Goal: Task Accomplishment & Management: Manage account settings

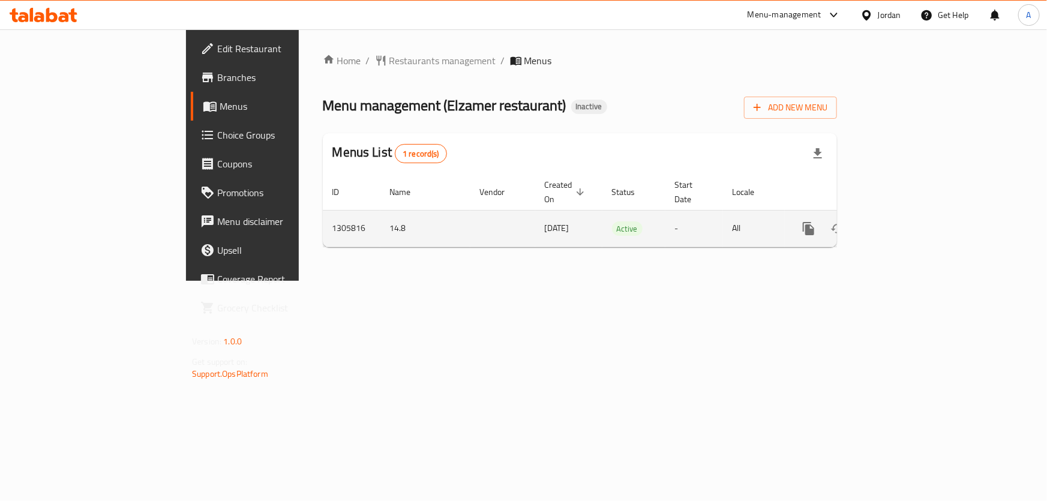
click at [910, 219] on link "enhanced table" at bounding box center [895, 228] width 29 height 29
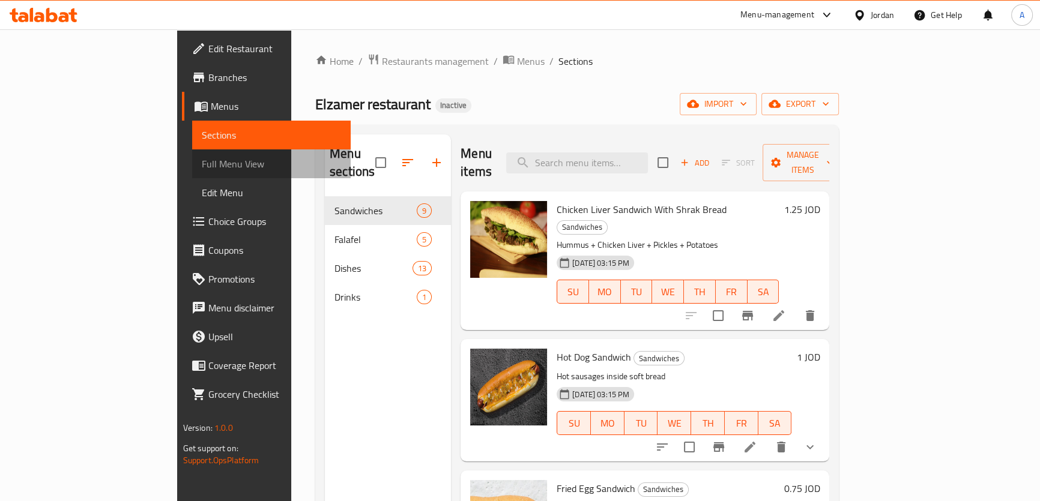
click at [202, 168] on span "Full Menu View" at bounding box center [271, 164] width 139 height 14
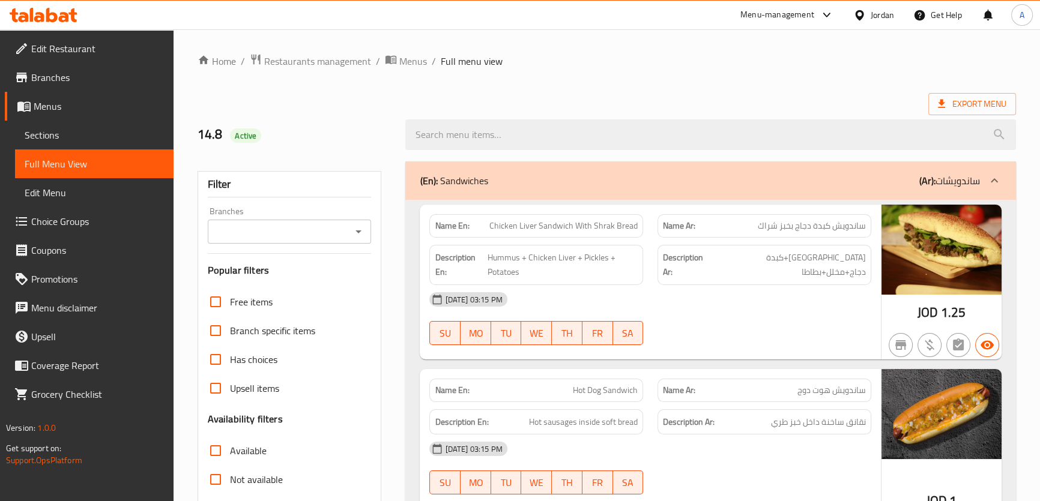
scroll to position [67, 0]
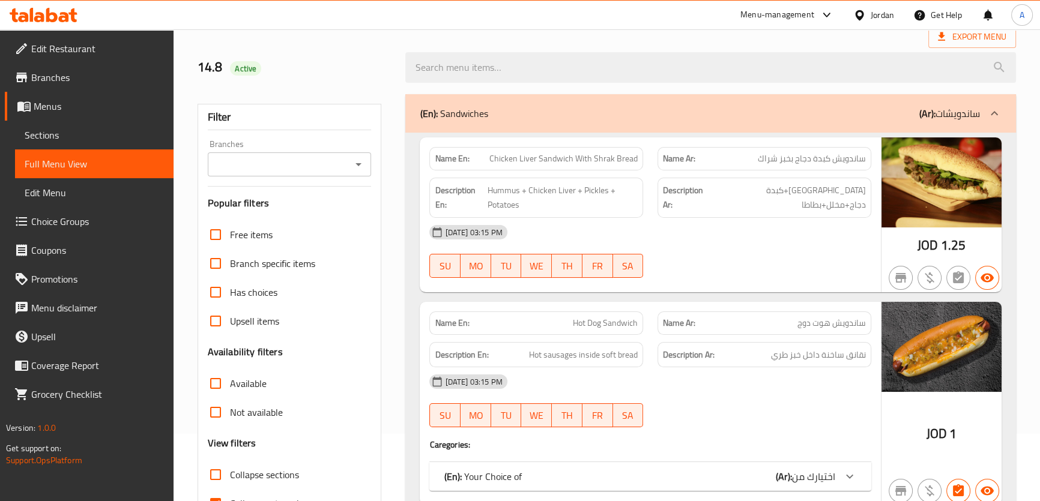
click at [250, 472] on span "Collapse sections" at bounding box center [264, 475] width 69 height 14
click at [230, 472] on input "Collapse sections" at bounding box center [215, 474] width 29 height 29
checkbox input "true"
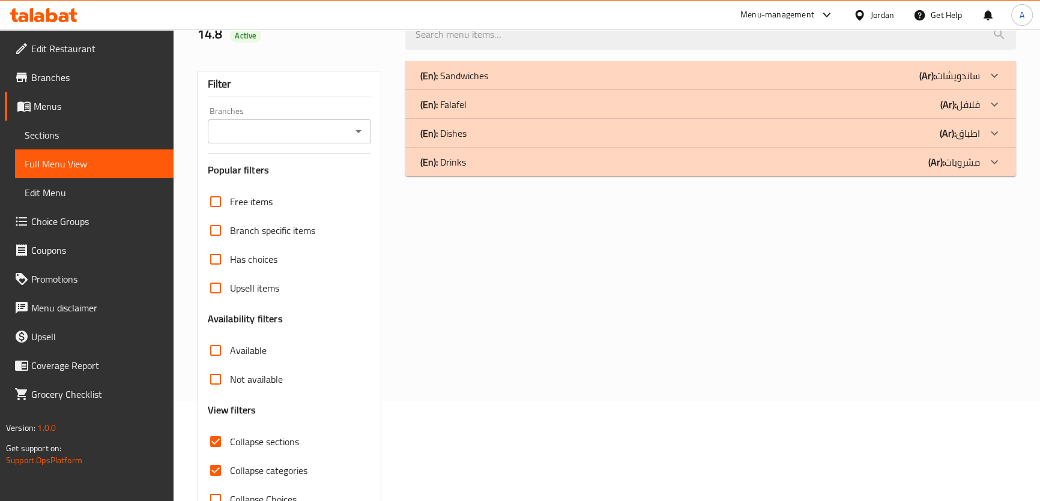
scroll to position [124, 0]
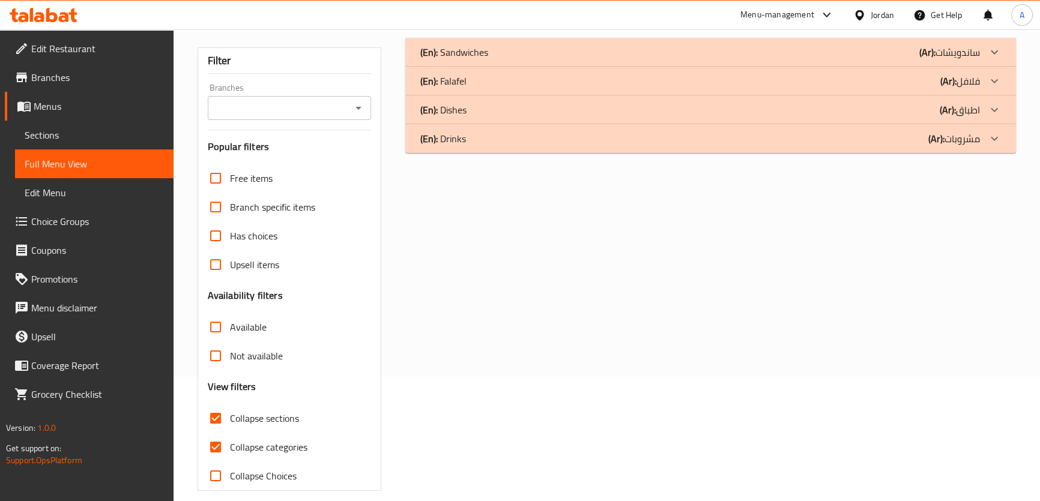
click at [271, 453] on span "Collapse categories" at bounding box center [268, 447] width 77 height 14
click at [260, 447] on span "Collapse categories" at bounding box center [268, 447] width 77 height 14
click at [230, 447] on input "Collapse categories" at bounding box center [215, 447] width 29 height 29
checkbox input "false"
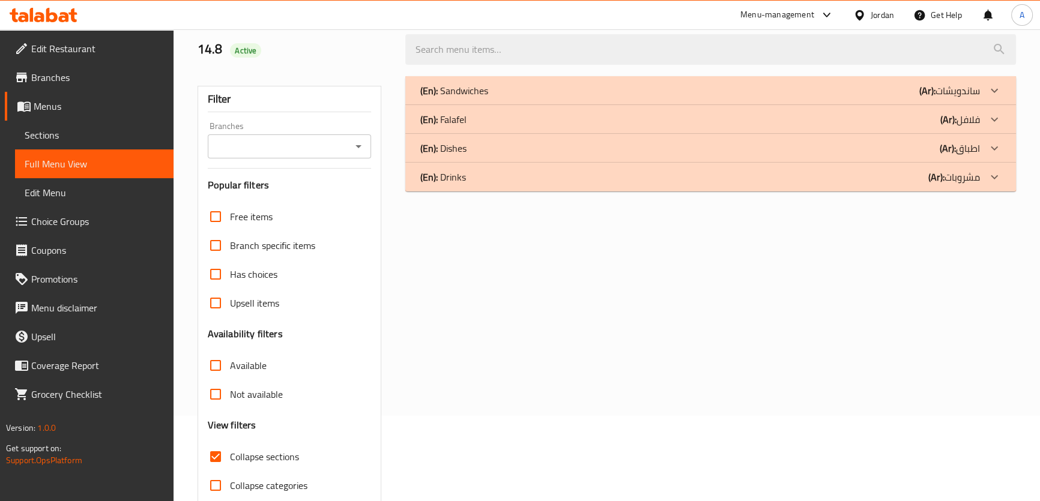
scroll to position [74, 0]
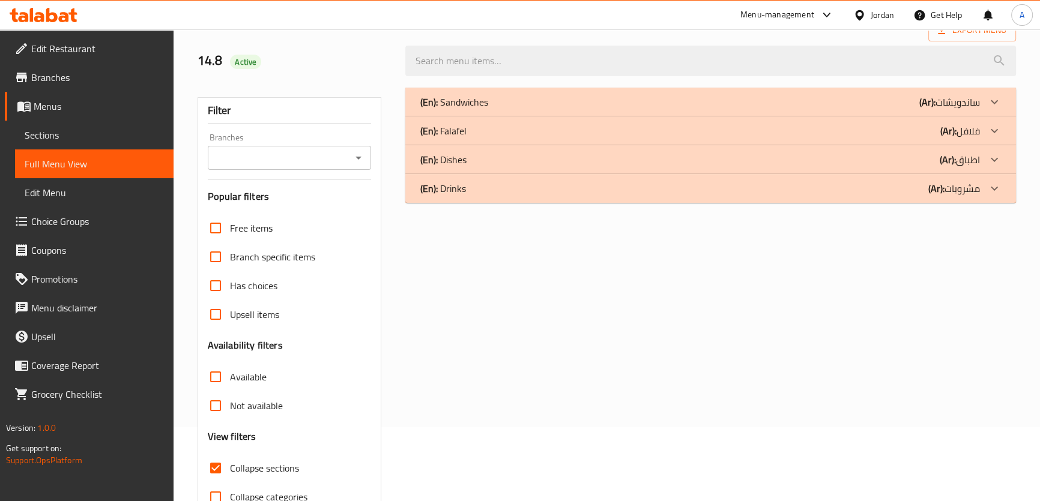
click at [517, 100] on div "(En): Sandwiches (Ar): ساندويشات" at bounding box center [699, 102] width 559 height 14
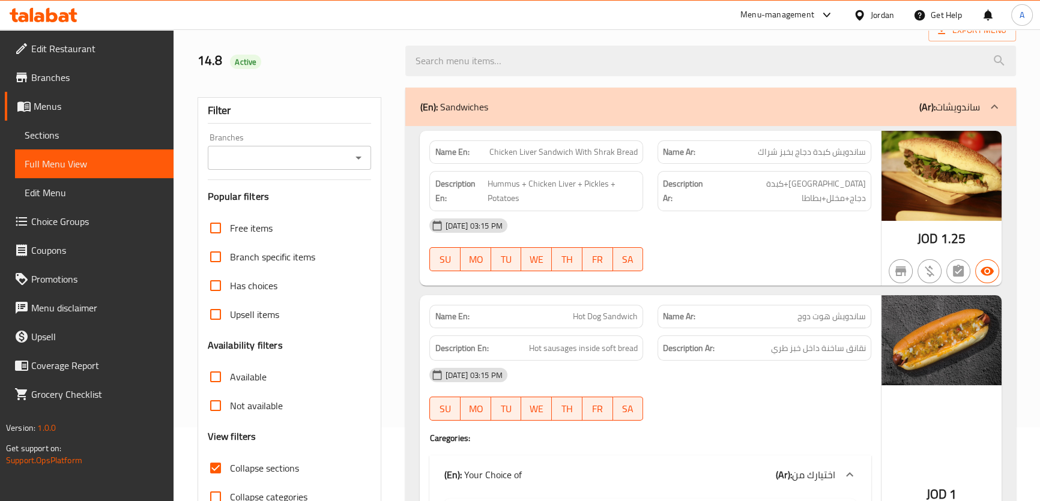
click at [592, 165] on div "Description En: Hummus + Chicken Liver + Pickles + Potatoes" at bounding box center [536, 191] width 228 height 55
click at [607, 154] on span "Chicken Liver Sandwich With Shrak Bread" at bounding box center [563, 152] width 148 height 13
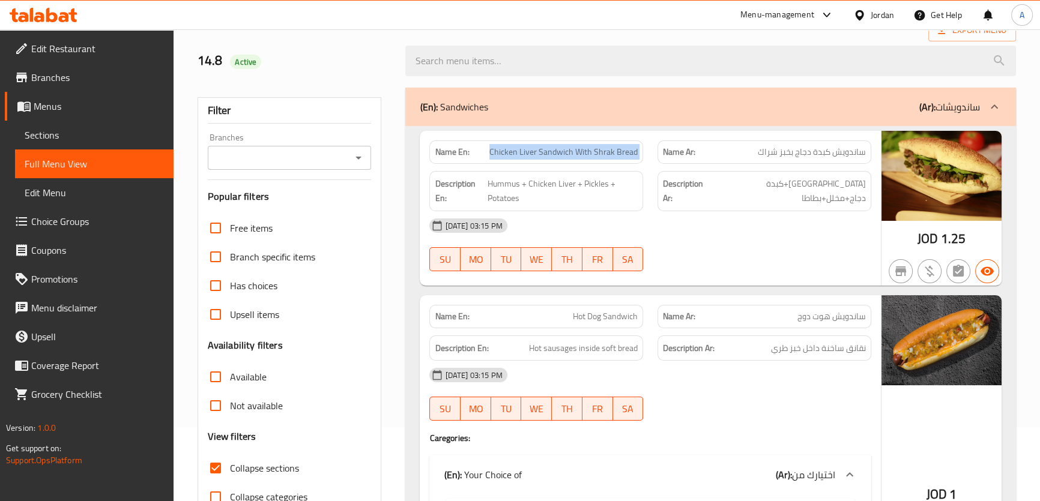
click at [607, 154] on span "Chicken Liver Sandwich With Shrak Bread" at bounding box center [563, 152] width 148 height 13
click at [774, 179] on span "حمص+كبدة دجاج+مخلل+بطاطا" at bounding box center [789, 190] width 152 height 29
click at [742, 179] on h6 "Description Ar: حمص+كبدة دجاج+مخلل+بطاطا" at bounding box center [764, 190] width 203 height 29
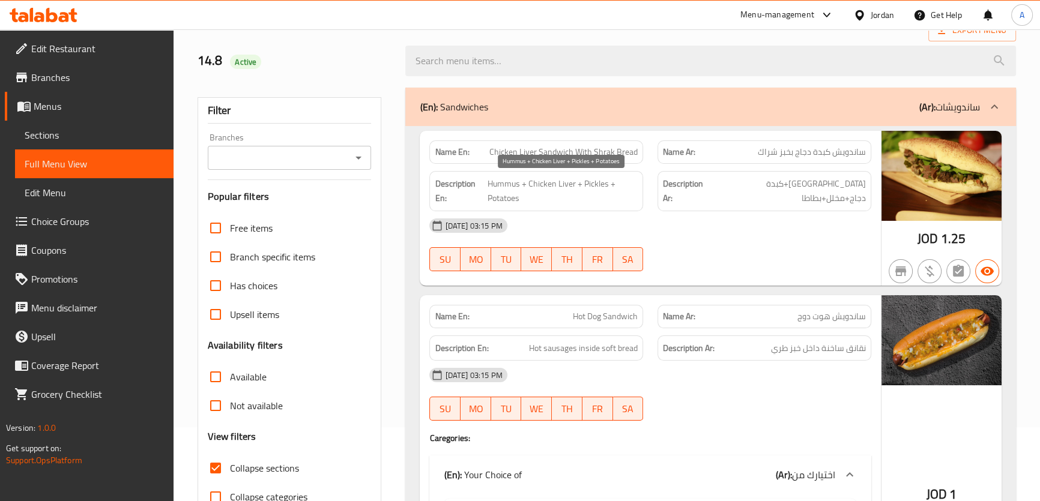
click at [577, 204] on span "Hummus + Chicken Liver + Pickles + Potatoes" at bounding box center [562, 190] width 151 height 29
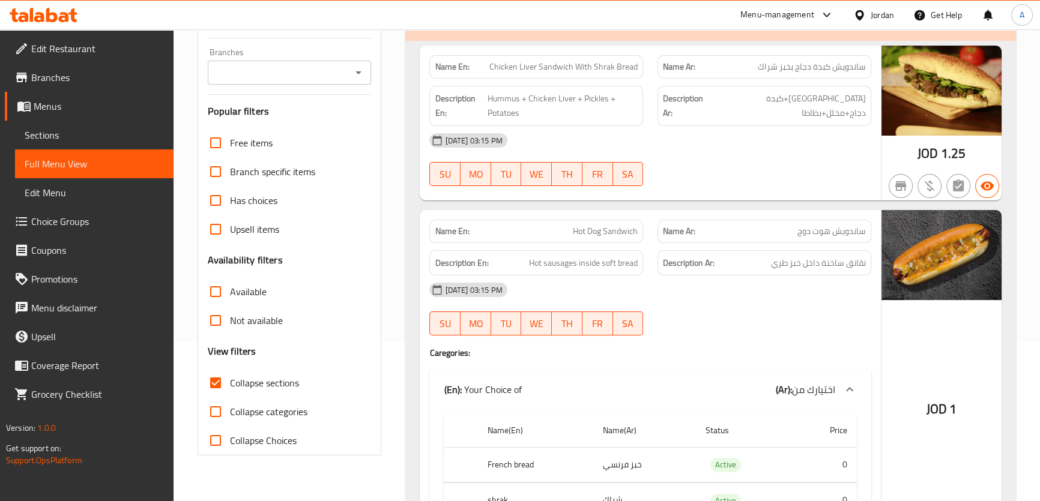
scroll to position [206, 0]
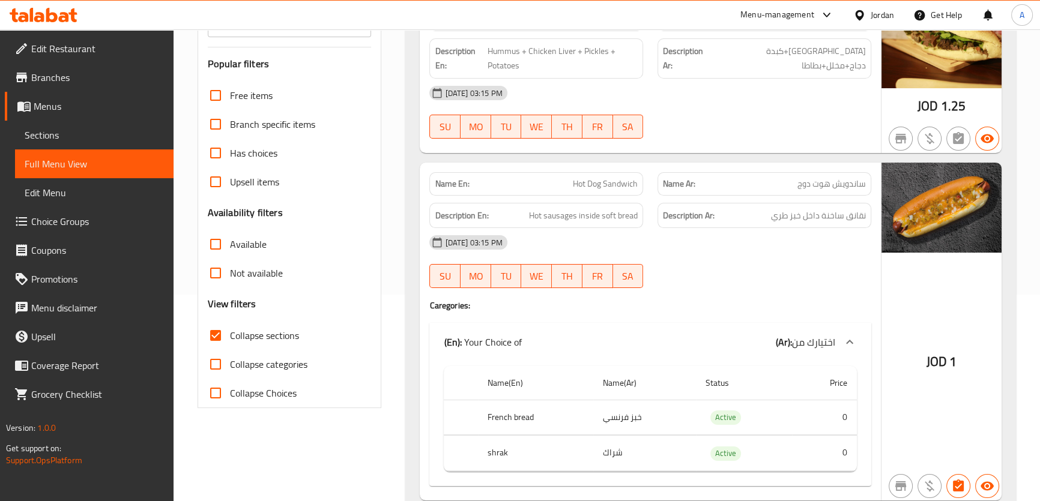
click at [587, 205] on div "Description En: Hot sausages inside soft bread" at bounding box center [536, 216] width 214 height 26
click at [589, 198] on div "Description En: Hot sausages inside soft bread" at bounding box center [536, 216] width 228 height 40
click at [594, 211] on span "Hot sausages inside soft bread" at bounding box center [583, 215] width 109 height 15
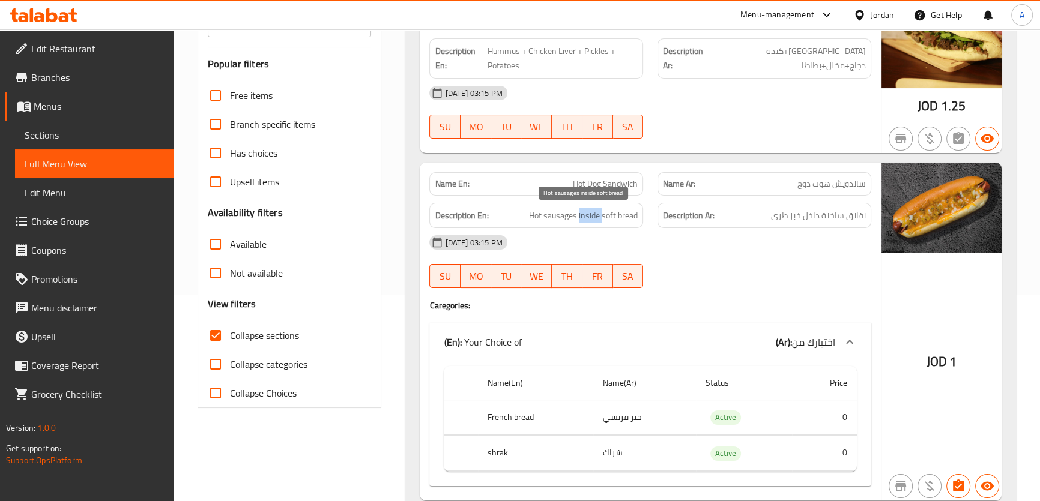
click at [594, 211] on span "Hot sausages inside soft bread" at bounding box center [583, 215] width 109 height 15
click at [594, 203] on div "Description En: Hot sausages inside soft bread" at bounding box center [536, 216] width 214 height 26
click at [594, 188] on span "Hot Dog Sandwich" at bounding box center [605, 184] width 65 height 13
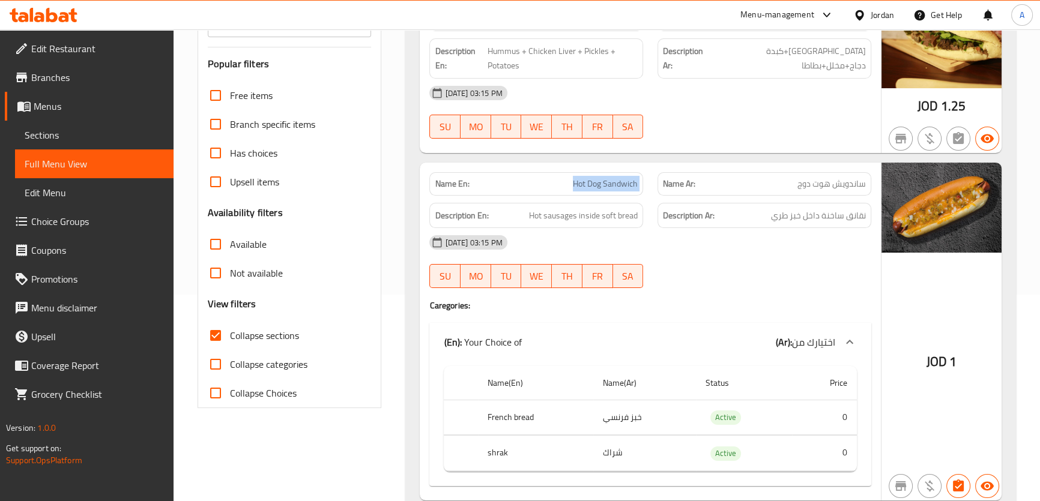
click at [594, 188] on span "Hot Dog Sandwich" at bounding box center [605, 184] width 65 height 13
copy span "Hot Dog Sandwich"
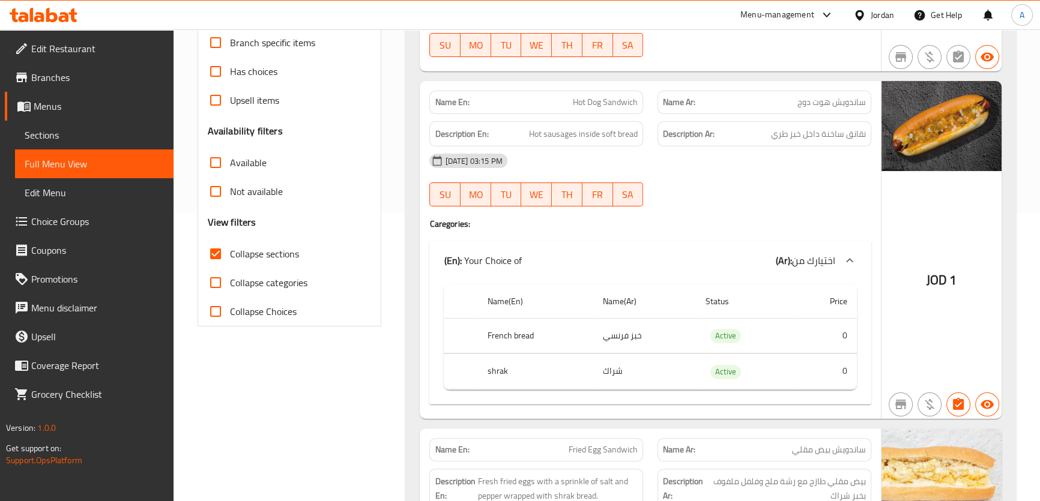
scroll to position [295, 0]
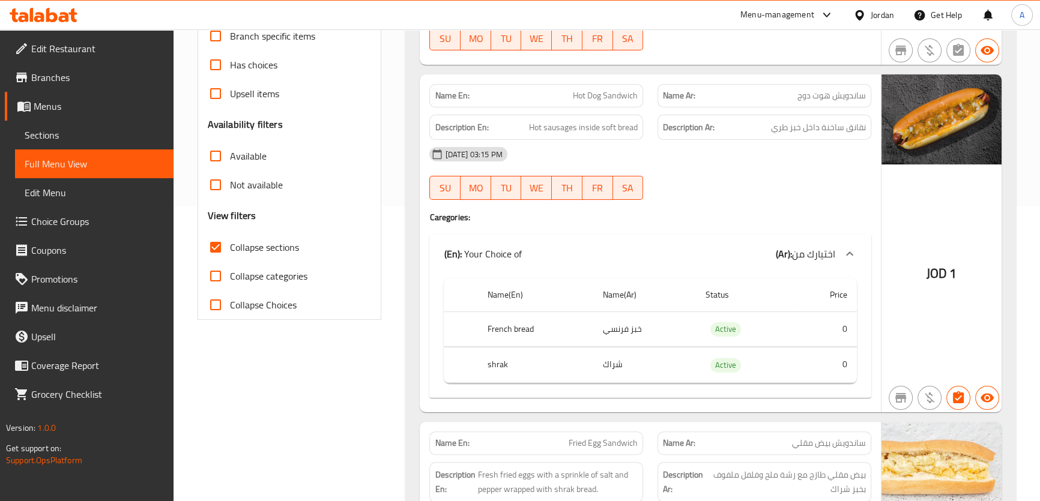
click at [594, 336] on td "خبز فرنسي" at bounding box center [644, 329] width 103 height 35
click at [546, 334] on th "French bread" at bounding box center [535, 329] width 115 height 35
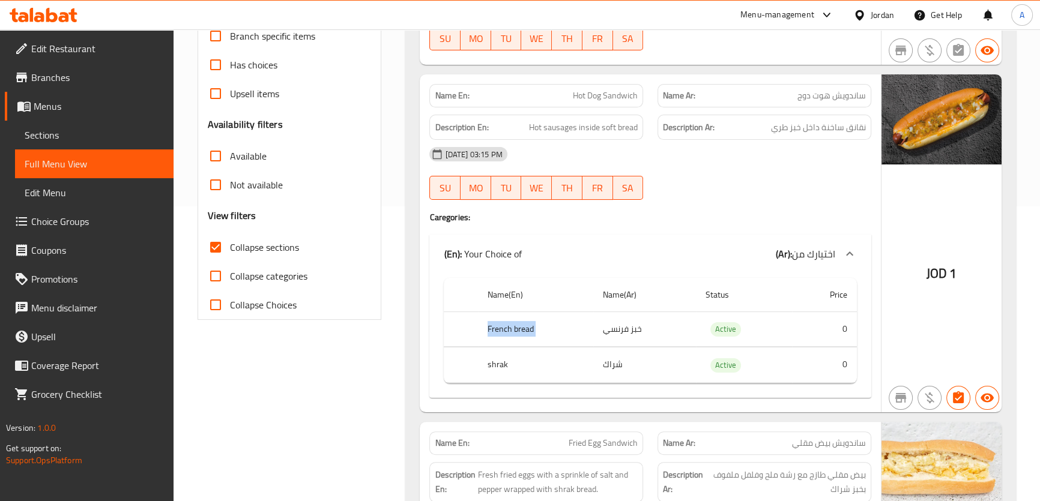
click at [546, 334] on th "French bread" at bounding box center [535, 329] width 115 height 35
click at [568, 361] on th "shrak" at bounding box center [535, 365] width 115 height 35
click at [556, 314] on th "French bread" at bounding box center [535, 329] width 115 height 35
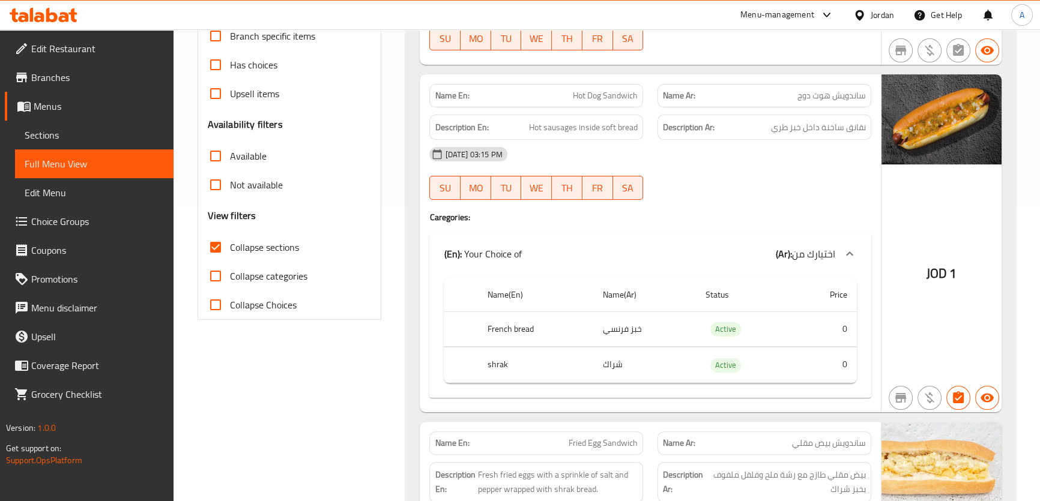
click at [556, 314] on th "French bread" at bounding box center [535, 329] width 115 height 35
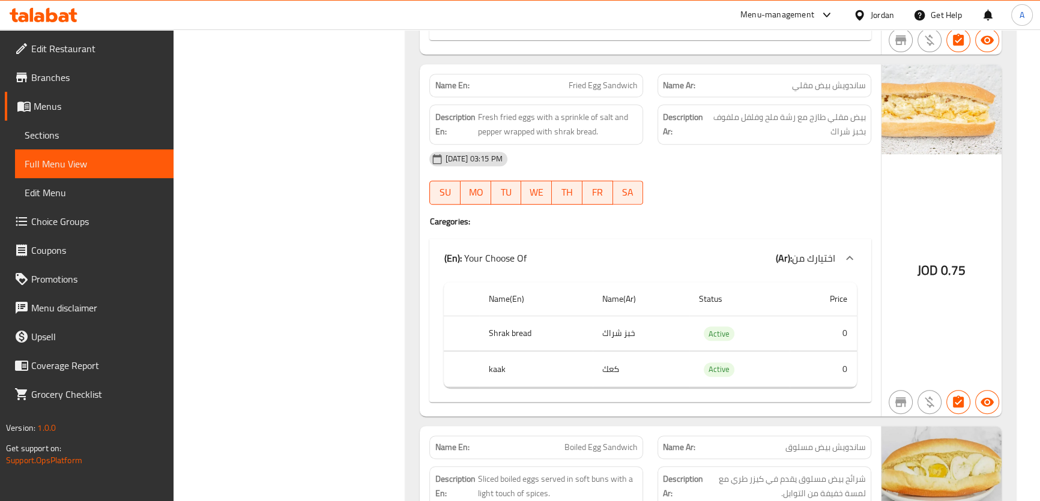
scroll to position [655, 0]
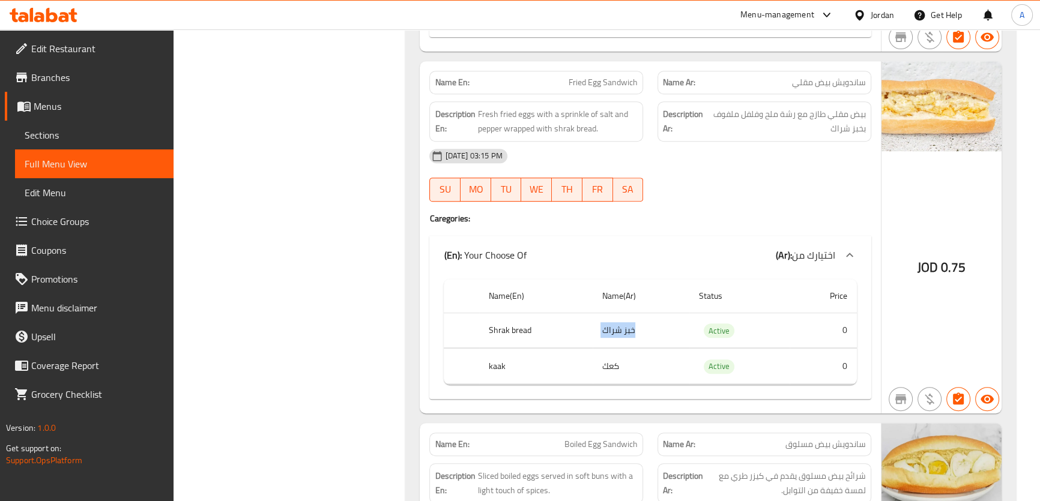
click at [612, 22] on td "كعك" at bounding box center [644, 4] width 103 height 35
click at [519, 22] on th "kaak" at bounding box center [535, 4] width 115 height 35
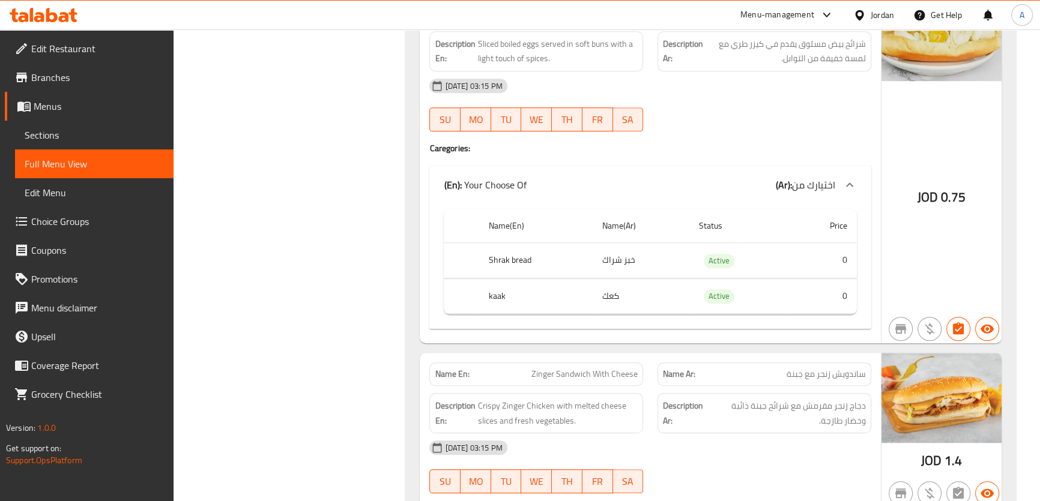
scroll to position [992, 0]
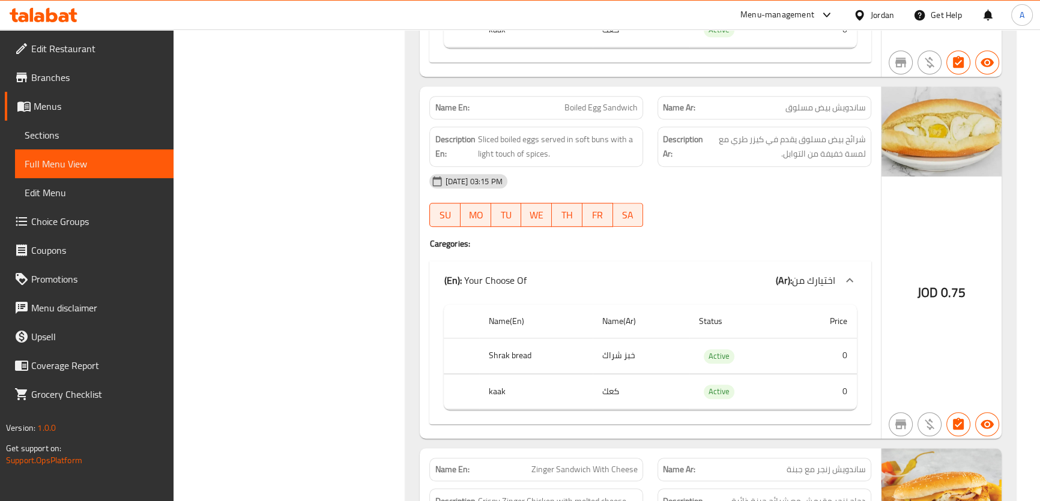
click at [543, 112] on p "Name En: Boiled Egg Sandwich" at bounding box center [536, 107] width 203 height 13
copy span "Boiled Egg Sandwich"
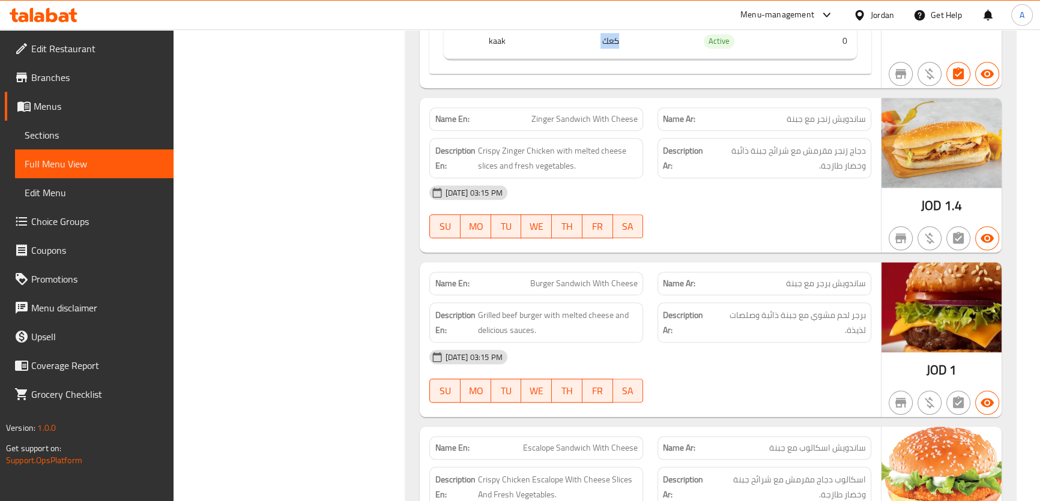
scroll to position [1357, 0]
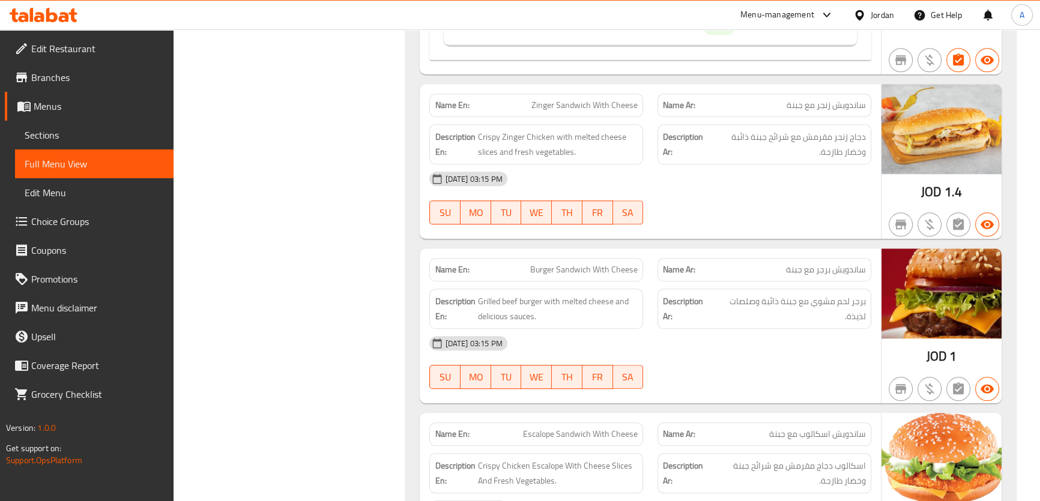
click at [648, 96] on div "Name En: Zinger Sandwich With Cheese" at bounding box center [536, 105] width 228 height 38
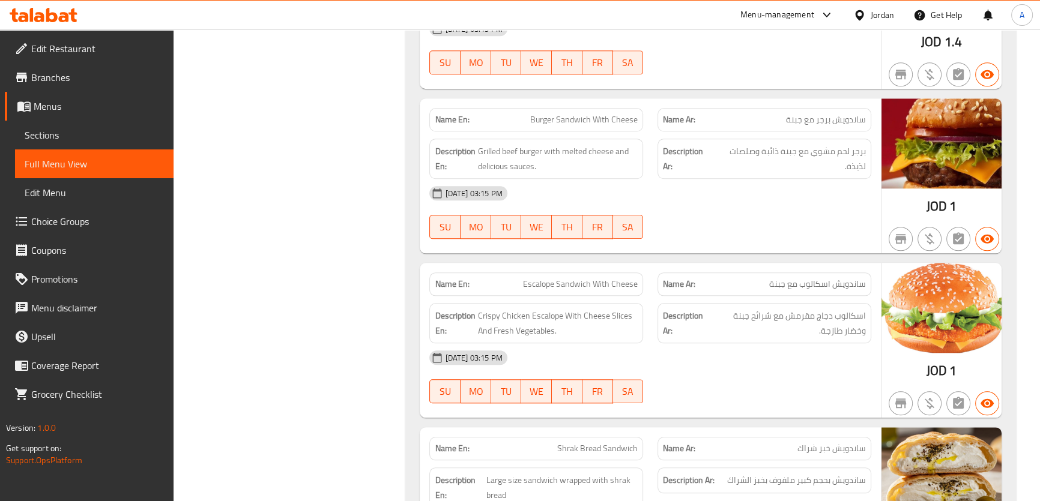
scroll to position [1510, 0]
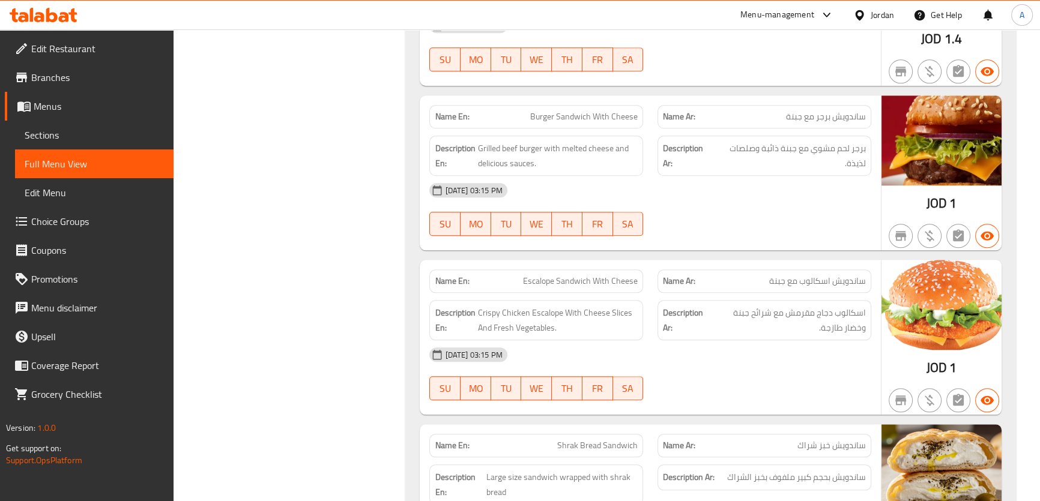
click at [630, 124] on div "Name En: Burger Sandwich With Cheese" at bounding box center [536, 116] width 214 height 23
click at [778, 141] on span "برجر لحم مشوي مع جبنة ذائبة وصلصات لذيذة." at bounding box center [789, 155] width 151 height 29
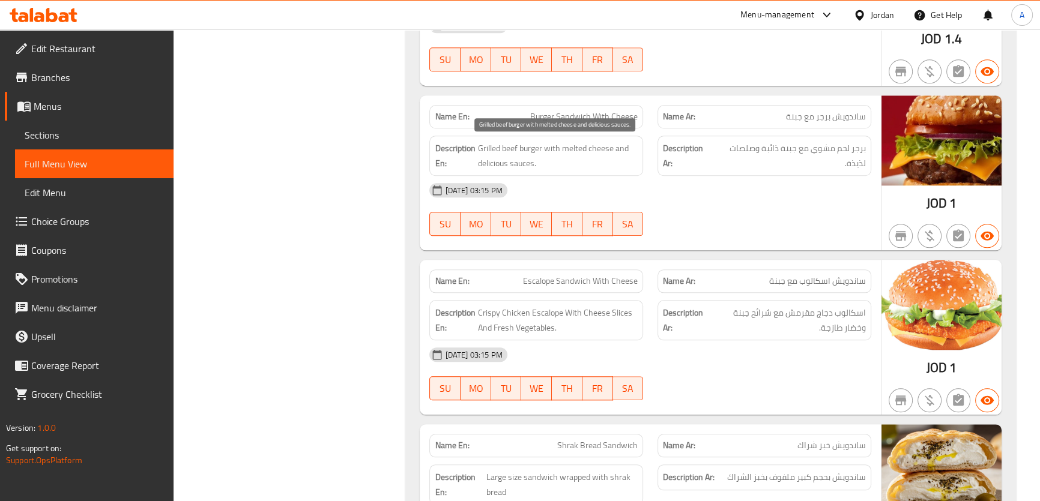
click at [502, 160] on span "Grilled beef burger with melted cheese and delicious sauces." at bounding box center [558, 155] width 160 height 29
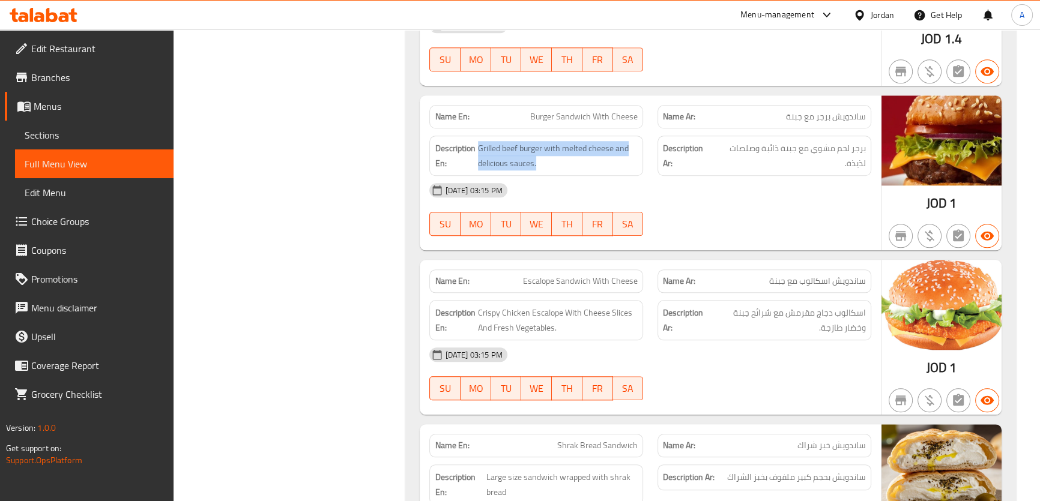
click at [563, 120] on span "Burger Sandwich With Cheese" at bounding box center [583, 116] width 107 height 13
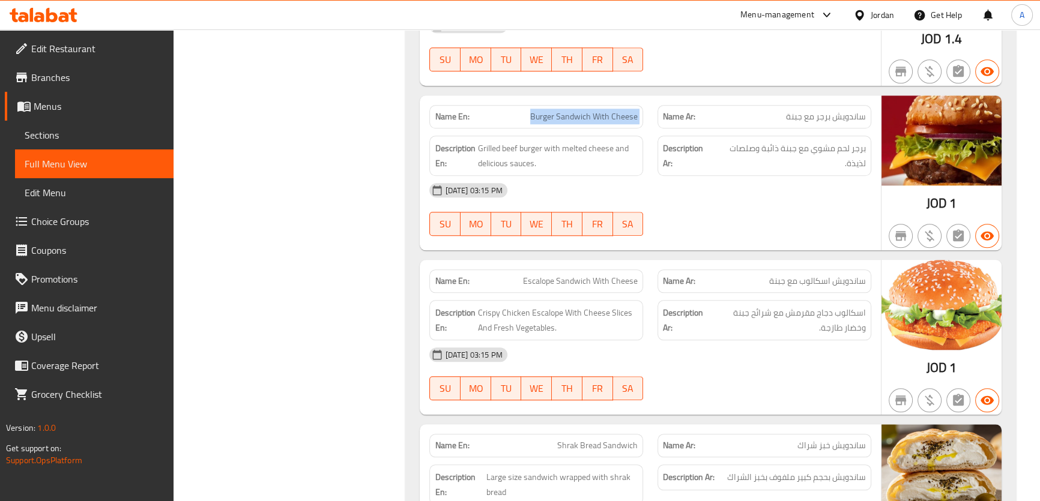
click at [563, 120] on span "Burger Sandwich With Cheese" at bounding box center [583, 116] width 107 height 13
copy span "Burger Sandwich With Cheese"
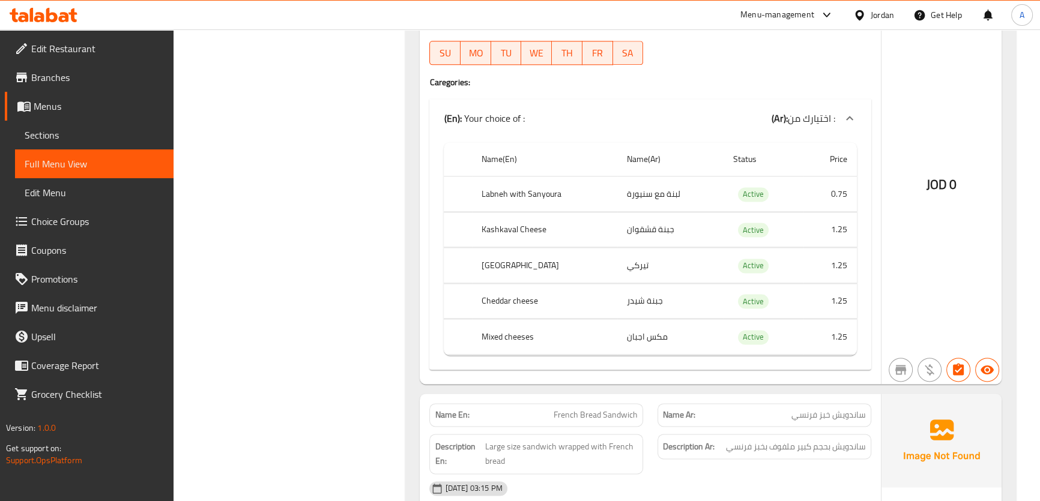
scroll to position [1897, 0]
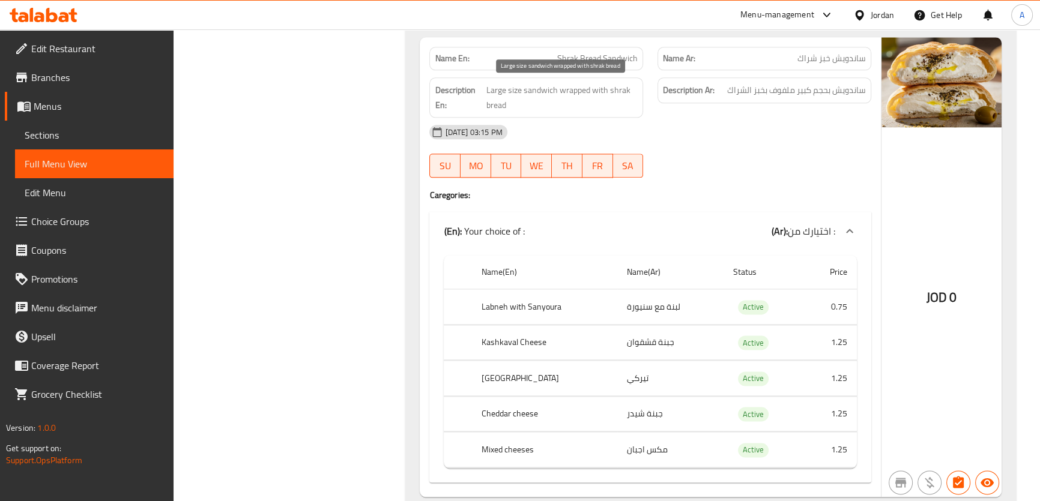
click at [582, 100] on span "Large size sandwich wrapped with shrak bread" at bounding box center [561, 97] width 151 height 29
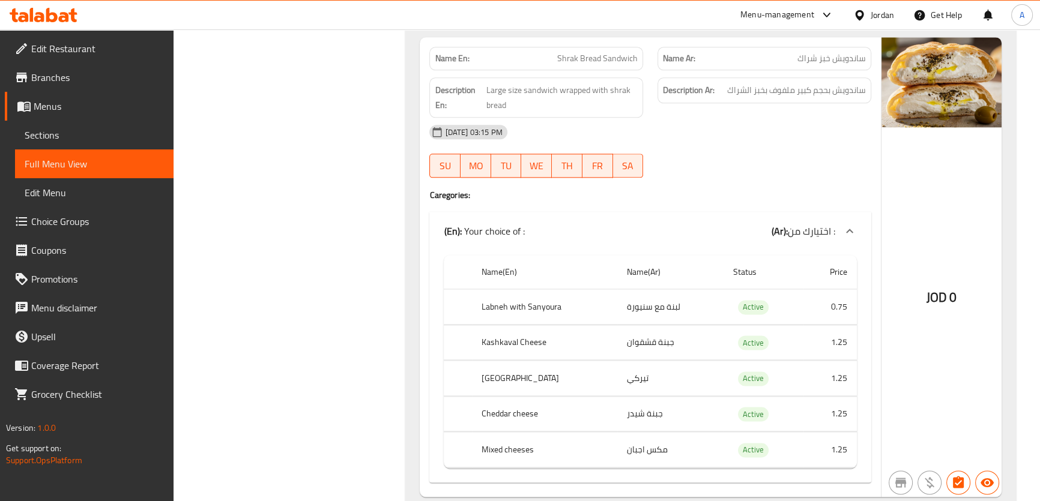
click at [657, 367] on td "تيركي" at bounding box center [670, 378] width 106 height 35
click at [668, 415] on td "جبنة شيدر" at bounding box center [670, 413] width 106 height 35
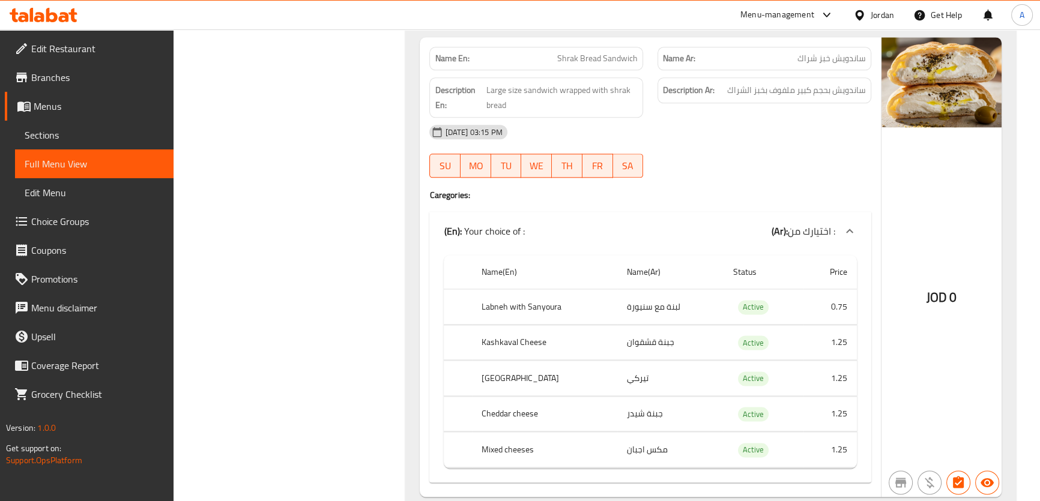
click at [646, 451] on td "مكس اجبان" at bounding box center [670, 449] width 106 height 35
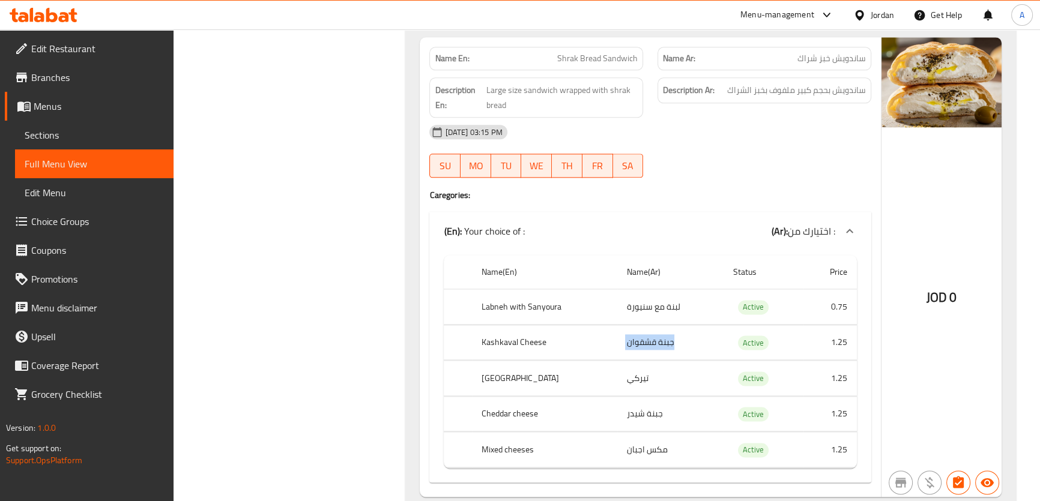
click at [650, 371] on td "تيركي" at bounding box center [670, 378] width 106 height 35
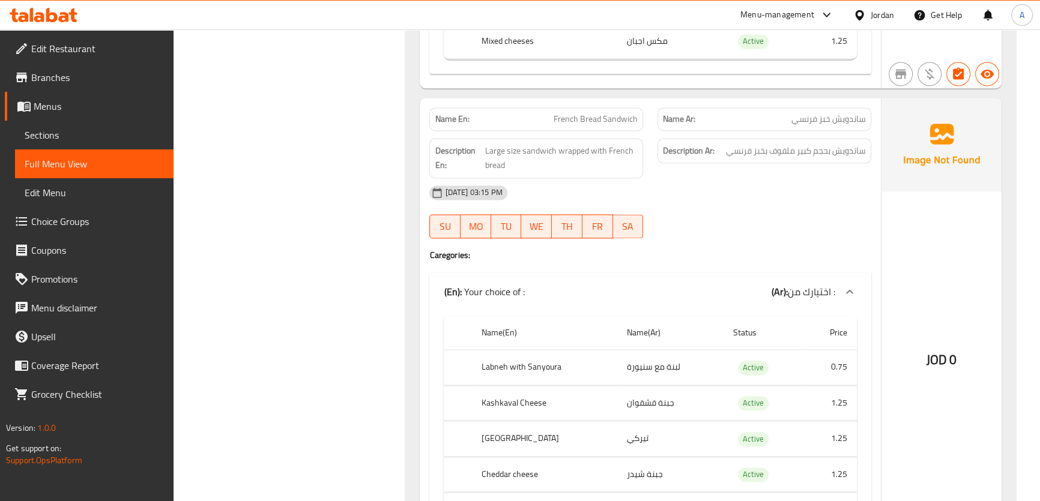
scroll to position [2381, 0]
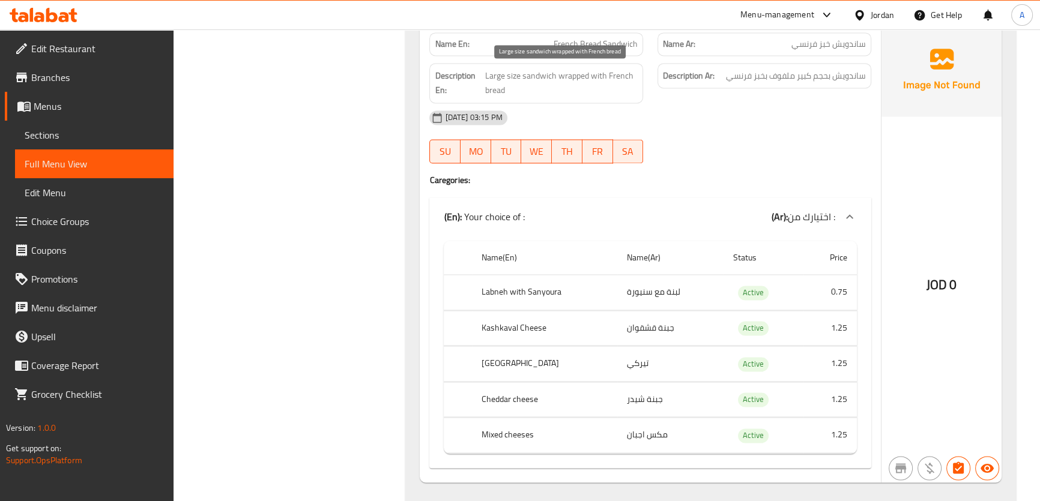
click at [593, 91] on span "Large size sandwich wrapped with French bread" at bounding box center [561, 82] width 152 height 29
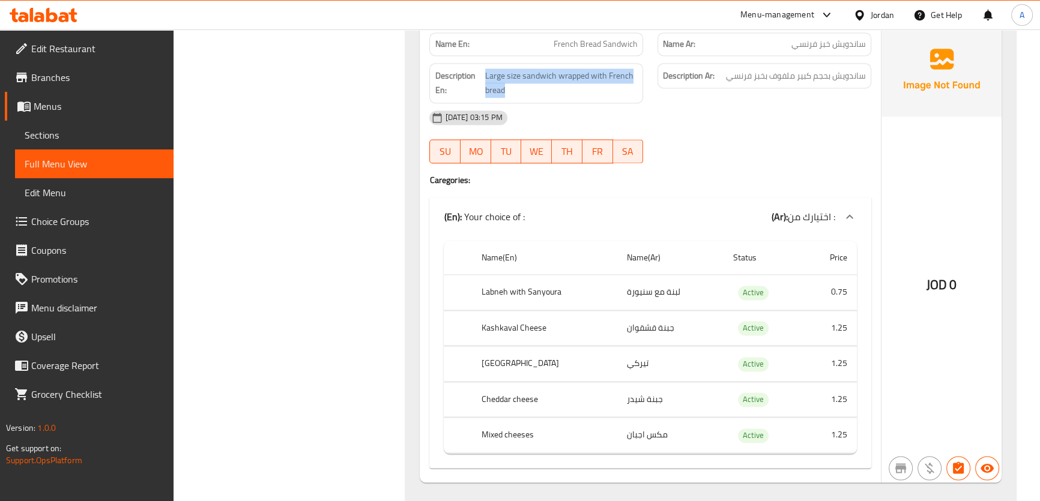
scroll to position [2469, 0]
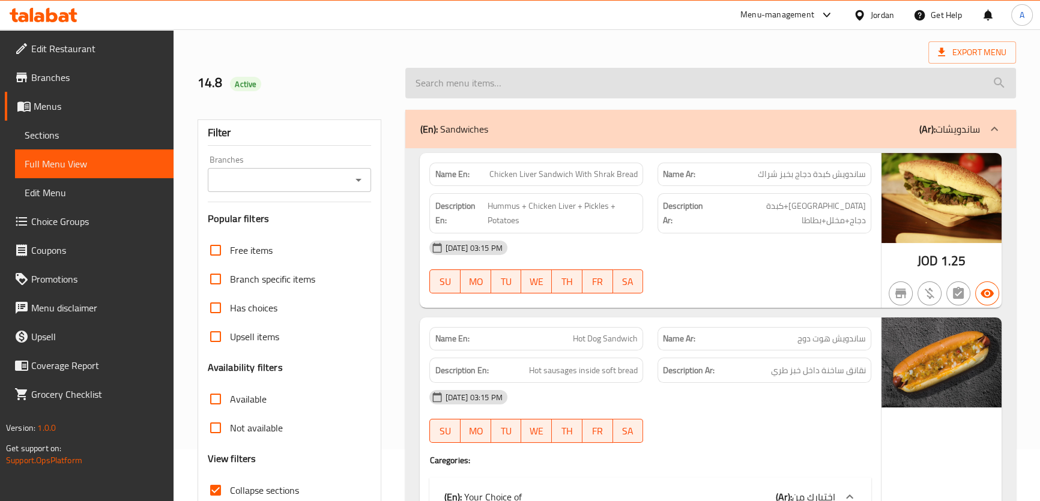
scroll to position [61, 0]
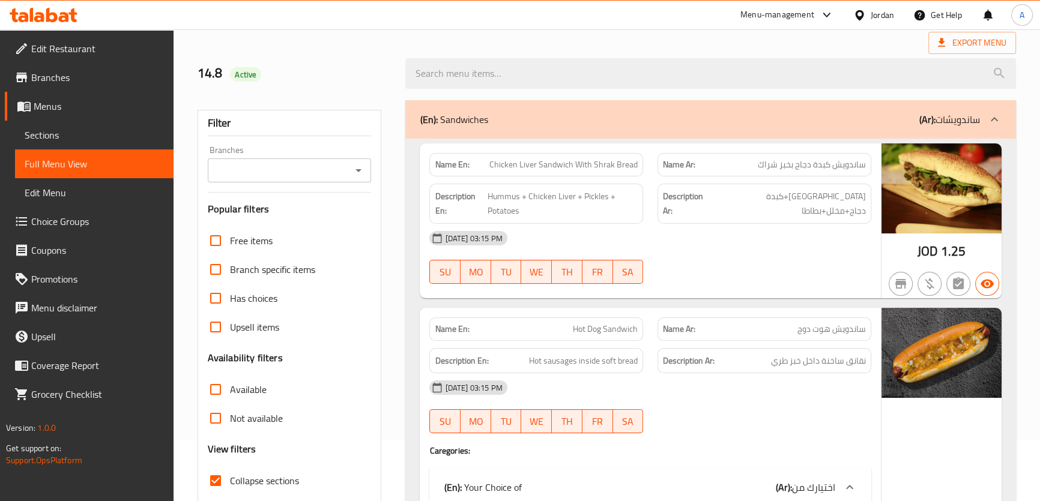
click at [969, 112] on p "(Ar): ساندويشات" at bounding box center [949, 119] width 61 height 14
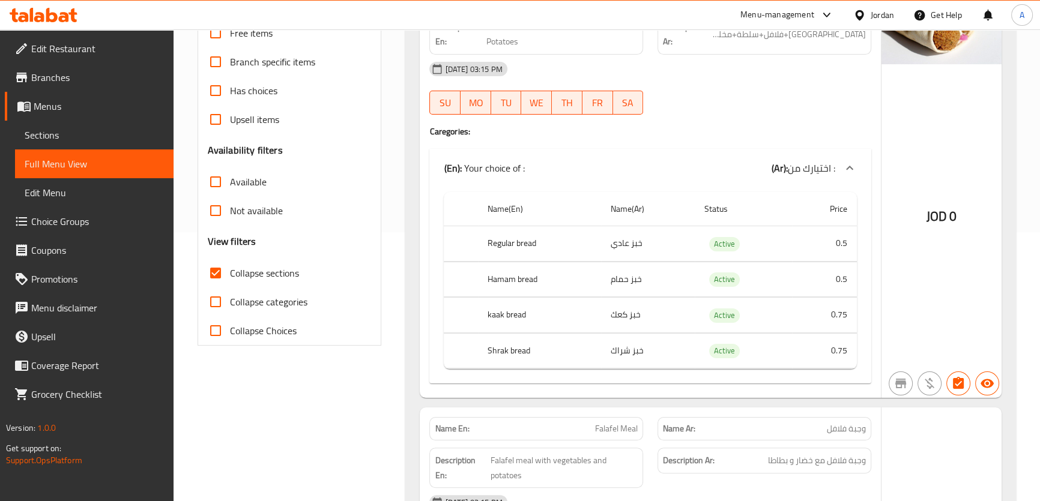
scroll to position [273, 0]
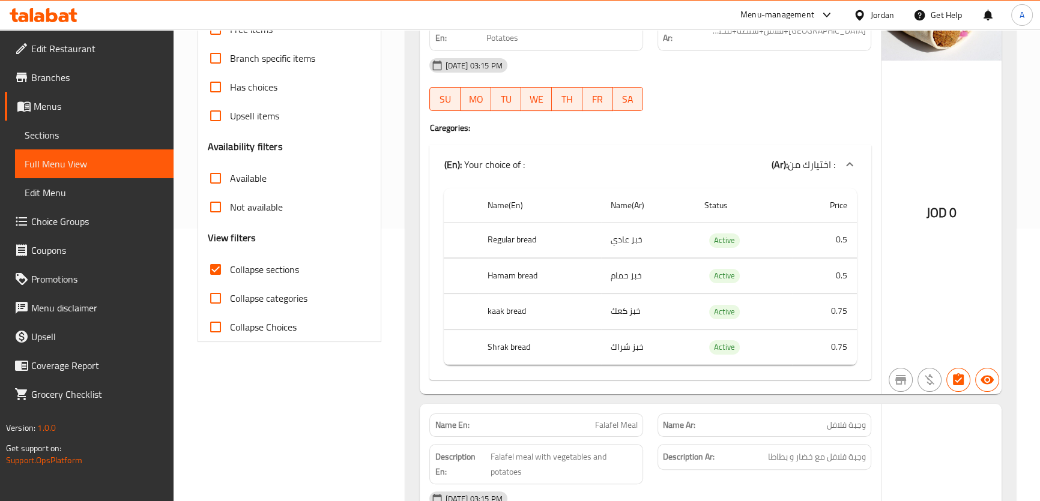
click at [528, 278] on th "Hamam bread" at bounding box center [539, 275] width 122 height 35
click at [611, 279] on td "خبز حمام" at bounding box center [648, 275] width 94 height 35
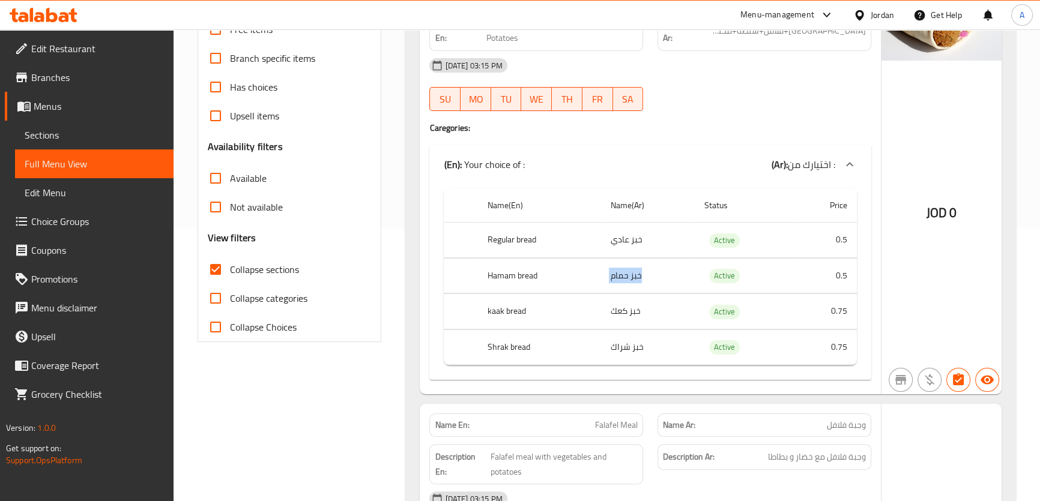
click at [611, 279] on td "خبز حمام" at bounding box center [648, 275] width 94 height 35
click at [550, 304] on th "kaak bread" at bounding box center [539, 311] width 122 height 35
click at [628, 304] on td "خبز كعك" at bounding box center [648, 311] width 94 height 35
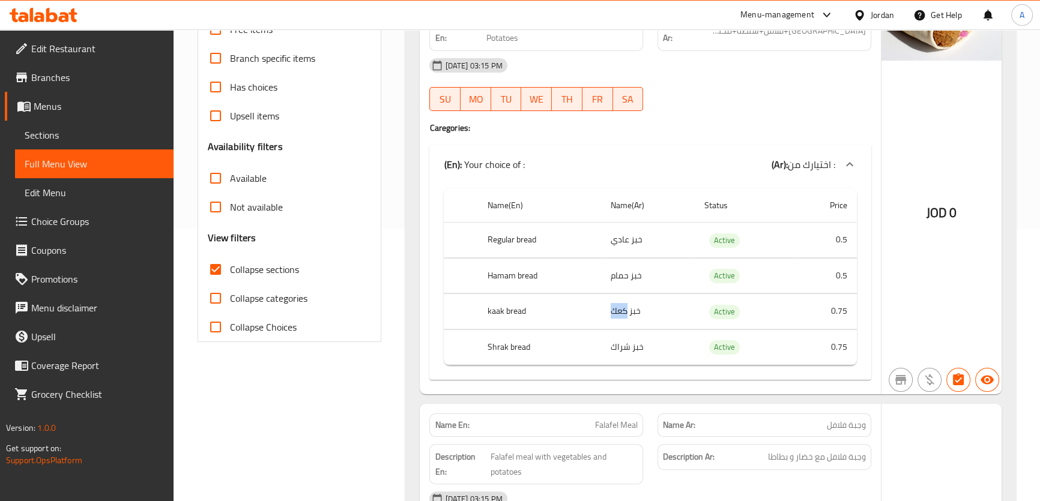
click at [628, 304] on td "خبز كعك" at bounding box center [648, 311] width 94 height 35
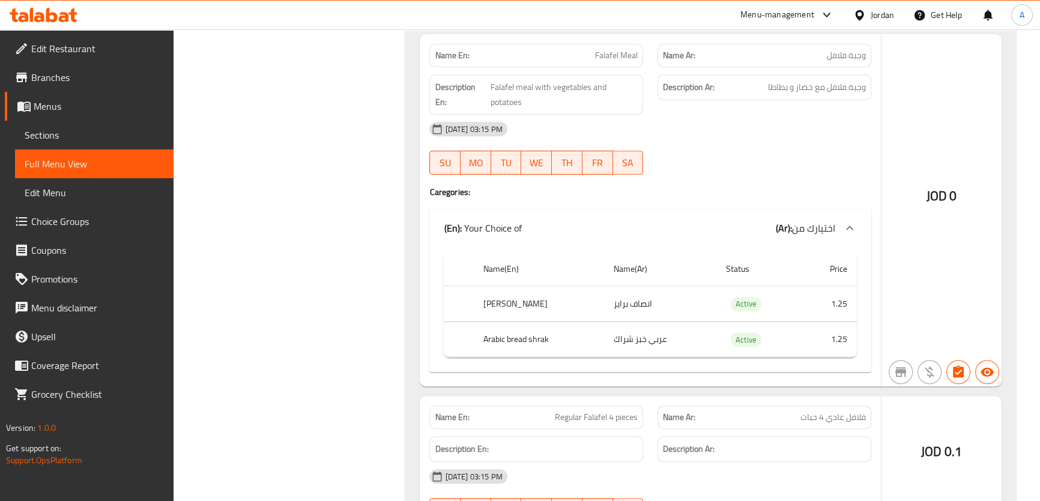
scroll to position [630, 0]
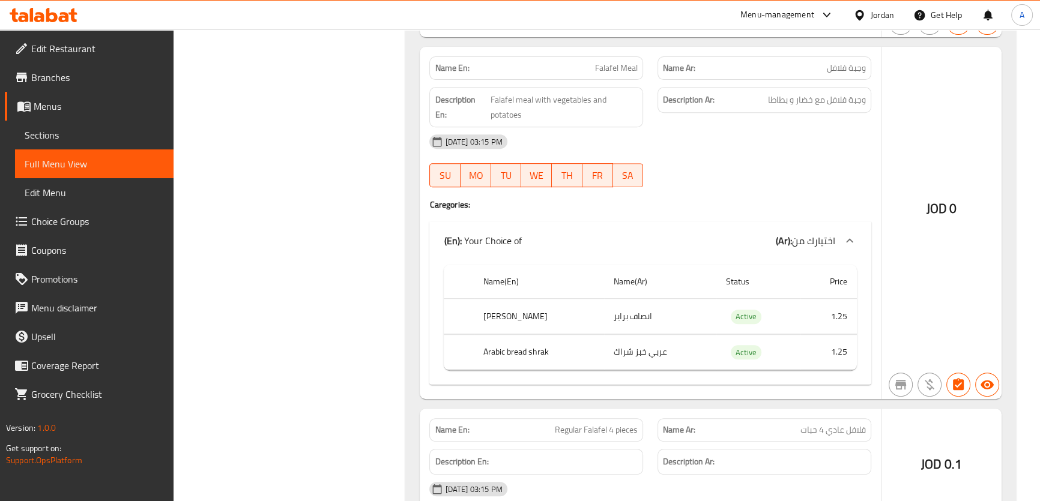
drag, startPoint x: 508, startPoint y: 143, endPoint x: 522, endPoint y: 116, distance: 30.3
click at [507, 137] on span "[DATE] 03:15 PM" at bounding box center [473, 141] width 67 height 11
click at [527, 102] on span "Falafel meal with vegetables and potatoes" at bounding box center [564, 106] width 148 height 29
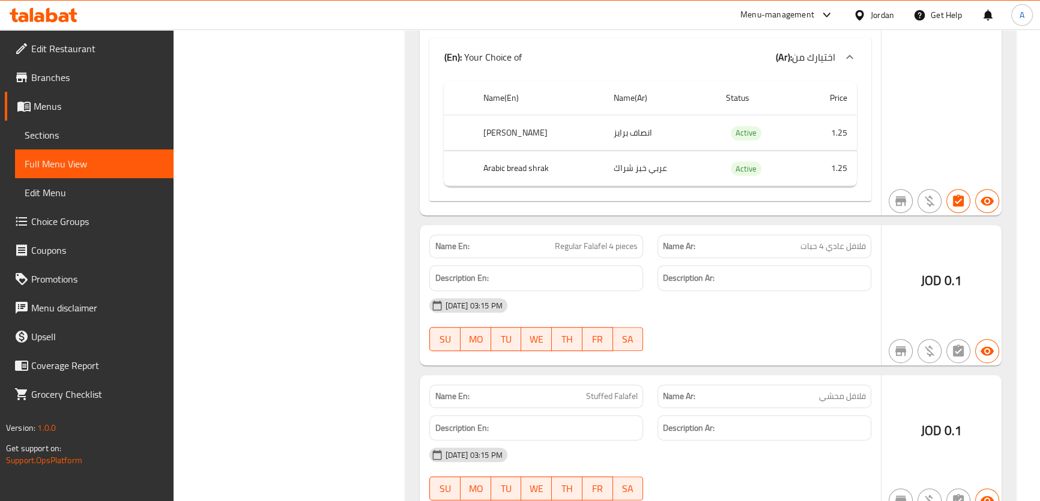
scroll to position [911, 0]
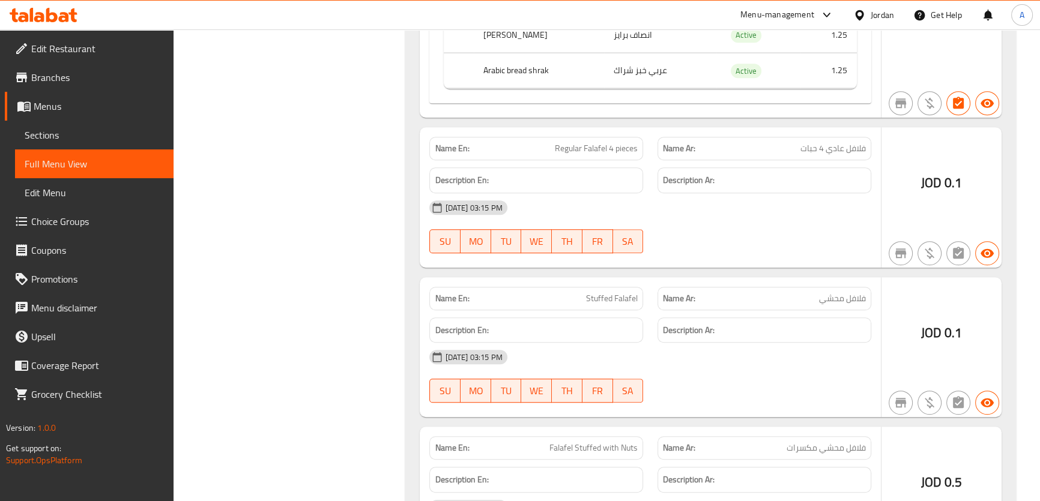
click at [612, 142] on span "Regular Falafel 4 pieces" at bounding box center [596, 148] width 83 height 13
click at [620, 304] on span "Stuffed Falafel" at bounding box center [612, 298] width 52 height 13
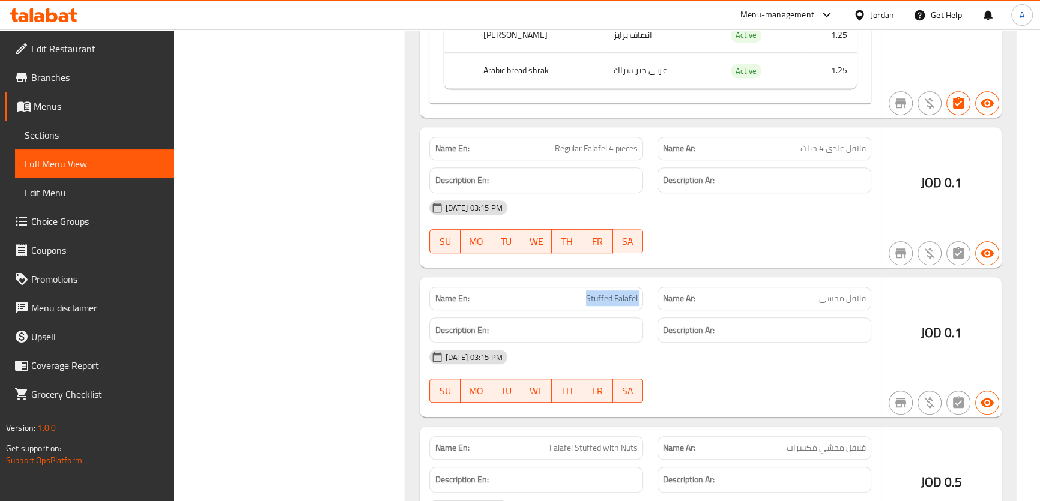
click at [620, 304] on span "Stuffed Falafel" at bounding box center [612, 298] width 52 height 13
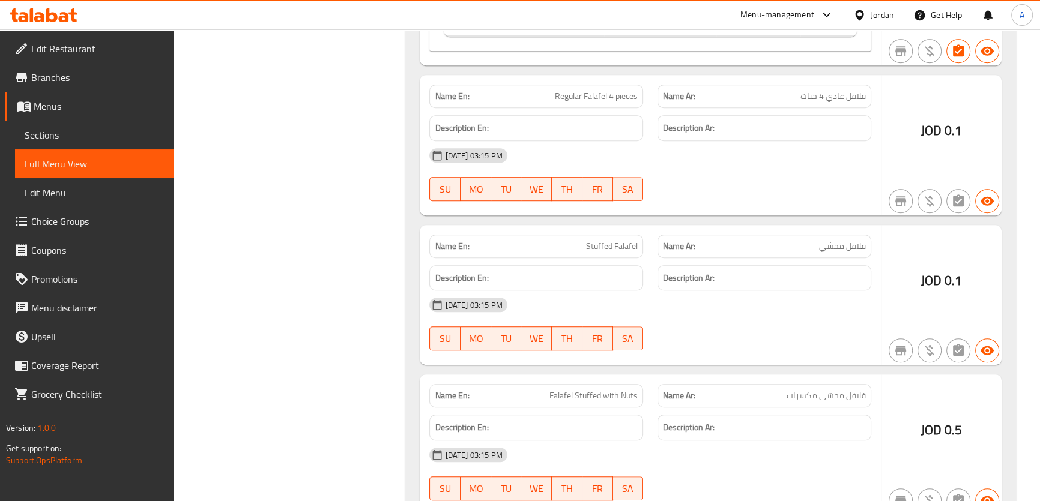
scroll to position [1091, 0]
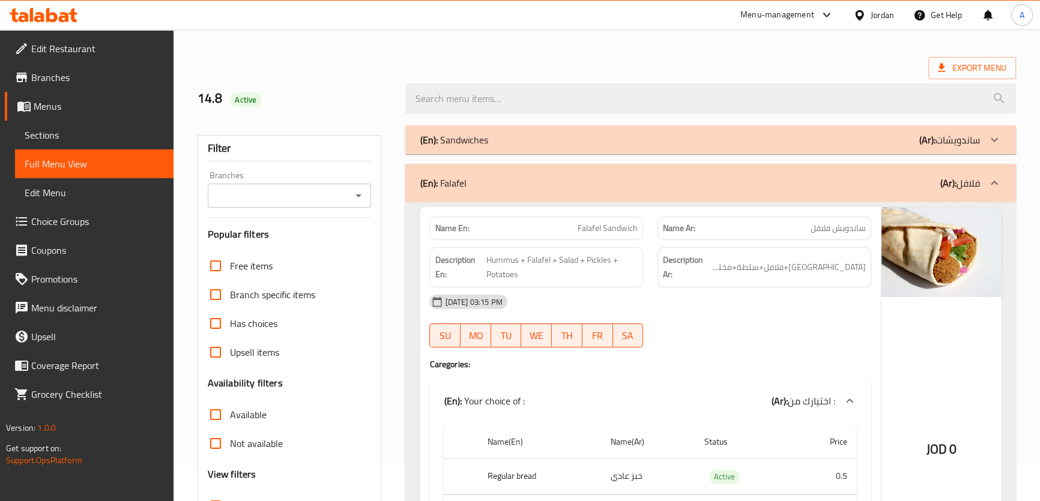
scroll to position [0, 0]
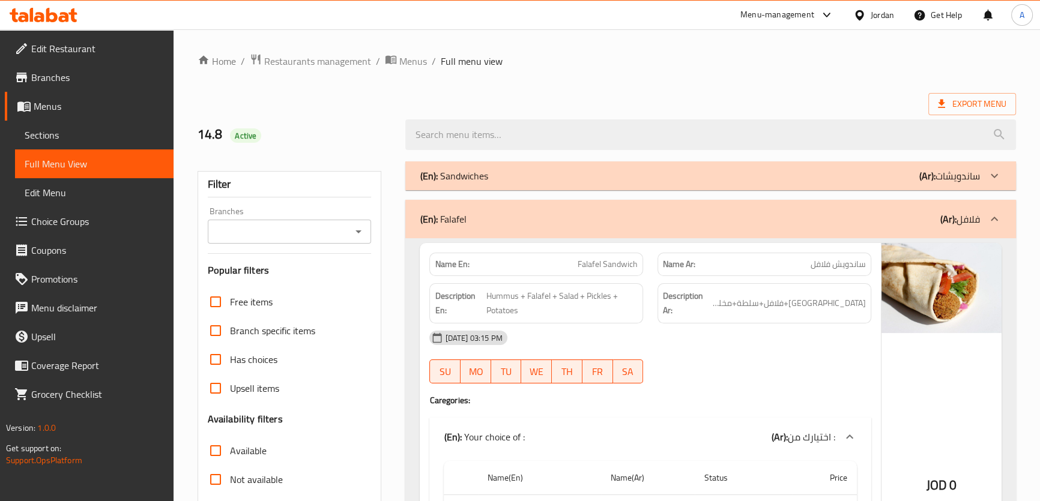
click at [950, 238] on div "(En): Falafel (Ar): فلافل" at bounding box center [710, 219] width 610 height 38
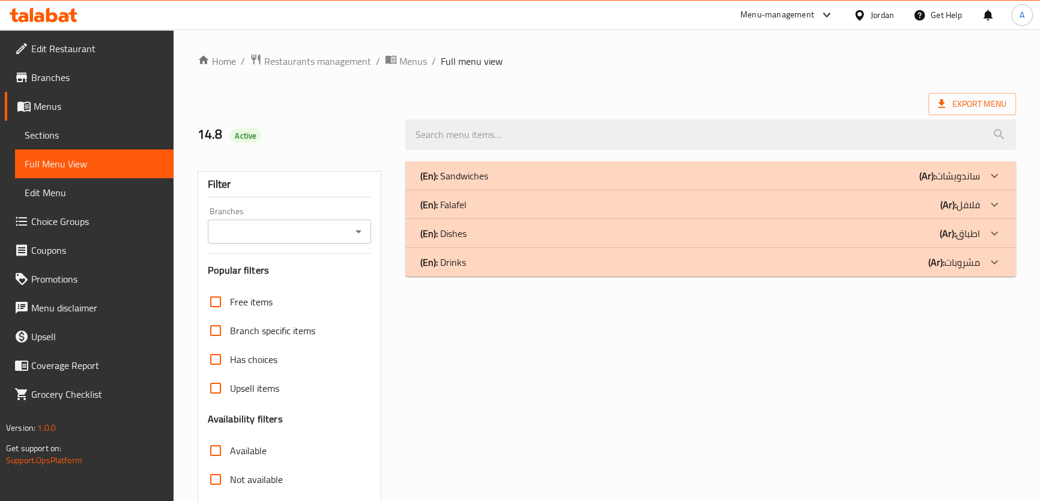
click at [938, 183] on div "(En): Dishes (Ar): اطباق" at bounding box center [699, 176] width 559 height 14
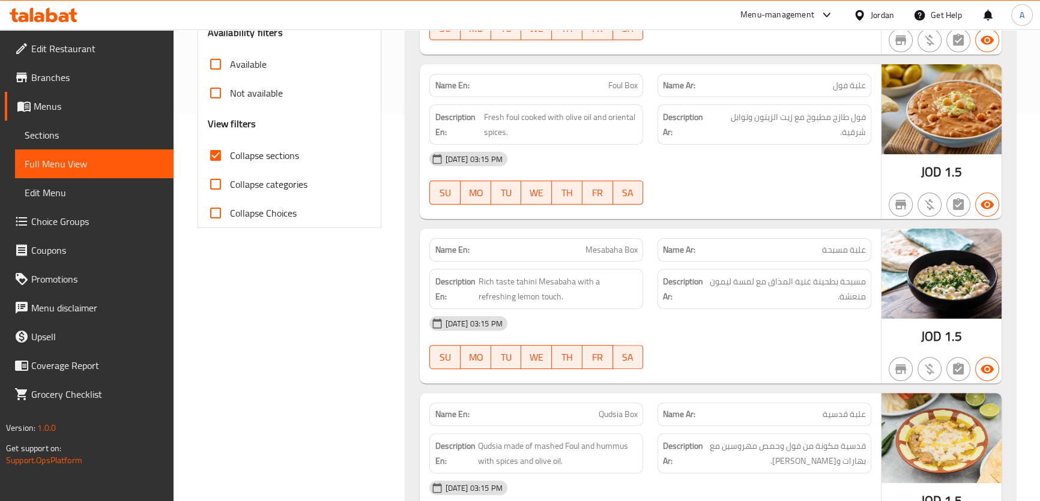
scroll to position [390, 0]
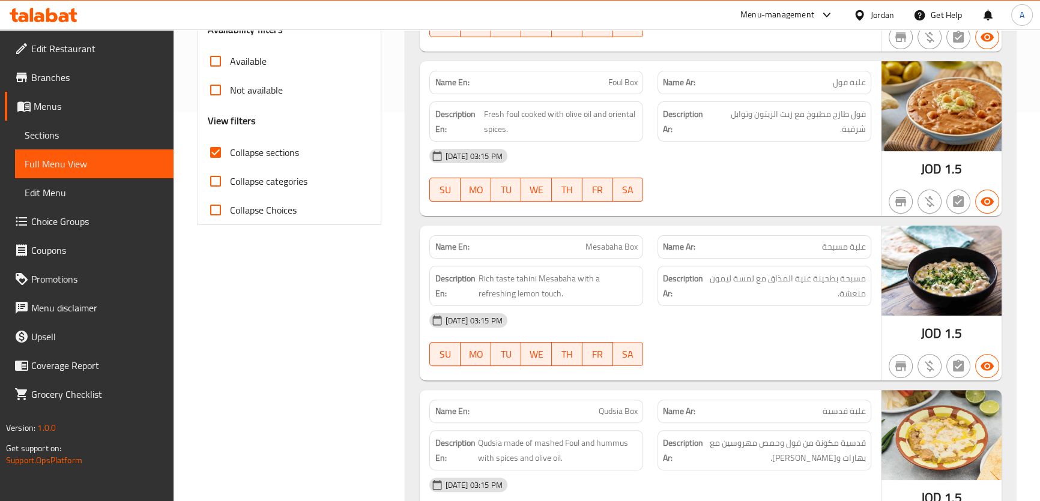
click at [558, 94] on div "Description En: Fresh foul cooked with olive oil and oriental spices." at bounding box center [536, 121] width 228 height 55
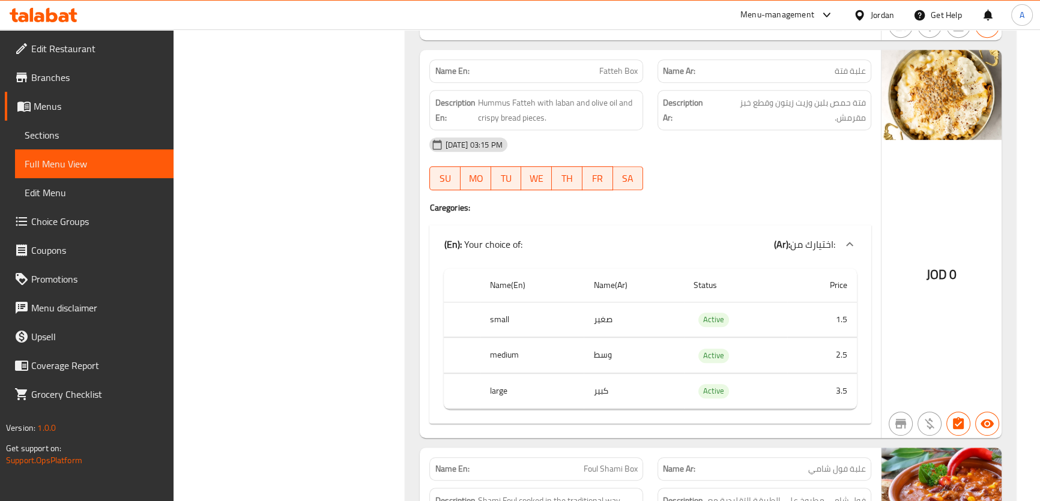
scroll to position [888, 0]
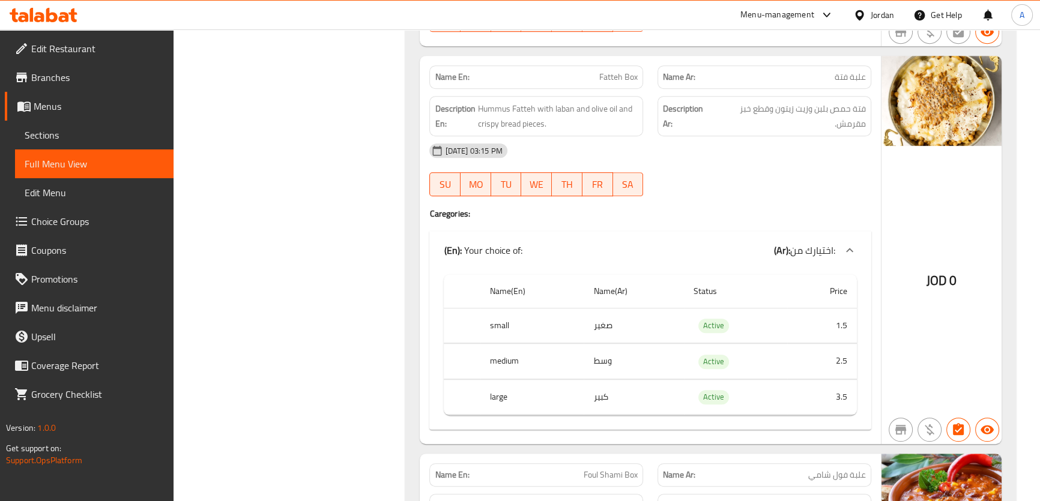
click at [640, 71] on div "Name En: Fatteh Box" at bounding box center [536, 76] width 214 height 23
click at [618, 101] on span "Hummus Fatteh with laban and olive oil and crispy bread pieces." at bounding box center [557, 115] width 160 height 29
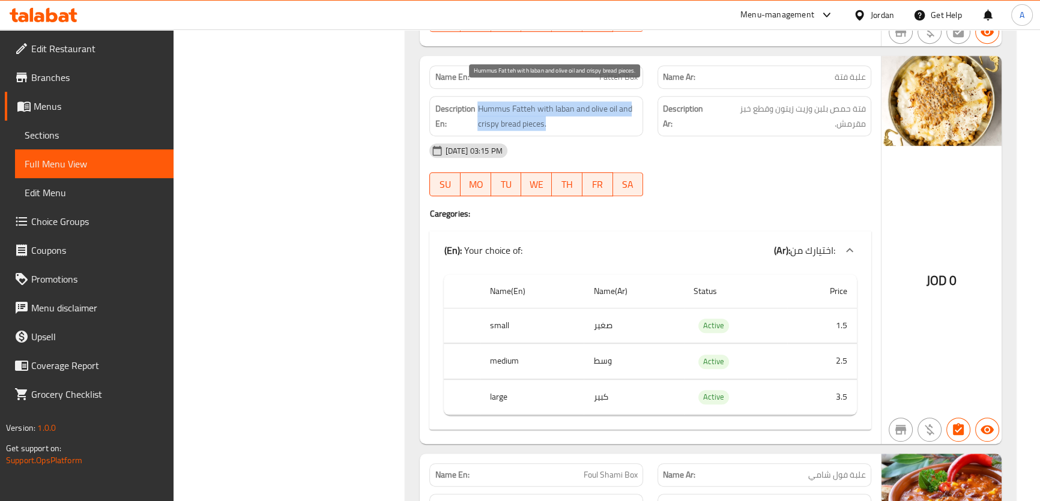
click at [618, 101] on span "Hummus Fatteh with laban and olive oil and crispy bread pieces." at bounding box center [557, 115] width 160 height 29
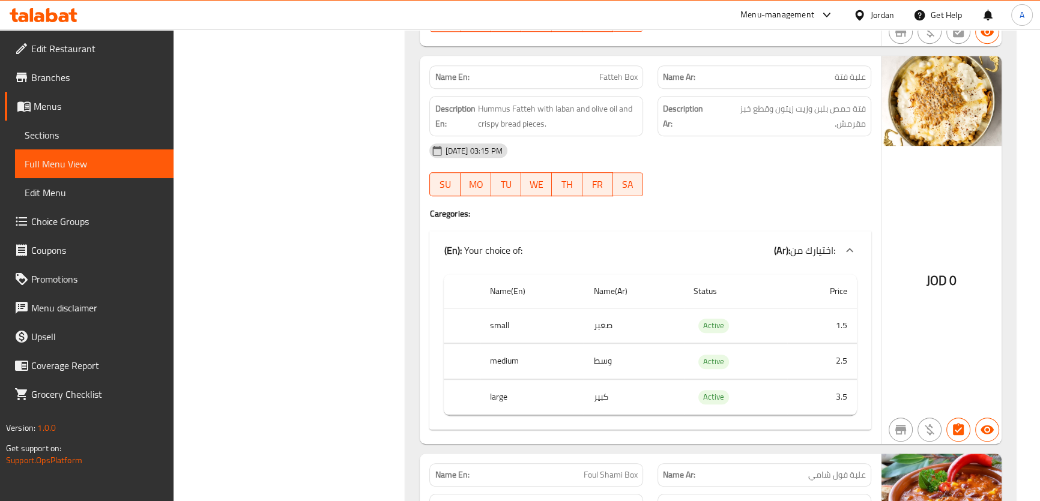
click at [627, 344] on td "وسط" at bounding box center [633, 361] width 100 height 35
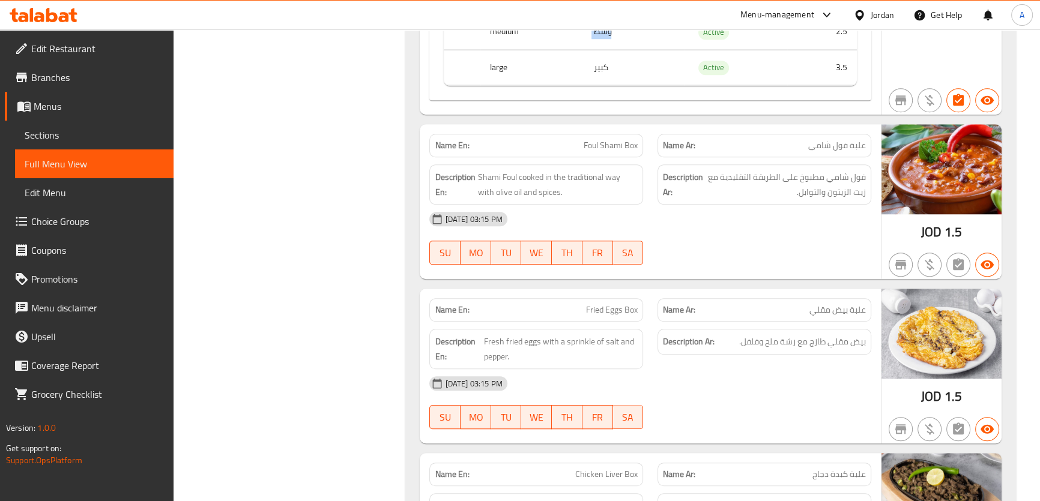
scroll to position [1263, 0]
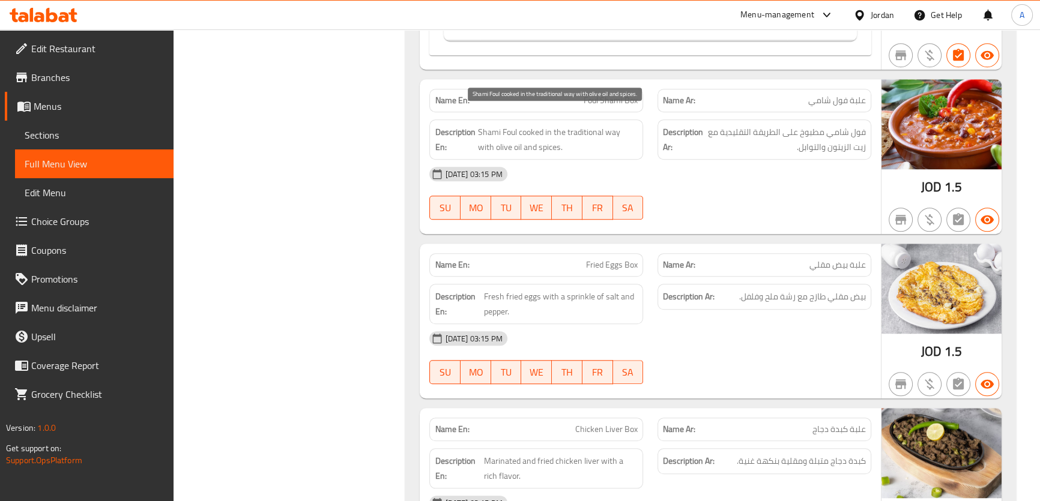
click at [593, 125] on span "Shami Foul cooked in the traditional way with olive oil and spices." at bounding box center [557, 139] width 160 height 29
click at [613, 94] on span "Foul Shami Box" at bounding box center [610, 100] width 54 height 13
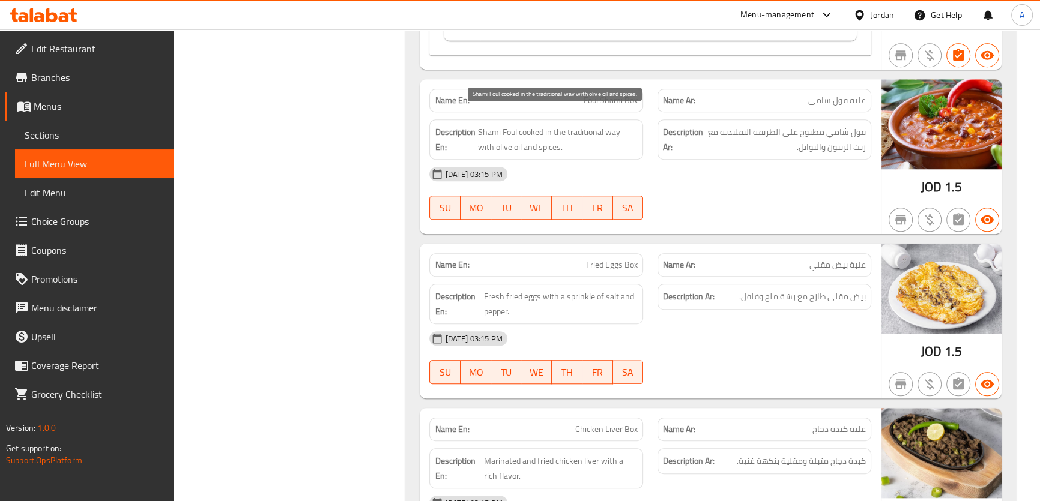
click at [589, 131] on span "Shami Foul cooked in the traditional way with olive oil and spices." at bounding box center [557, 139] width 160 height 29
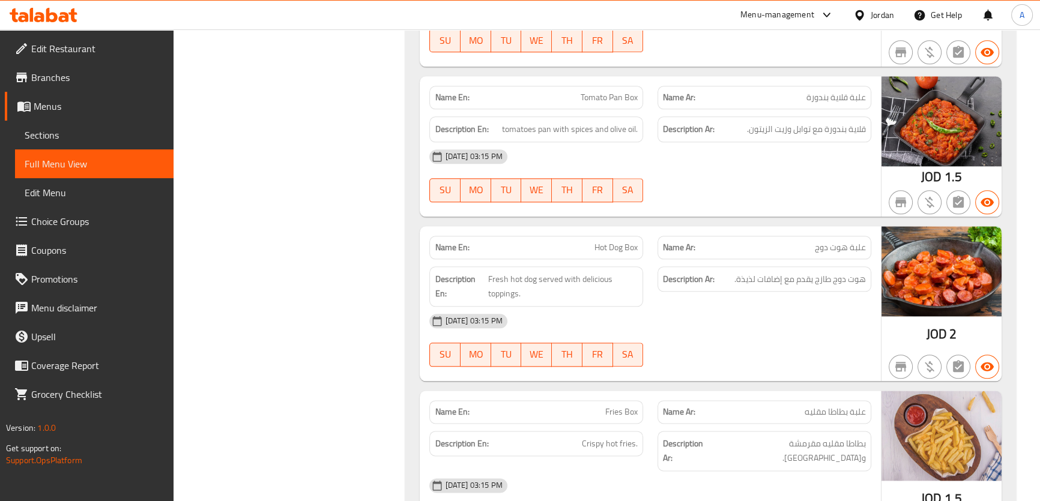
scroll to position [1784, 0]
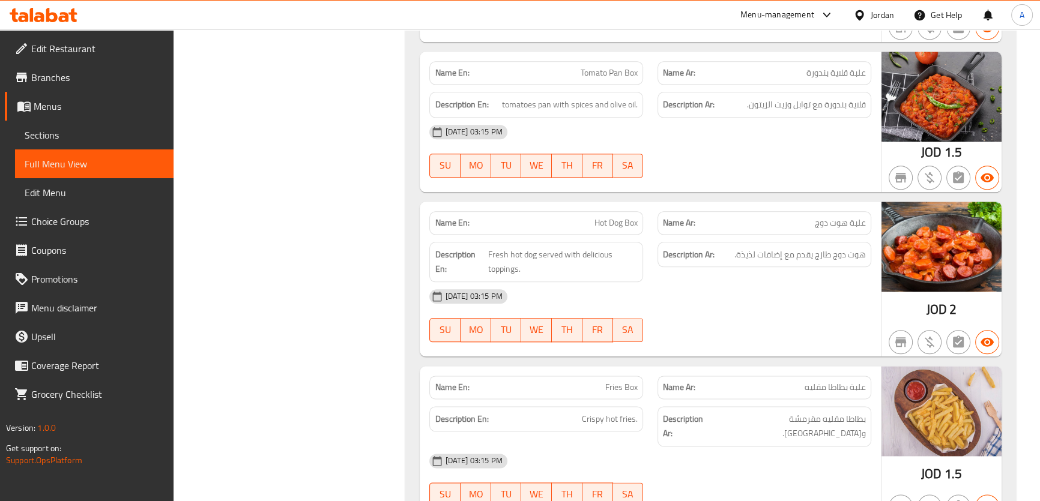
click at [618, 67] on span "Tomato Pan Box" at bounding box center [608, 73] width 57 height 13
copy span "Tomato Pan Box"
click at [630, 118] on div "[DATE] 03:15 PM" at bounding box center [650, 132] width 456 height 29
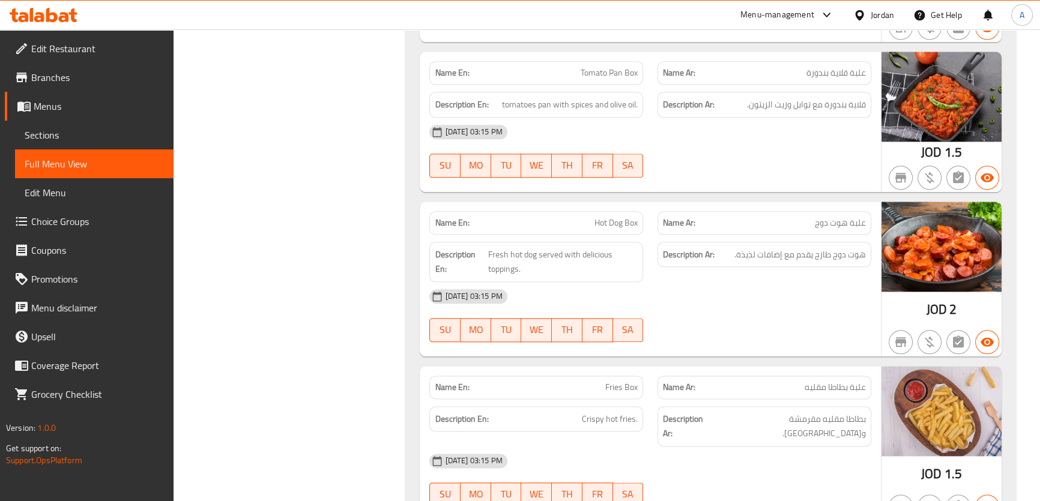
click at [630, 118] on div "[DATE] 03:15 PM" at bounding box center [650, 132] width 456 height 29
click at [585, 217] on p "Name En: Hot Dog Box" at bounding box center [536, 223] width 203 height 13
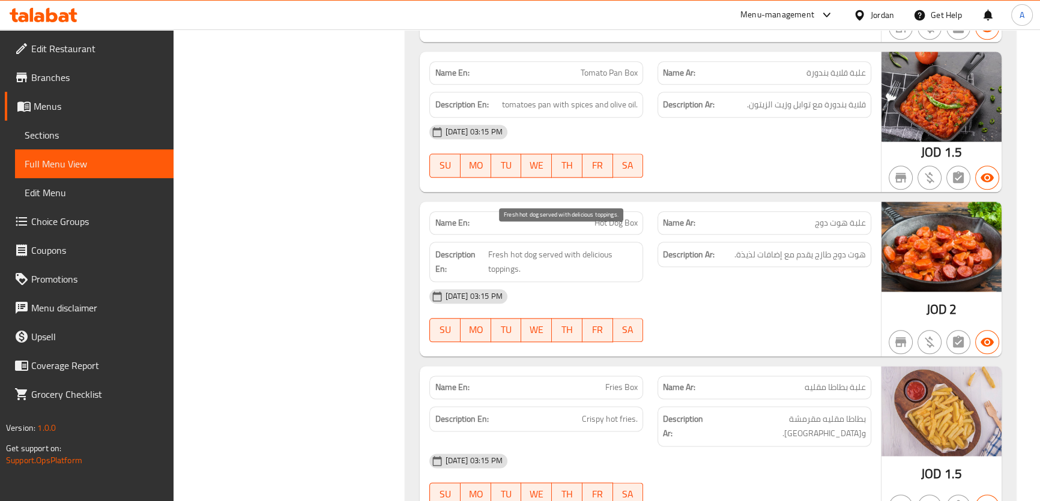
click at [559, 258] on span "Fresh hot dog served with delicious toppings." at bounding box center [563, 261] width 150 height 29
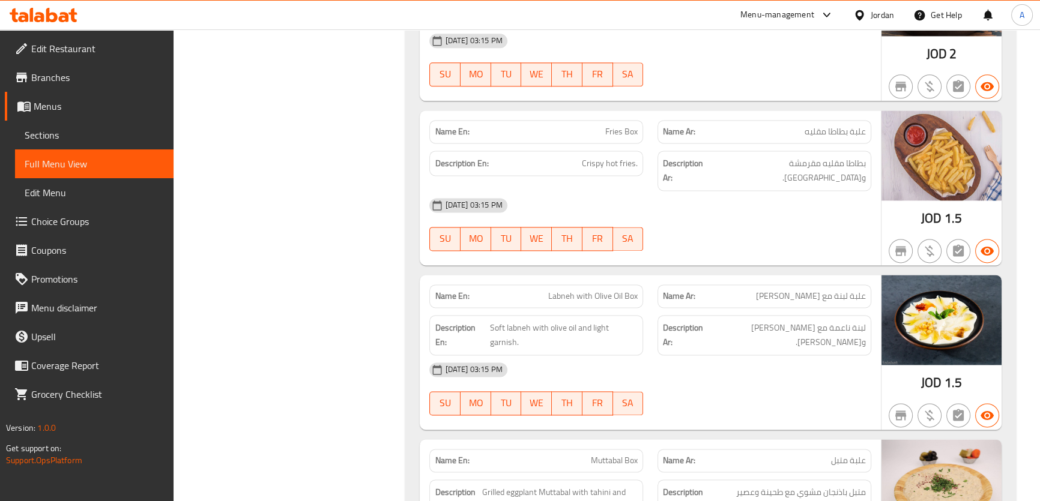
scroll to position [2131, 0]
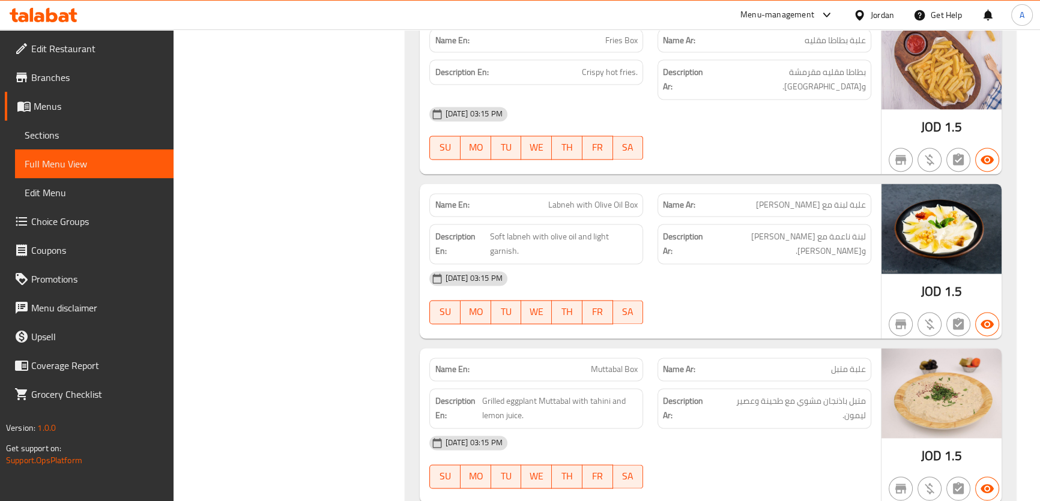
click at [597, 186] on div "Name En: Labneh with Olive Oil Box" at bounding box center [536, 205] width 228 height 38
click at [562, 229] on span "Soft labneh with olive oil and light garnish." at bounding box center [564, 243] width 148 height 29
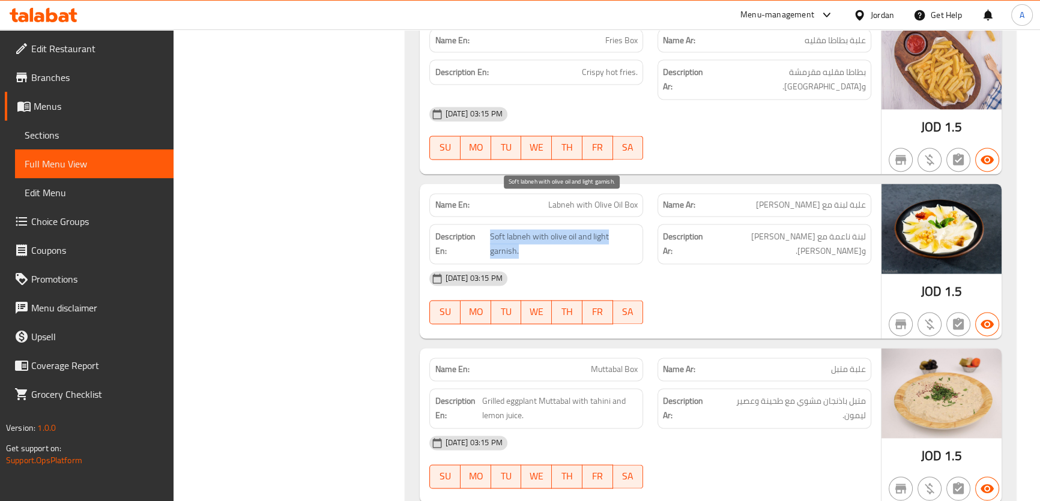
click at [562, 229] on span "Soft labneh with olive oil and light garnish." at bounding box center [564, 243] width 148 height 29
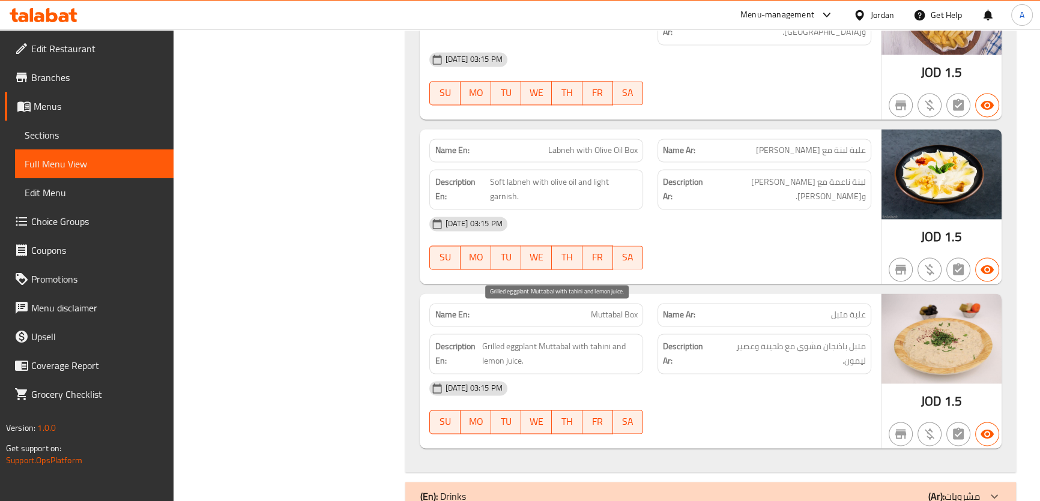
click at [515, 339] on span "Grilled eggplant Muttabal with tahini and lemon juice." at bounding box center [559, 353] width 155 height 29
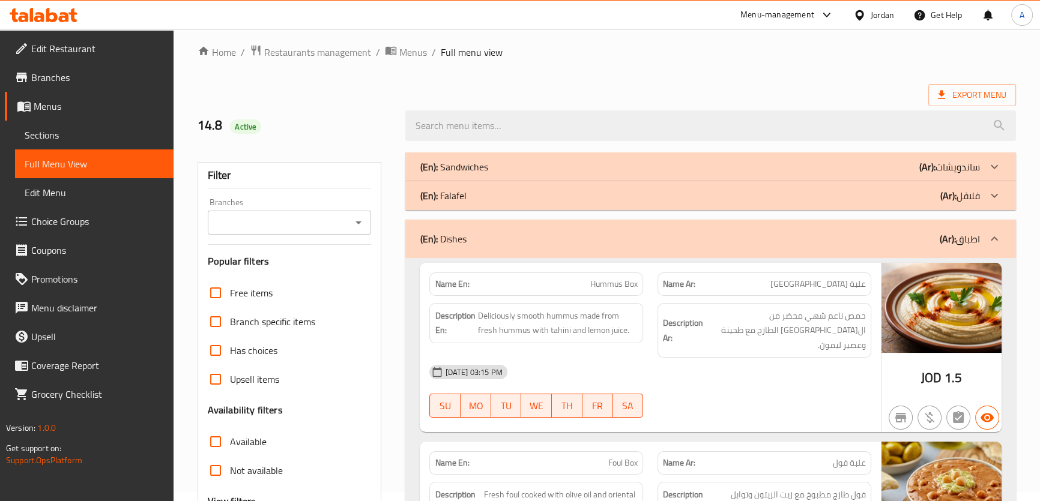
scroll to position [6, 0]
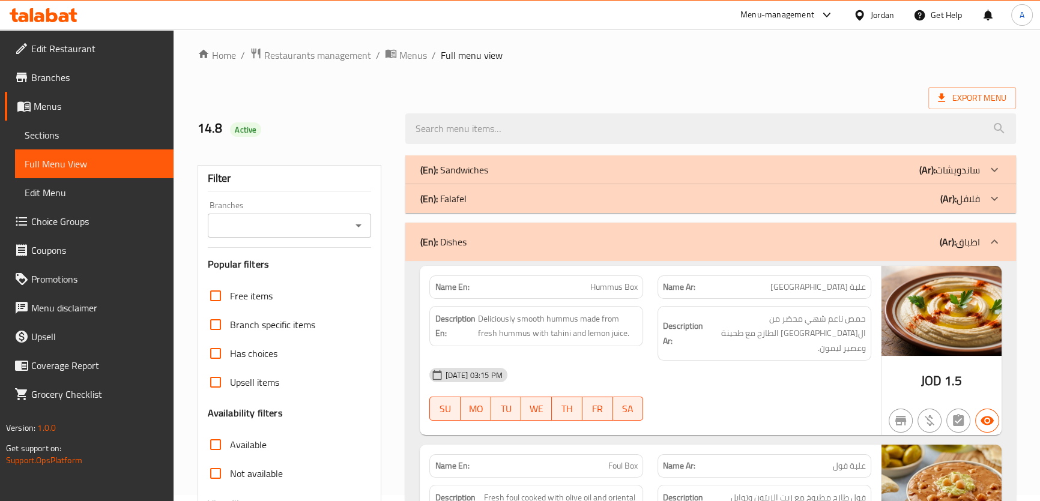
click at [952, 234] on b "(Ar):" at bounding box center [947, 242] width 16 height 18
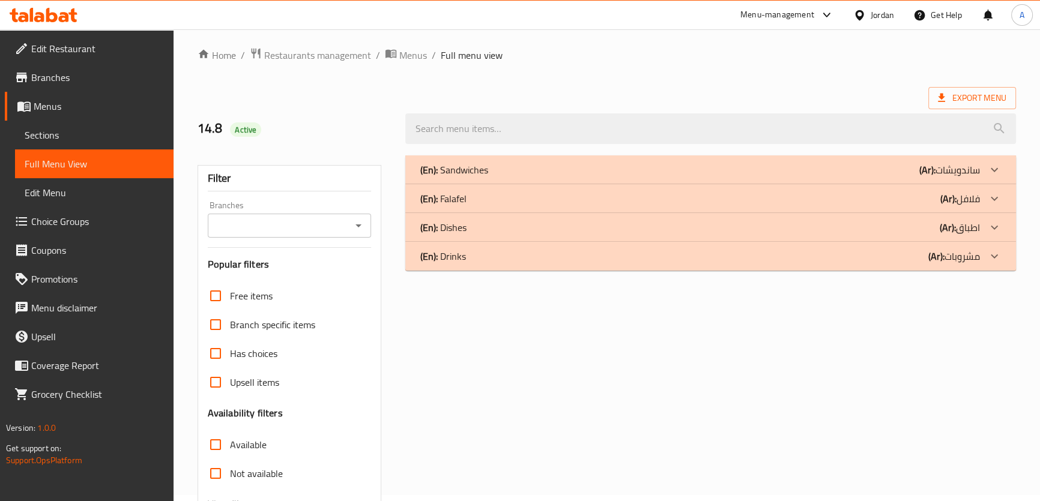
click at [932, 179] on b "(Ar):" at bounding box center [927, 170] width 16 height 18
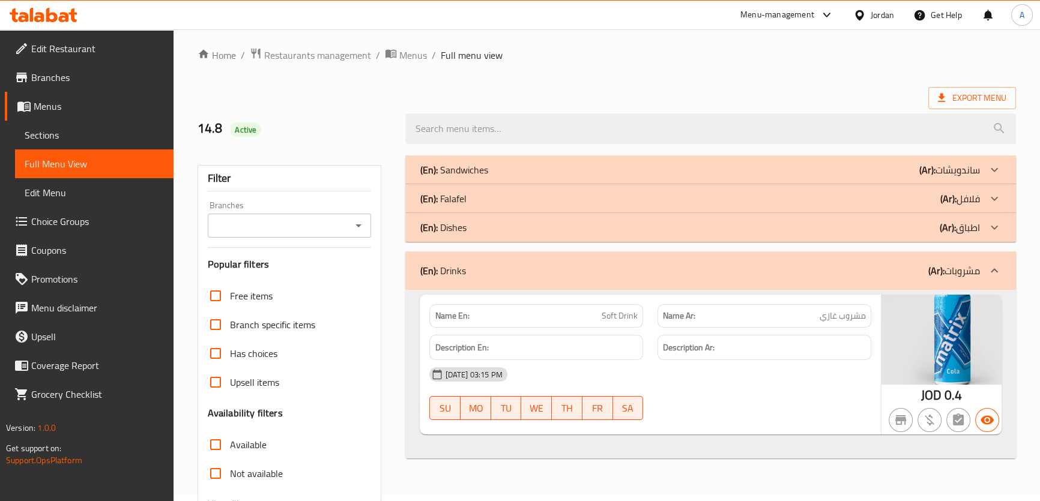
click at [54, 221] on span "Choice Groups" at bounding box center [97, 221] width 133 height 14
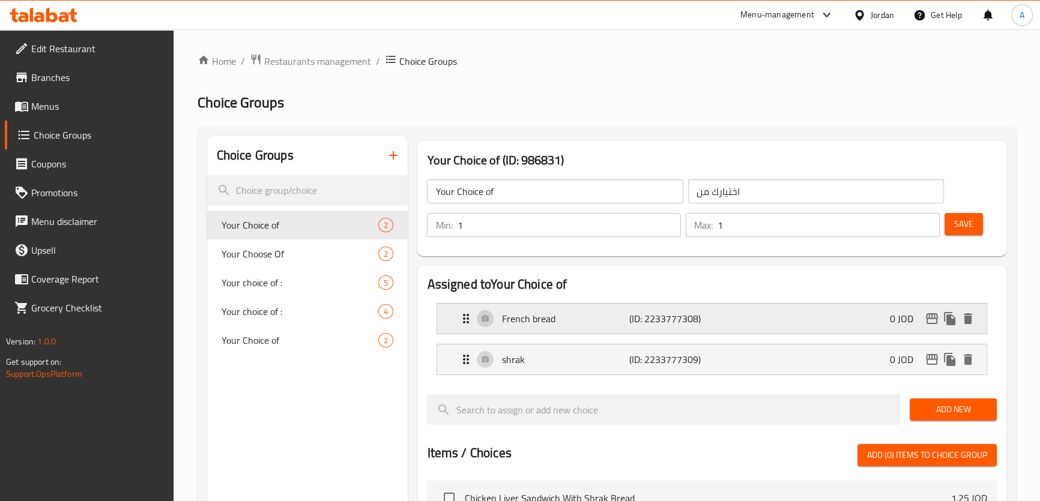
click at [629, 313] on p "(ID: 2233777308)" at bounding box center [671, 319] width 85 height 14
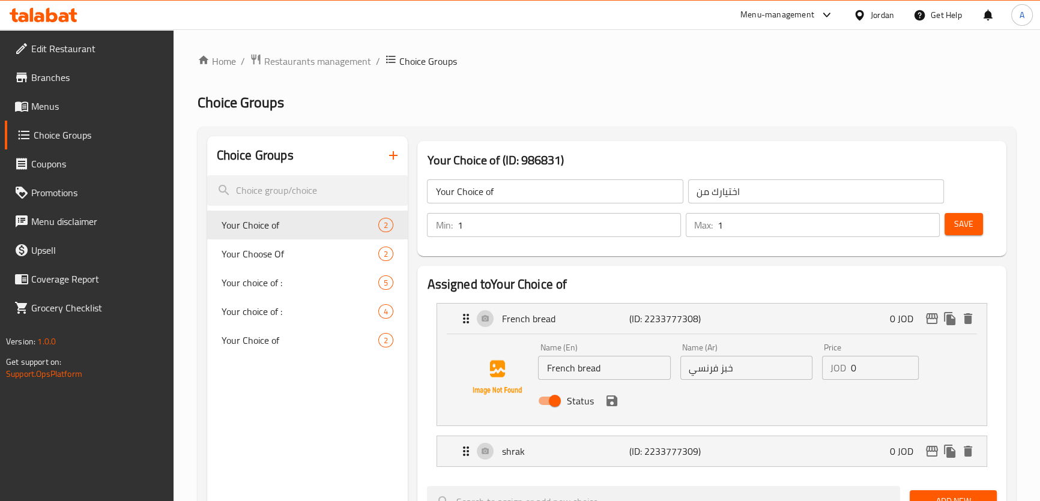
click at [595, 370] on input "French bread" at bounding box center [604, 368] width 132 height 24
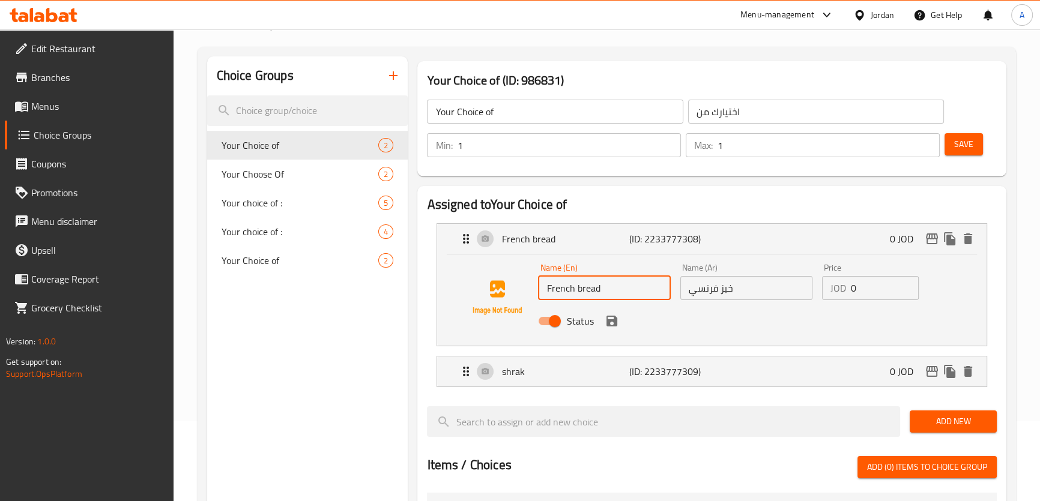
scroll to position [88, 0]
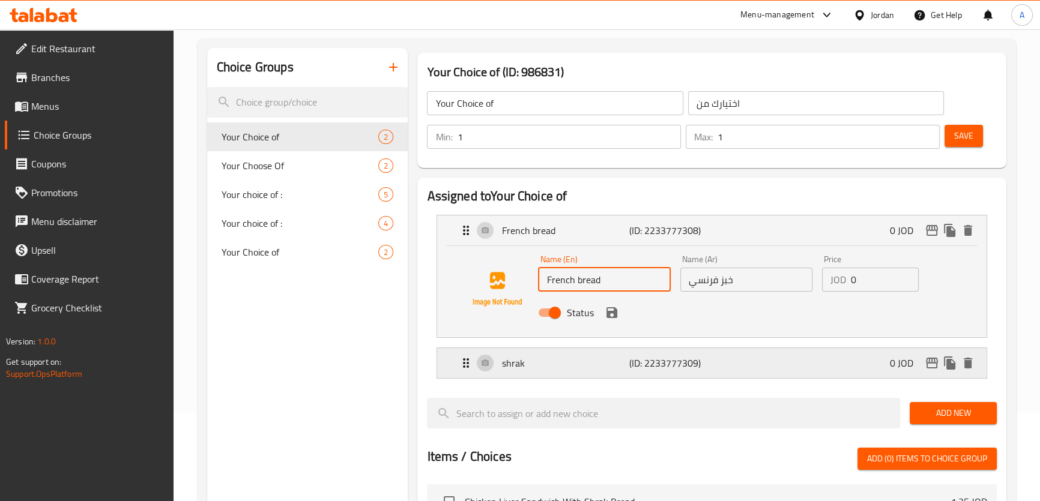
click at [597, 362] on p "shrak" at bounding box center [564, 363] width 127 height 14
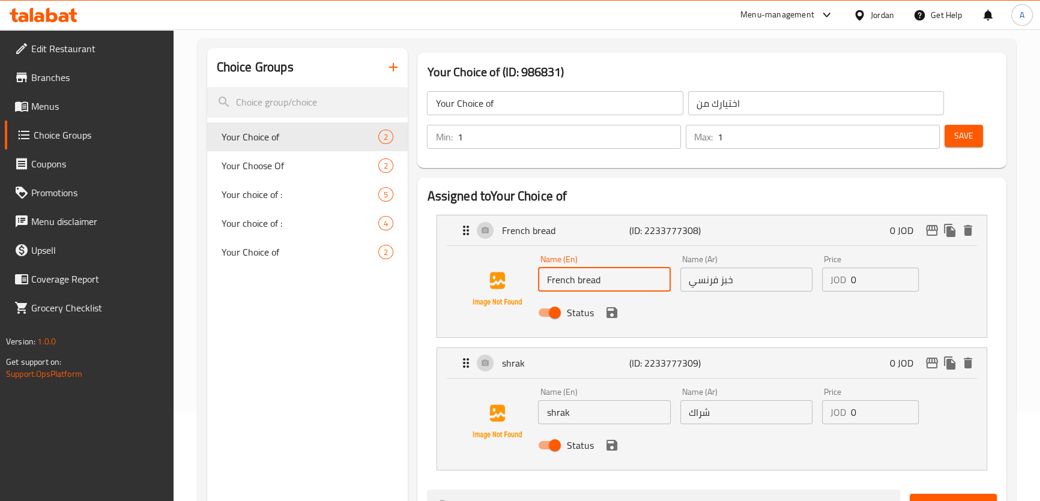
drag, startPoint x: 579, startPoint y: 397, endPoint x: 586, endPoint y: 403, distance: 8.9
click at [580, 397] on div "Name (En) shrak Name (En)" at bounding box center [604, 406] width 132 height 37
click at [586, 412] on input "shrak" at bounding box center [604, 412] width 132 height 24
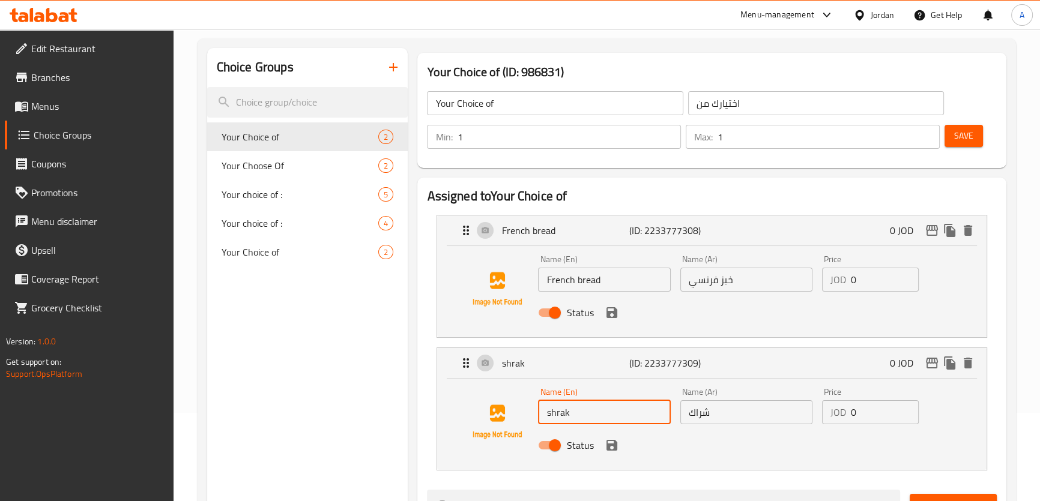
paste input "bread"
type input "shrak bread"
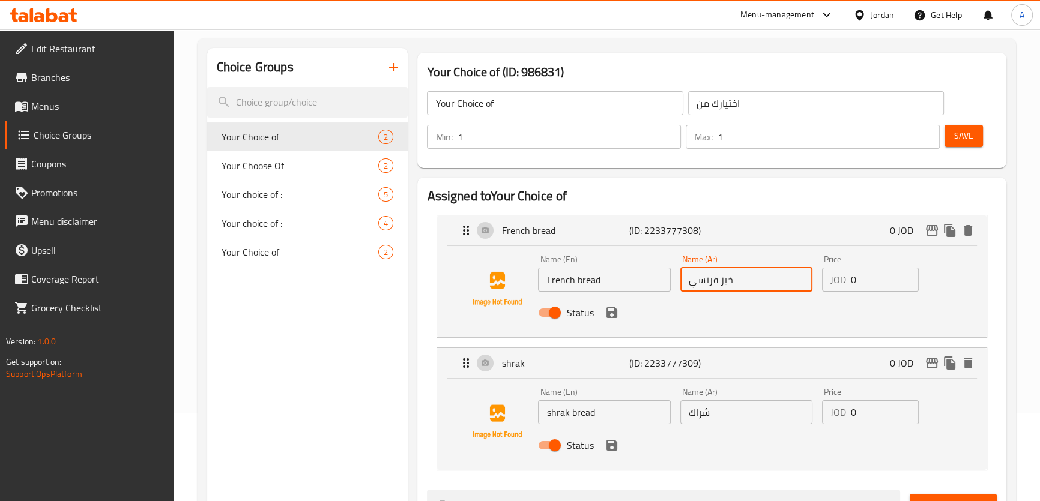
click at [726, 279] on input "خبز فرنسي" at bounding box center [746, 280] width 132 height 24
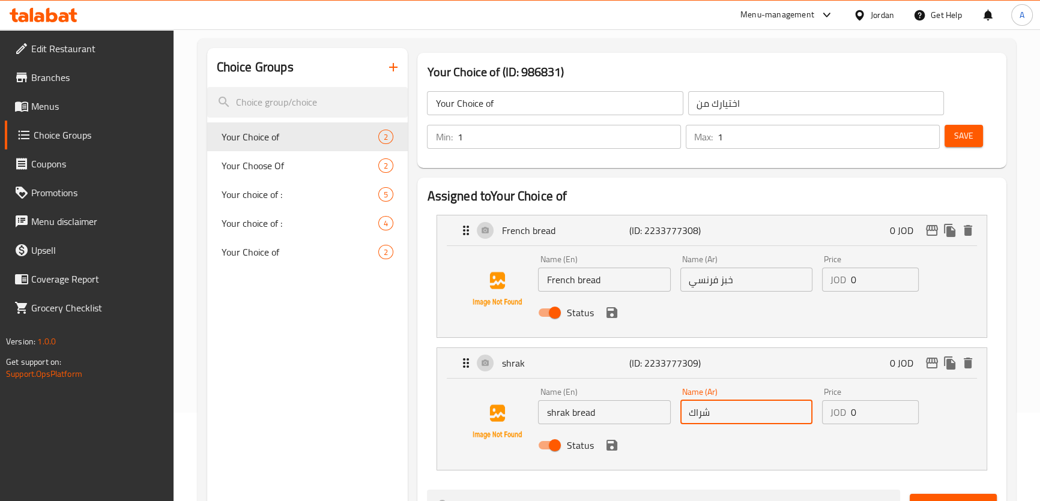
click at [690, 419] on input "شراك" at bounding box center [746, 412] width 132 height 24
paste input "خبز"
click at [614, 446] on icon "save" at bounding box center [611, 445] width 11 height 11
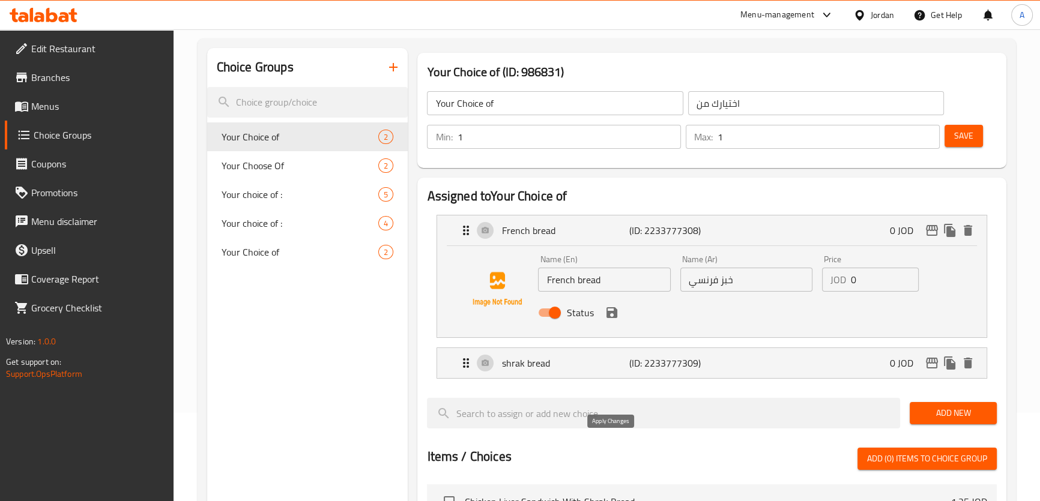
type input "خبز شراك"
click at [612, 316] on icon "save" at bounding box center [611, 312] width 11 height 11
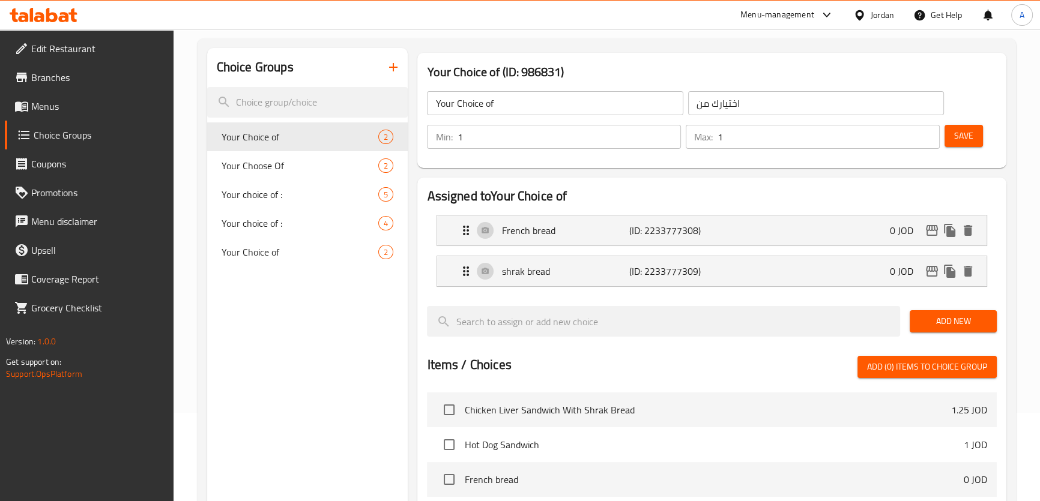
click at [977, 132] on button "Save" at bounding box center [963, 136] width 38 height 22
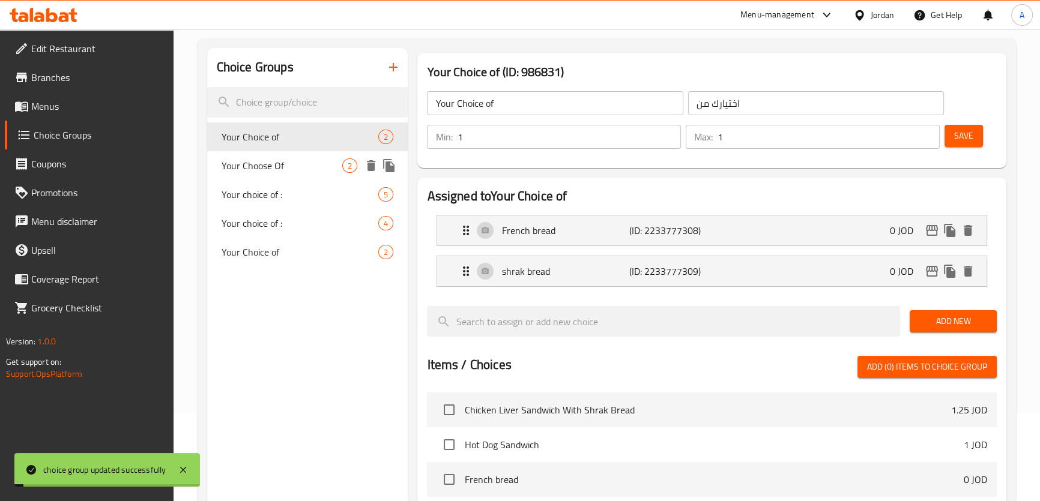
click at [291, 158] on span "Your Choose Of" at bounding box center [281, 165] width 121 height 14
type input "Your Choose Of"
type input "اختيارك من"
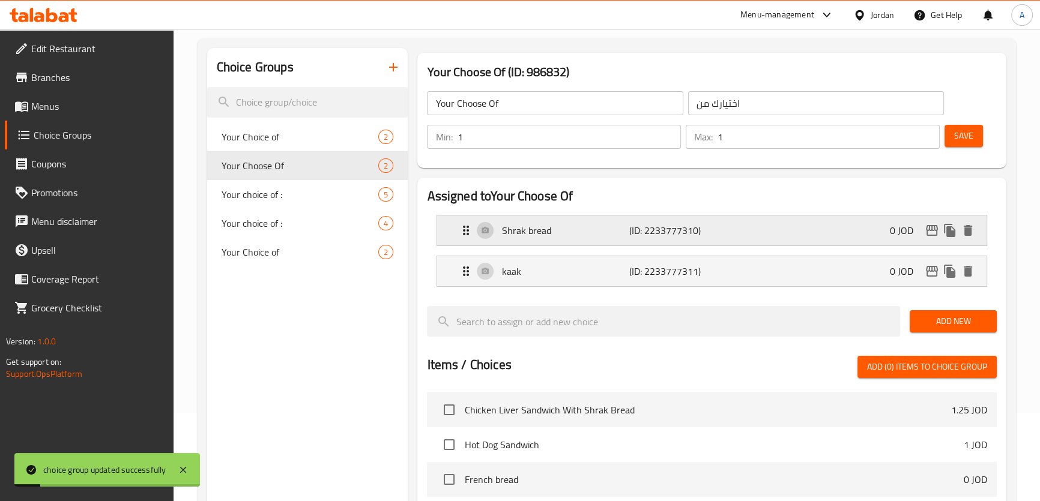
click at [570, 228] on p "Shrak bread" at bounding box center [564, 230] width 127 height 14
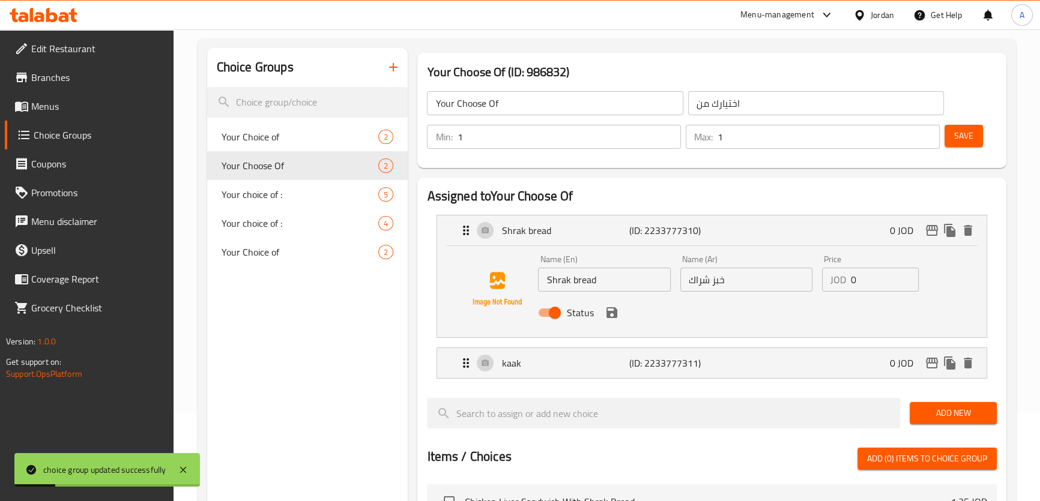
click at [582, 284] on input "Shrak bread" at bounding box center [604, 280] width 132 height 24
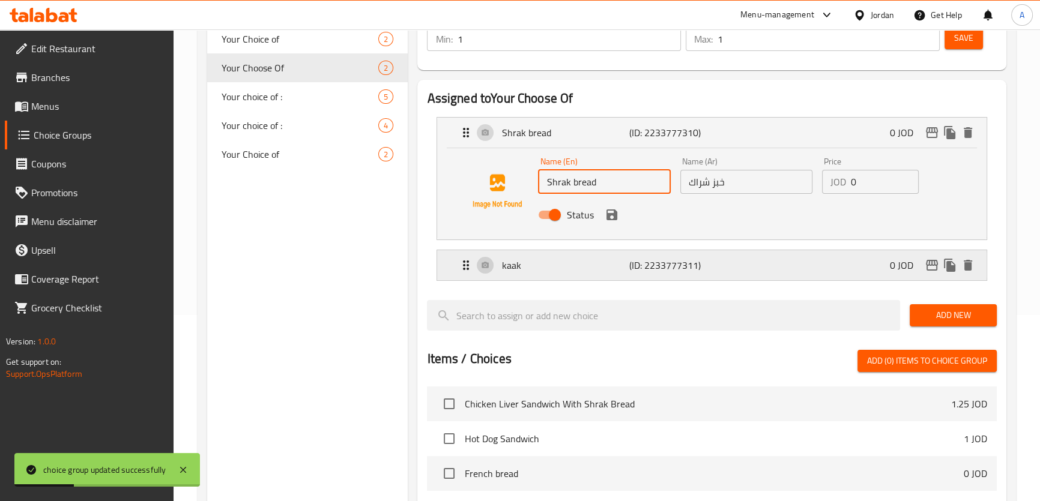
scroll to position [190, 0]
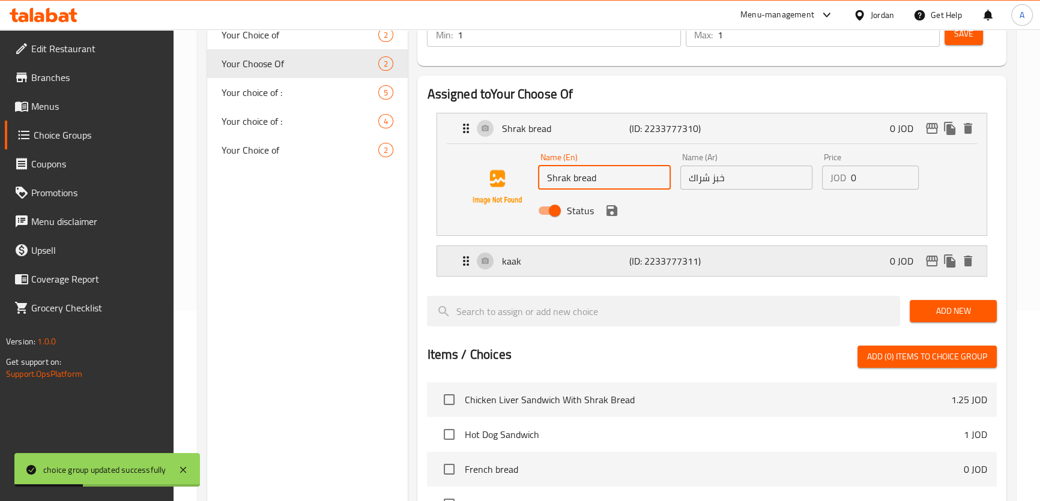
click at [564, 264] on p "kaak" at bounding box center [564, 261] width 127 height 14
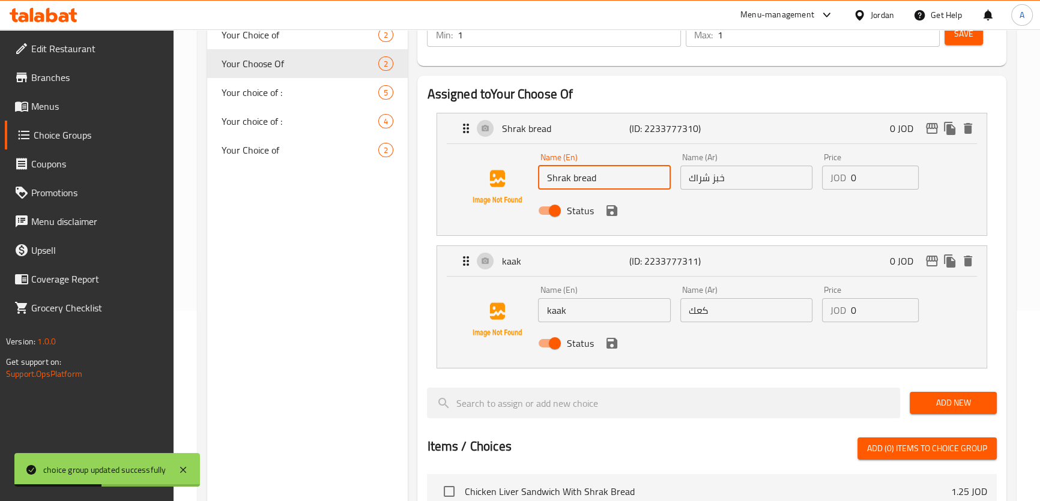
click at [587, 315] on input "kaak" at bounding box center [604, 310] width 132 height 24
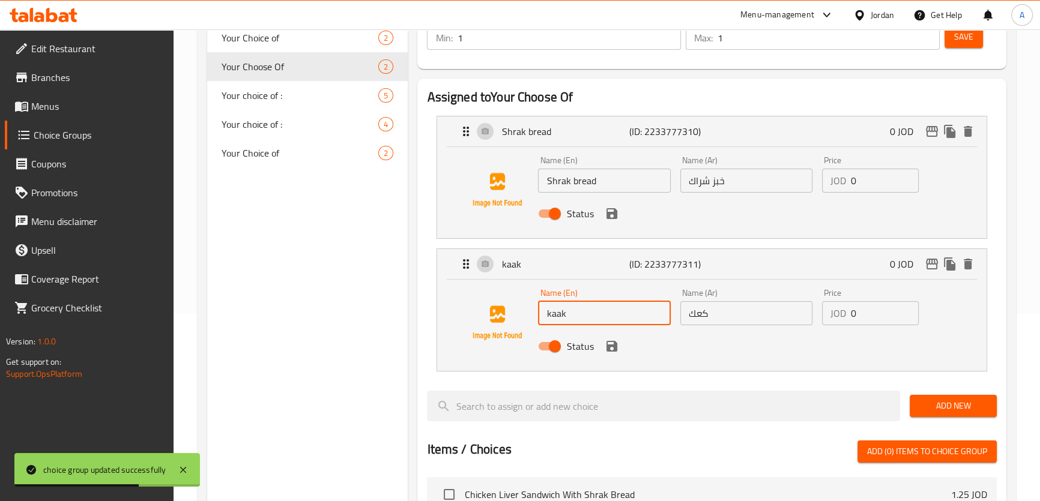
scroll to position [159, 0]
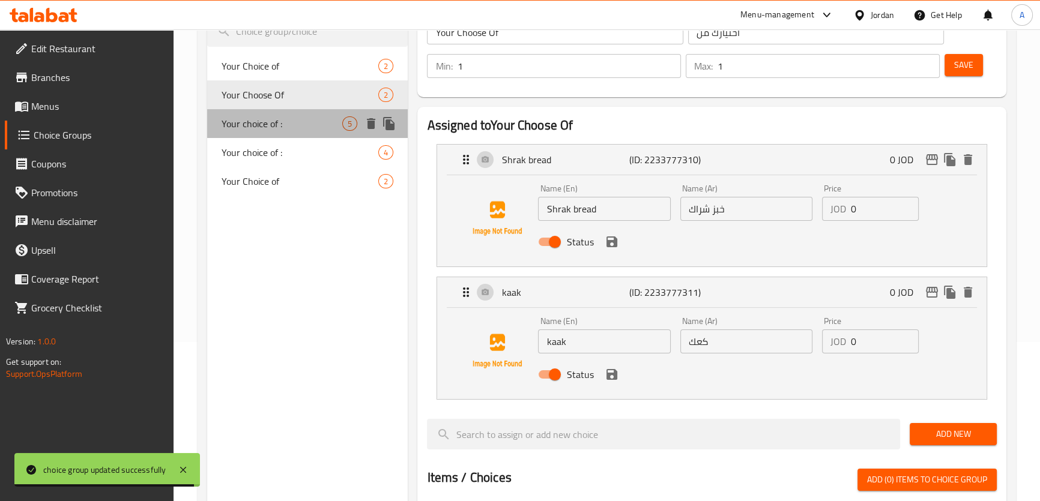
click at [288, 120] on span "Your choice of :" at bounding box center [281, 123] width 121 height 14
type input "Your choice of :"
type input "اختيارك من :"
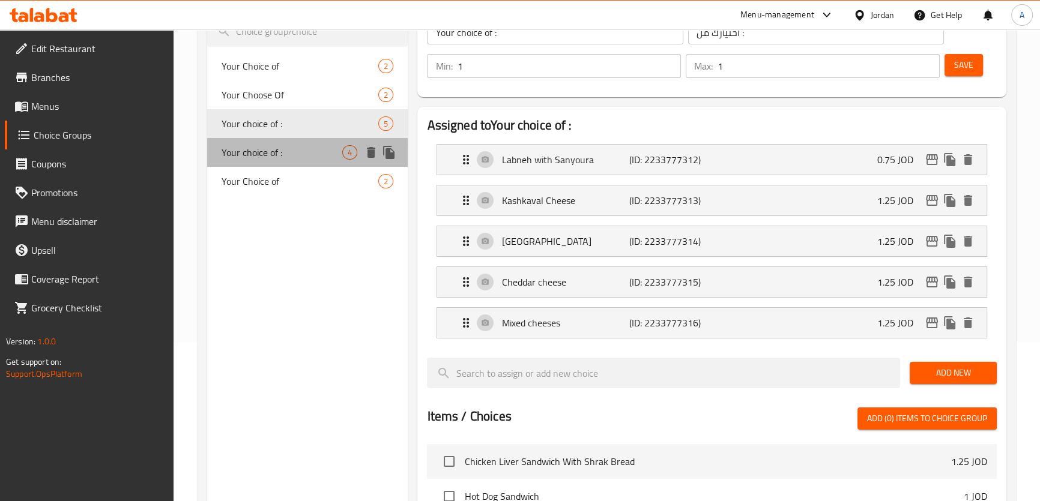
click at [286, 148] on span "Your choice of :" at bounding box center [281, 152] width 121 height 14
type input "Your choice of :"
type input "اختيارك من :"
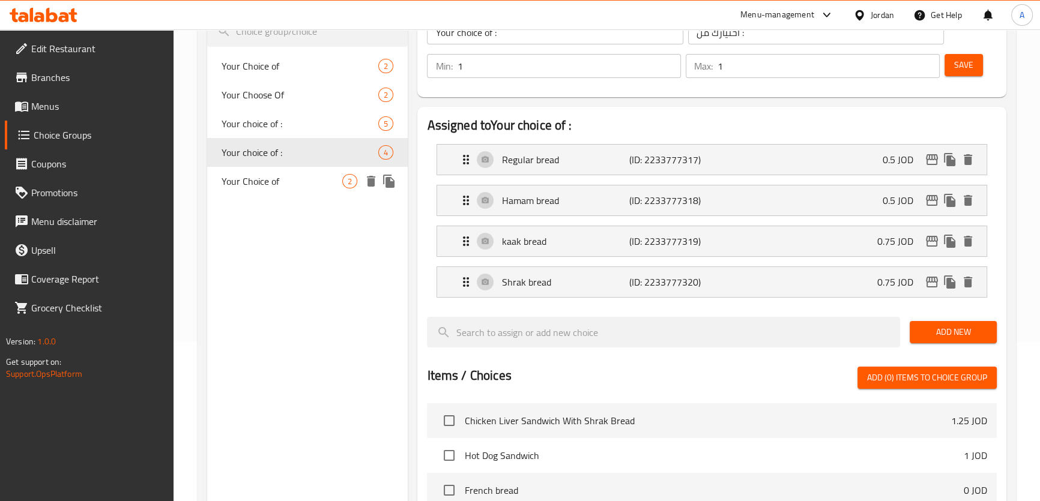
click at [320, 191] on div "Your Choice of 2" at bounding box center [307, 181] width 201 height 29
type input "Your Choice of"
type input "اختيارك من"
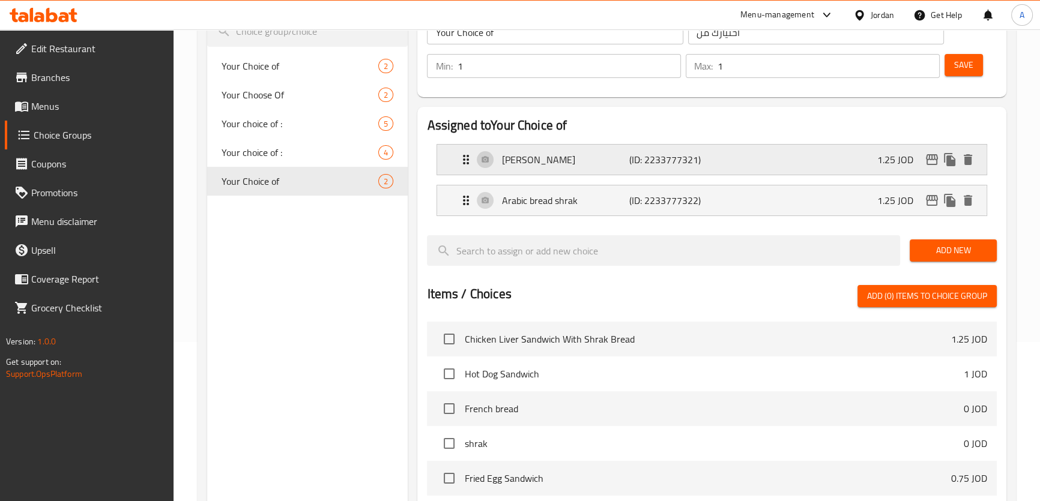
click at [576, 167] on div "Ansaf Barayez (ID: 2233777321) 1.25 JOD" at bounding box center [715, 160] width 513 height 30
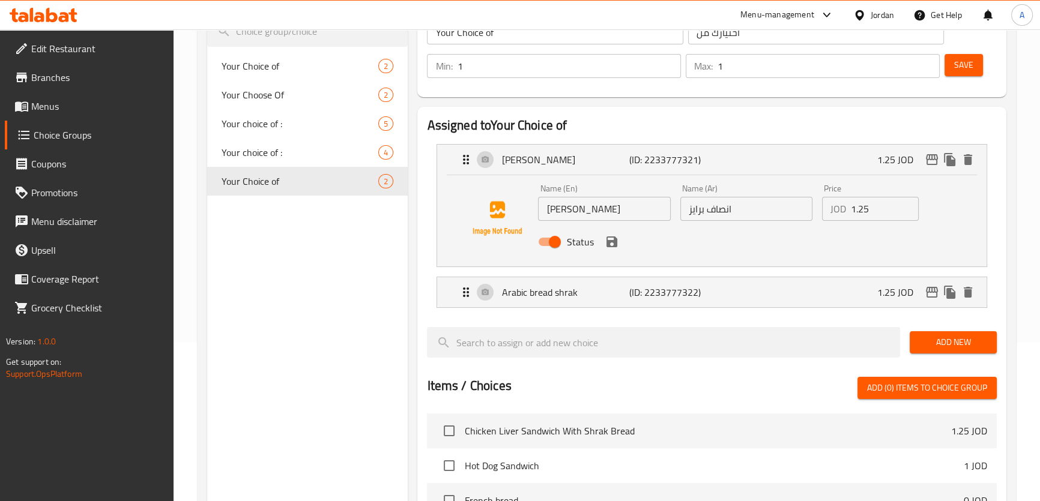
click at [560, 214] on input "Ansaf Barayez" at bounding box center [604, 209] width 132 height 24
click at [762, 217] on input "انصاف برايز" at bounding box center [746, 209] width 132 height 24
drag, startPoint x: 762, startPoint y: 217, endPoint x: 738, endPoint y: 218, distance: 24.6
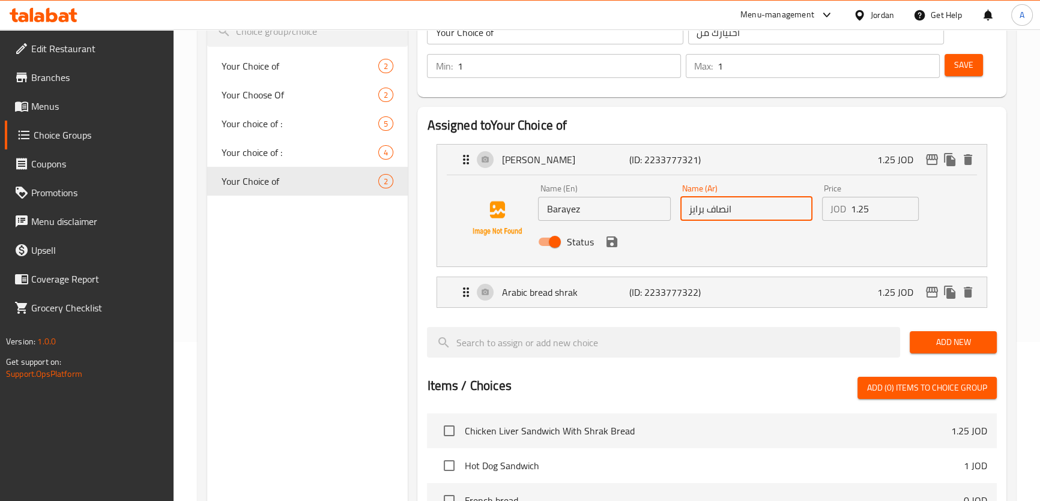
click at [760, 216] on input "انصاف برايز" at bounding box center [746, 209] width 132 height 24
click at [622, 203] on input "Barayez" at bounding box center [604, 209] width 132 height 24
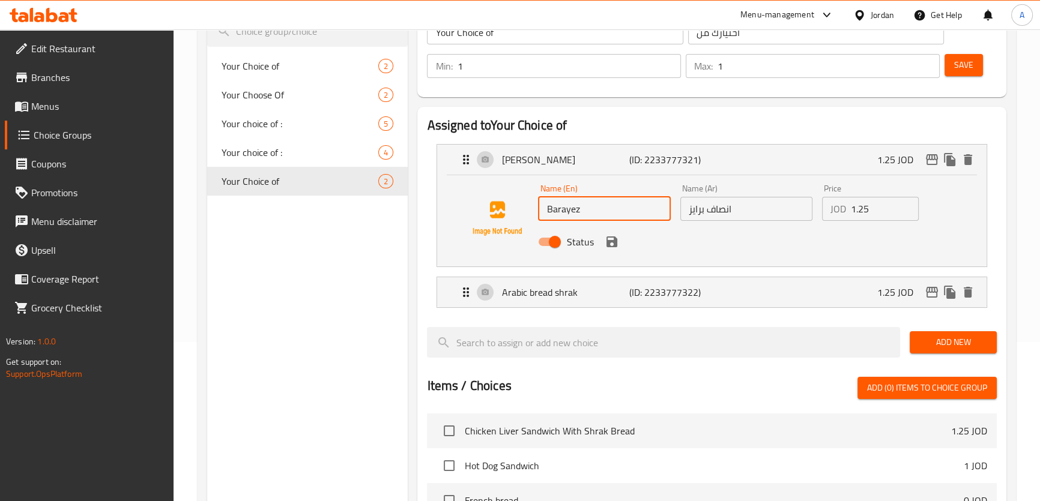
paste input "halves"
click at [607, 239] on icon "save" at bounding box center [611, 242] width 14 height 14
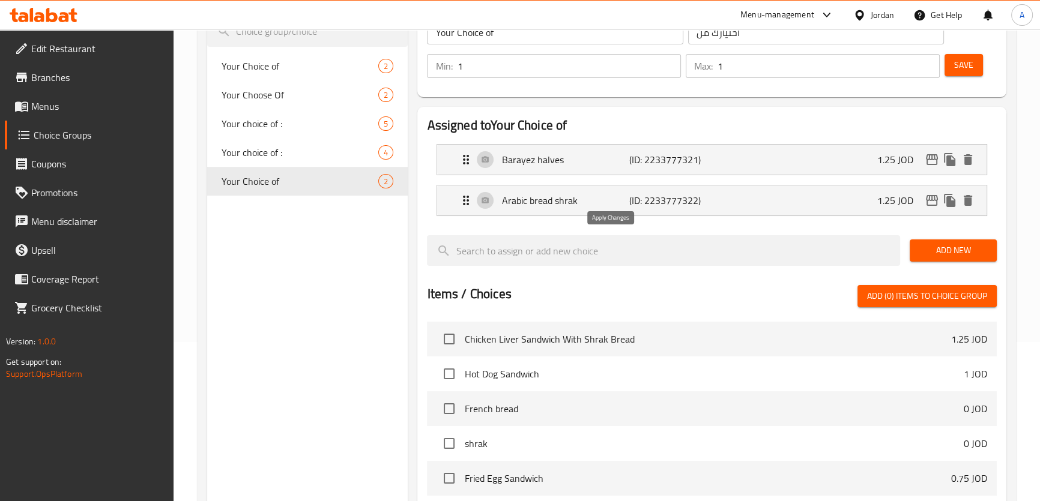
type input "Barayez halves"
click at [967, 67] on span "Save" at bounding box center [963, 65] width 19 height 15
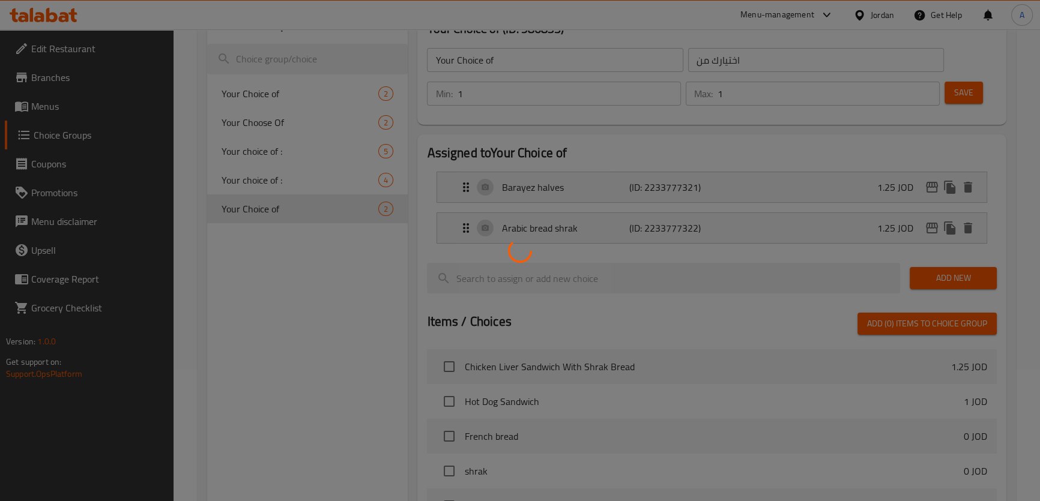
scroll to position [119, 0]
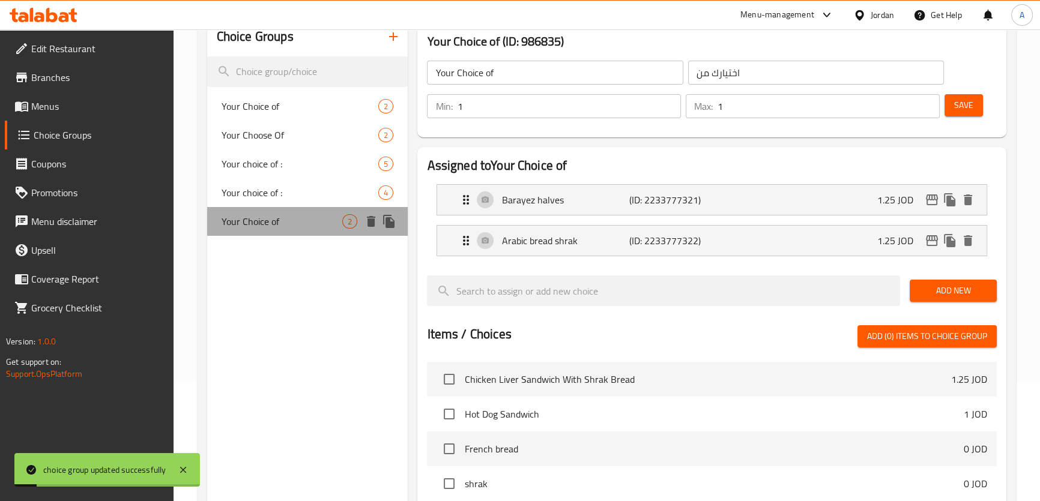
click at [309, 214] on span "Your Choice of" at bounding box center [281, 221] width 121 height 14
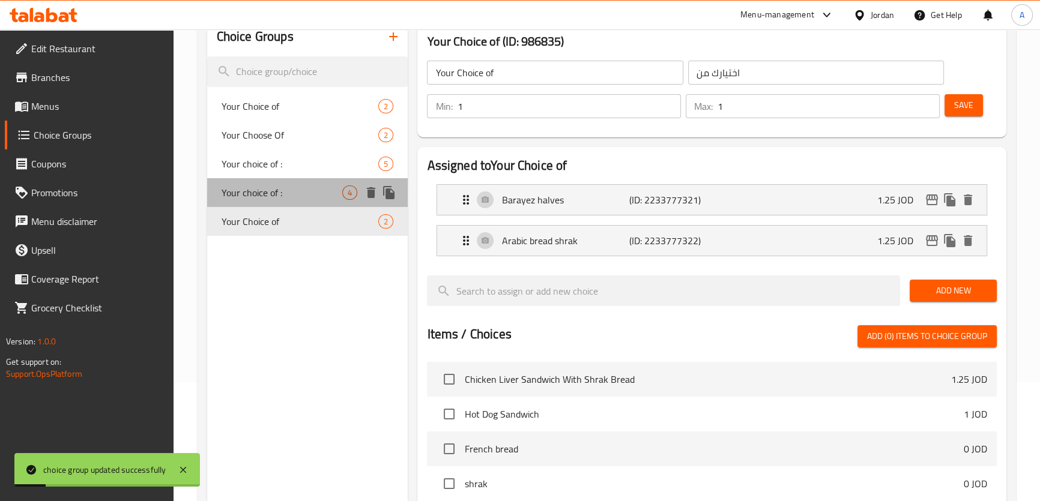
click at [301, 194] on span "Your choice of :" at bounding box center [281, 192] width 121 height 14
type input "Your choice of :"
type input "اختيارك من :"
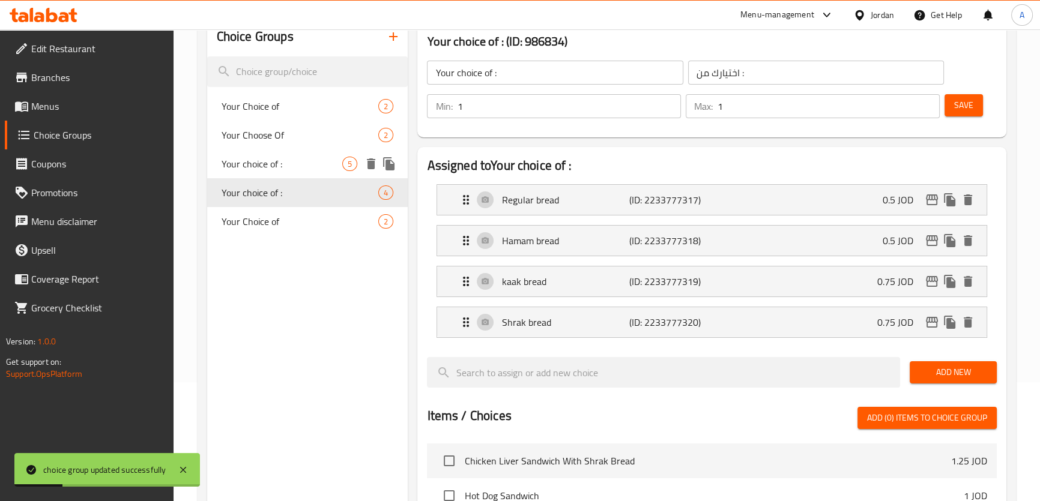
click at [272, 170] on span "Your choice of :" at bounding box center [281, 164] width 121 height 14
type input "Your choice of :"
type input "اختيارك من :"
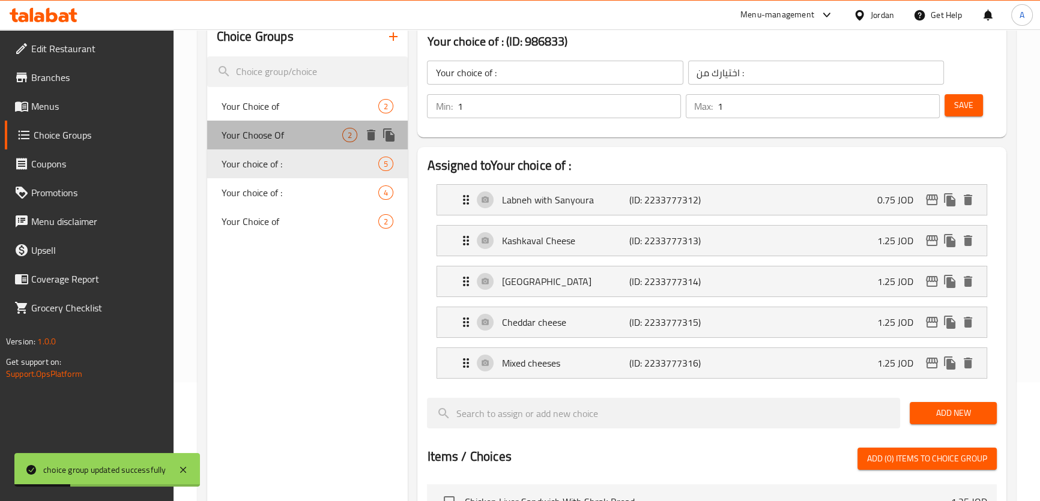
click at [297, 131] on span "Your Choose Of" at bounding box center [281, 135] width 121 height 14
type input "Your Choose Of"
type input "اختيارك من"
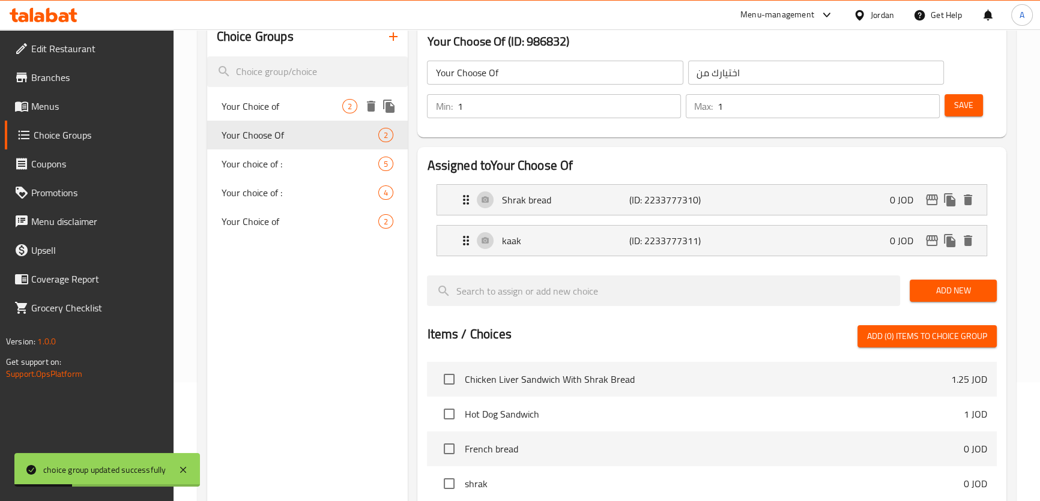
click at [285, 99] on span "Your Choice of" at bounding box center [281, 106] width 121 height 14
type input "Your Choice of"
type input "اختيارك من"
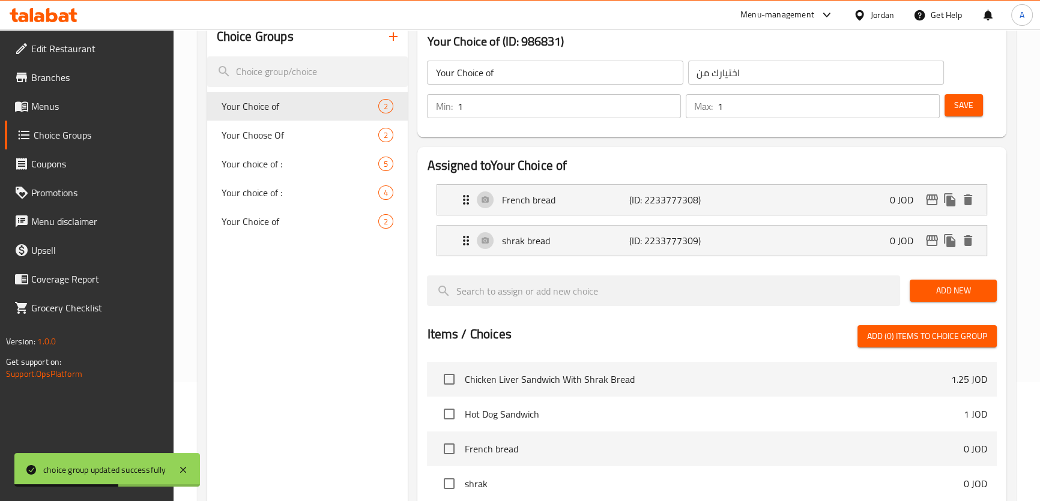
click at [60, 101] on span "Menus" at bounding box center [97, 106] width 133 height 14
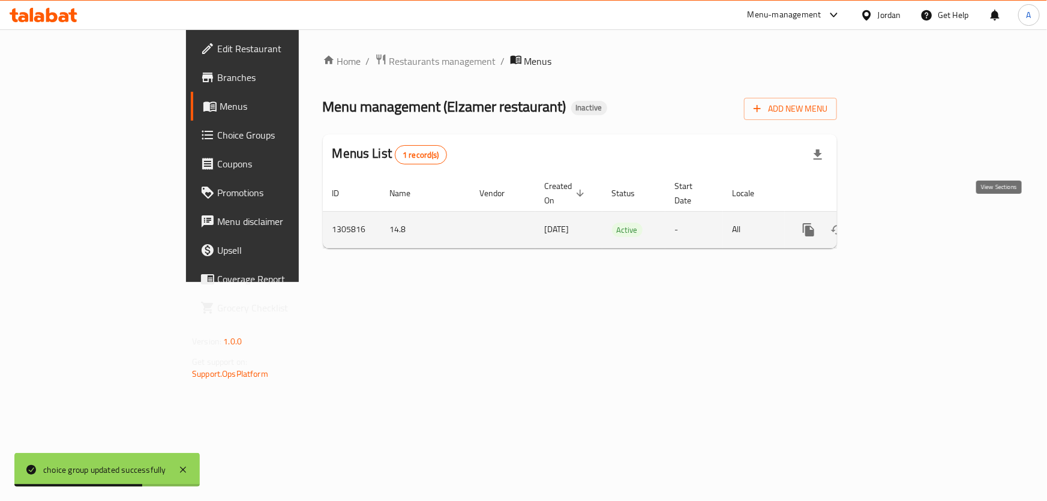
click at [903, 223] on icon "enhanced table" at bounding box center [895, 230] width 14 height 14
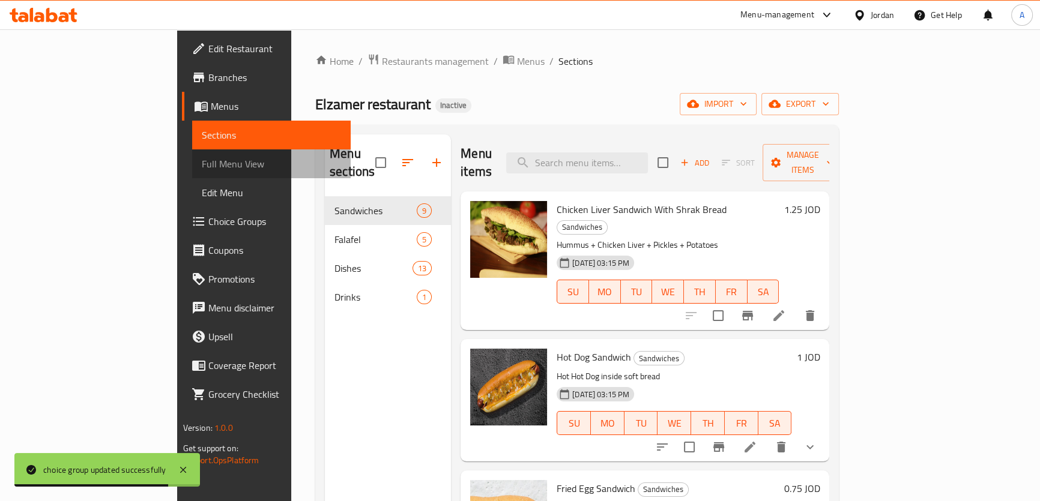
click at [202, 158] on span "Full Menu View" at bounding box center [271, 164] width 139 height 14
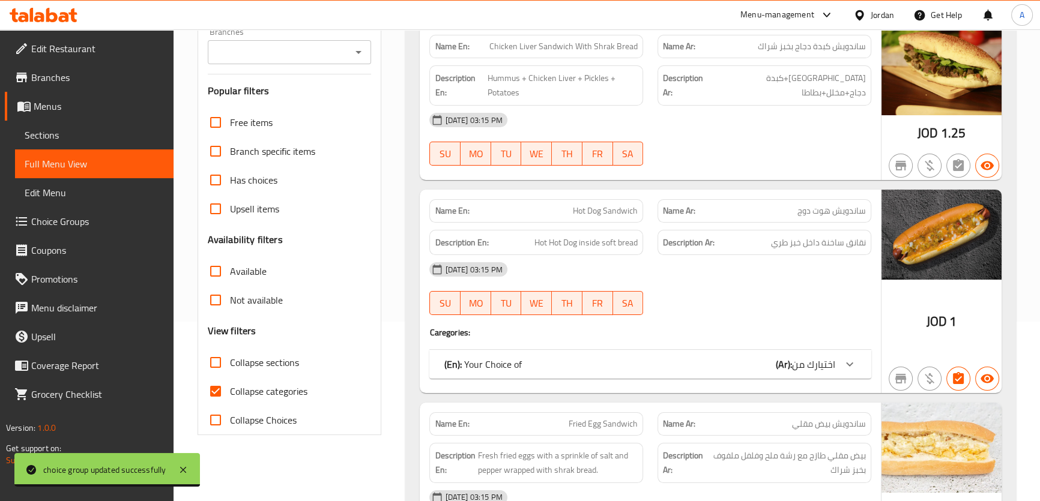
scroll to position [210, 0]
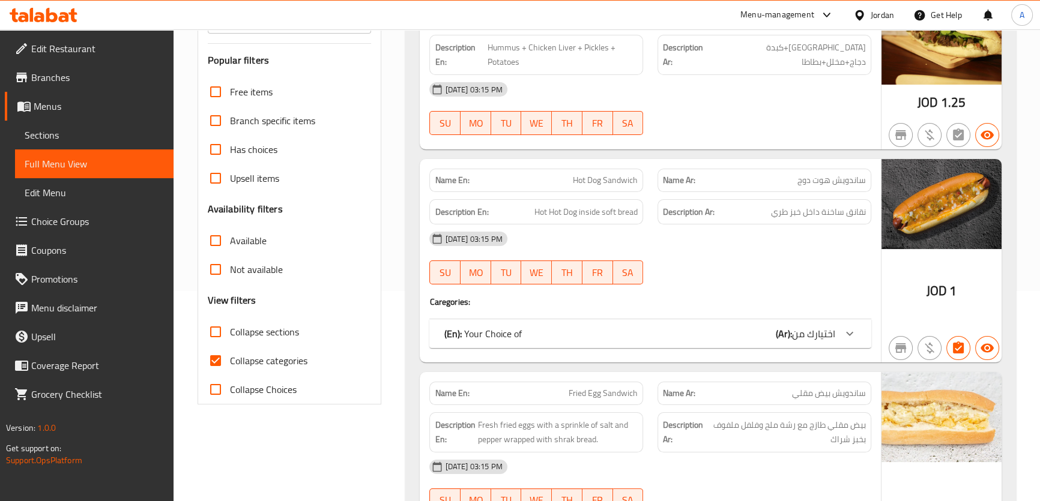
click at [276, 365] on span "Collapse categories" at bounding box center [268, 361] width 77 height 14
click at [230, 365] on input "Collapse categories" at bounding box center [215, 360] width 29 height 29
checkbox input "false"
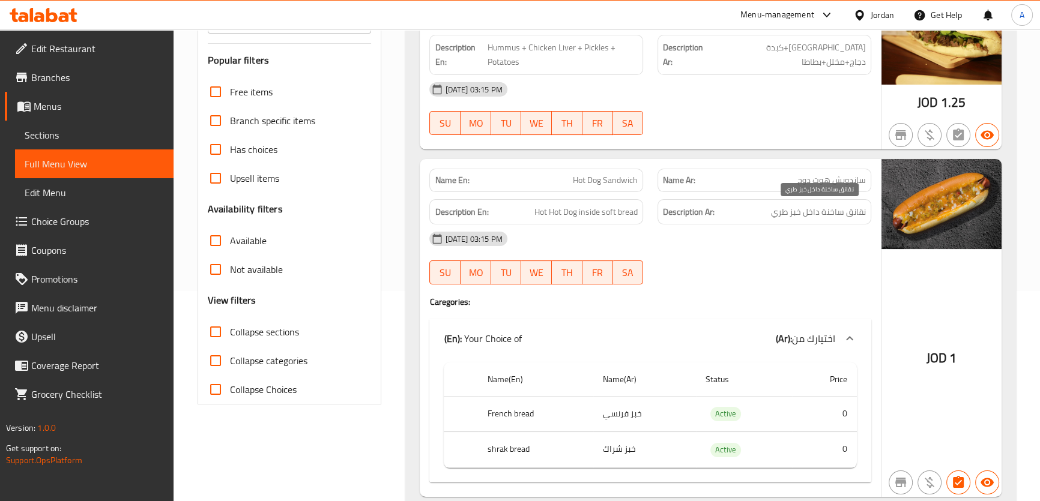
click at [854, 217] on span "نقانق ساخنة داخل خبز طري" at bounding box center [818, 212] width 95 height 15
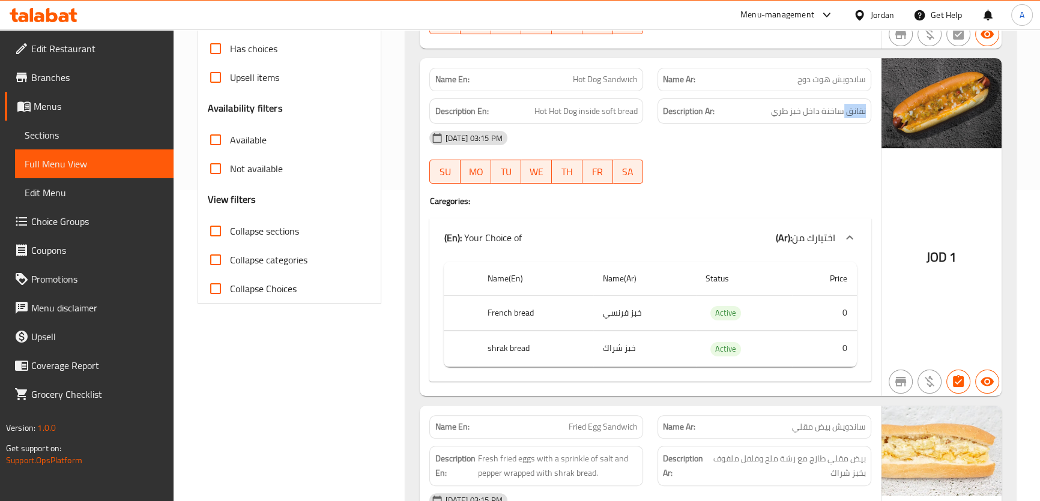
copy span "نقانق"
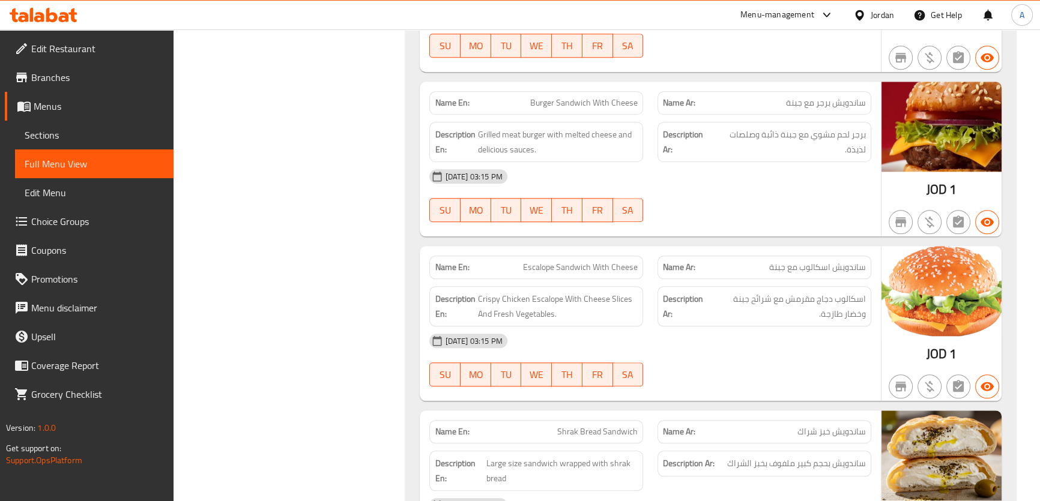
scroll to position [0, 0]
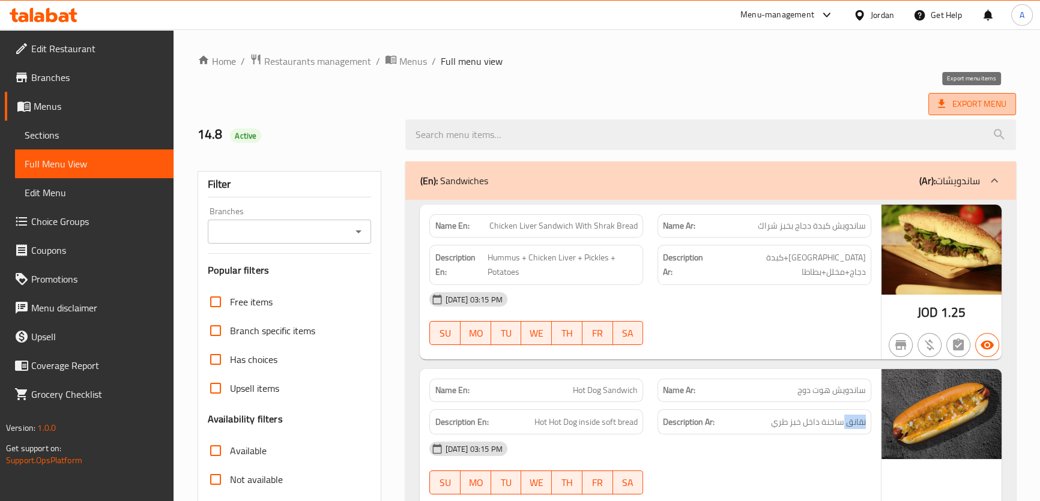
click at [965, 101] on span "Export Menu" at bounding box center [972, 104] width 68 height 15
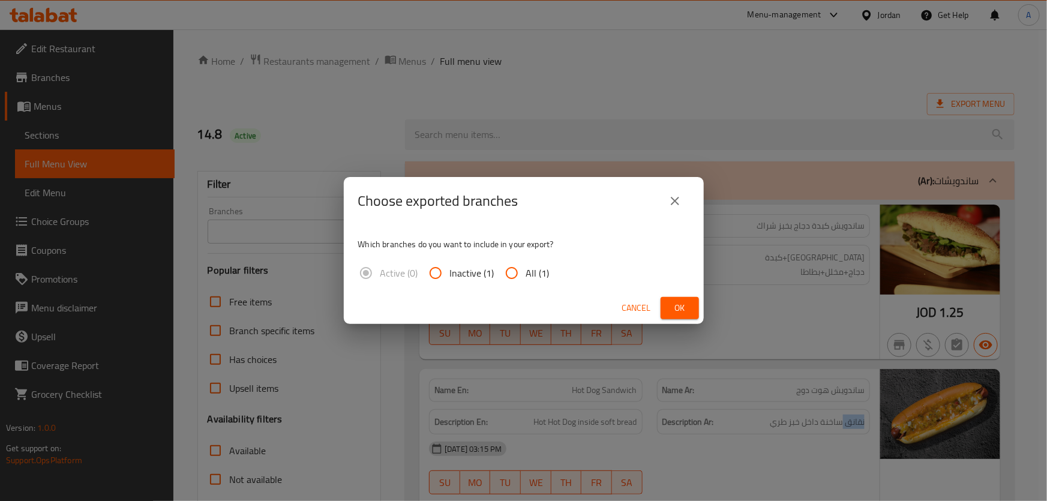
click at [534, 267] on span "All (1)" at bounding box center [537, 273] width 23 height 14
click at [526, 267] on input "All (1)" at bounding box center [512, 273] width 29 height 29
radio input "true"
click at [687, 303] on span "Ok" at bounding box center [679, 308] width 19 height 15
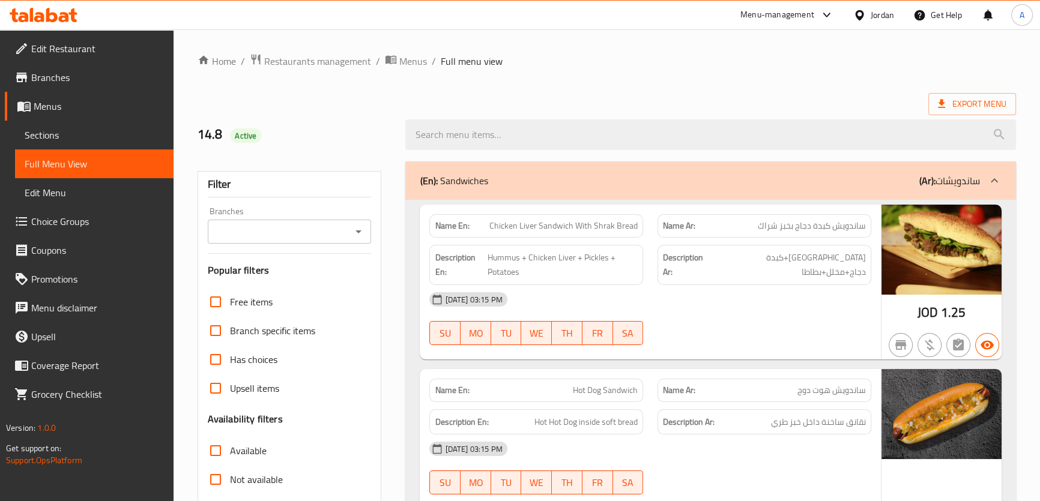
click at [58, 75] on span "Branches" at bounding box center [97, 77] width 133 height 14
click at [116, 135] on span "Sections" at bounding box center [94, 135] width 139 height 14
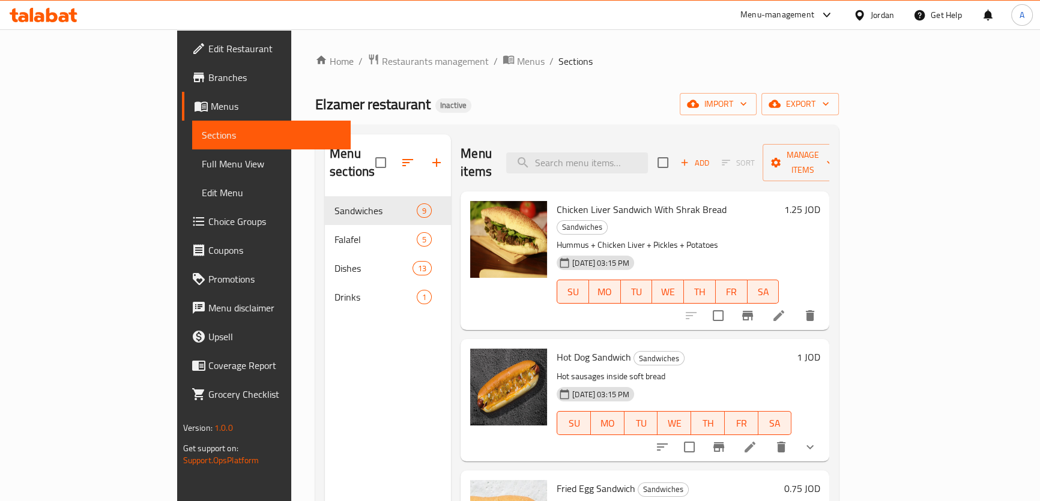
click at [681, 121] on div "Home / Restaurants management / Menus / Sections Elzamer restaurant Inactive im…" at bounding box center [576, 349] width 523 height 592
click at [640, 164] on input "search" at bounding box center [577, 162] width 142 height 21
paste input "Hot Dog Sandwich"
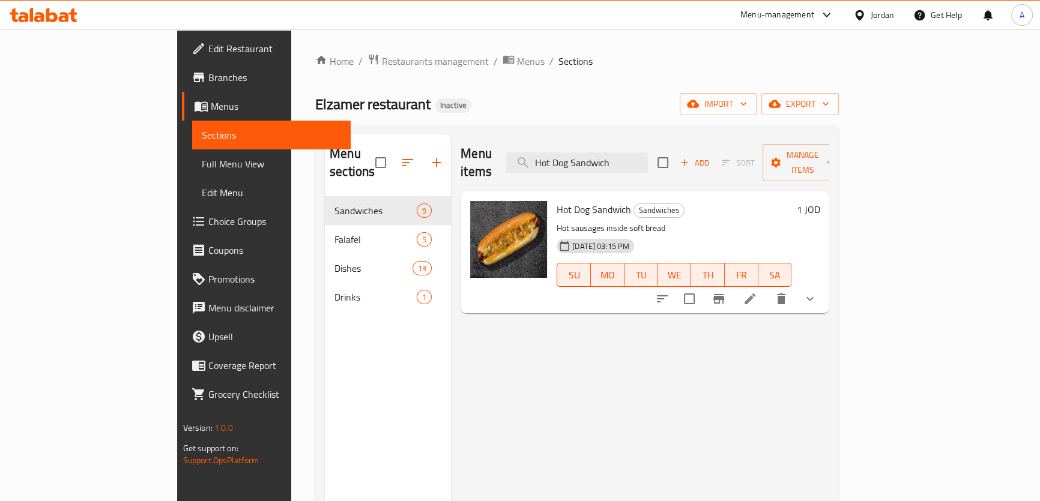
drag, startPoint x: 918, startPoint y: 282, endPoint x: 930, endPoint y: 286, distance: 12.4
click at [648, 155] on input "Hot Dog Sandwich" at bounding box center [577, 162] width 142 height 21
paste input "Boiled Eg"
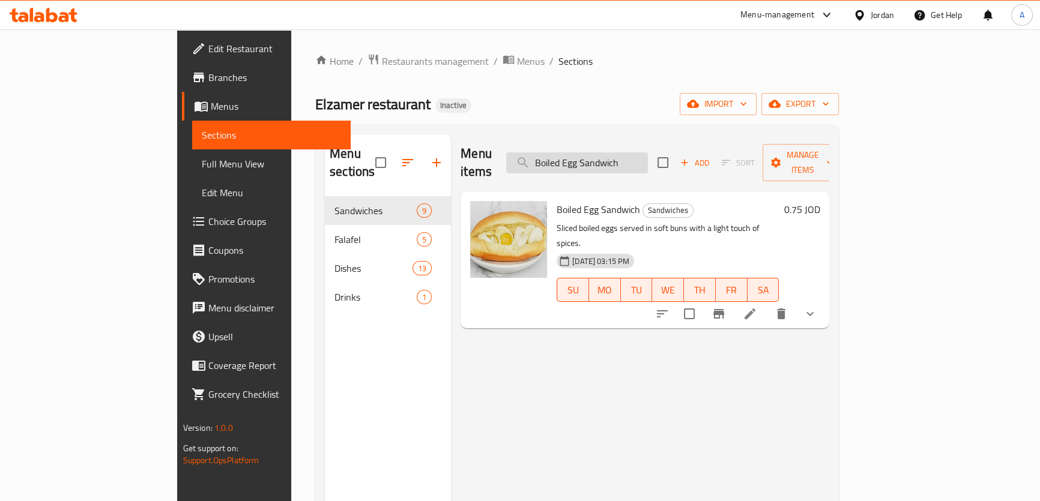
click at [648, 152] on input "Boiled Egg Sandwich" at bounding box center [577, 162] width 142 height 21
paste input "urger Sandwich With Cheese"
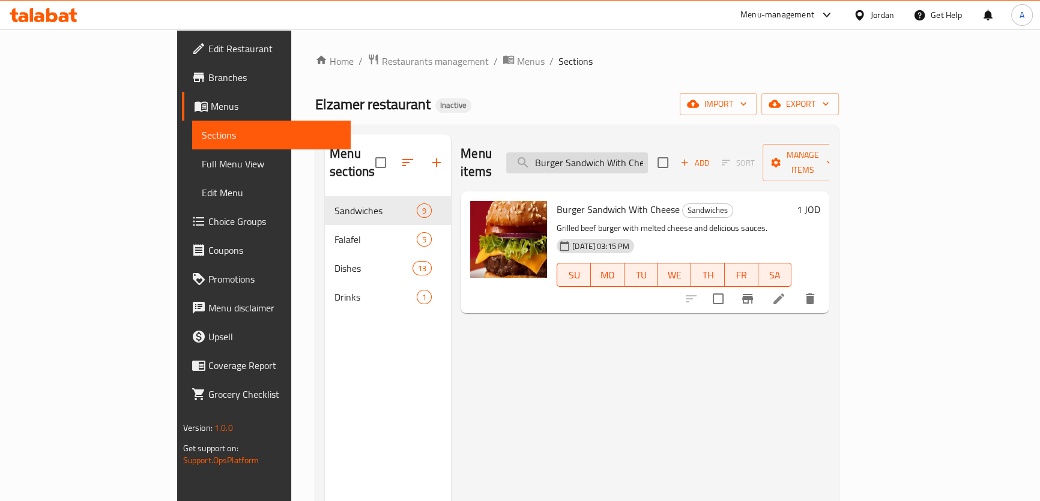
click at [637, 160] on input "Burger Sandwich With Cheese" at bounding box center [577, 162] width 142 height 21
paste input "Tomato Pan Box"
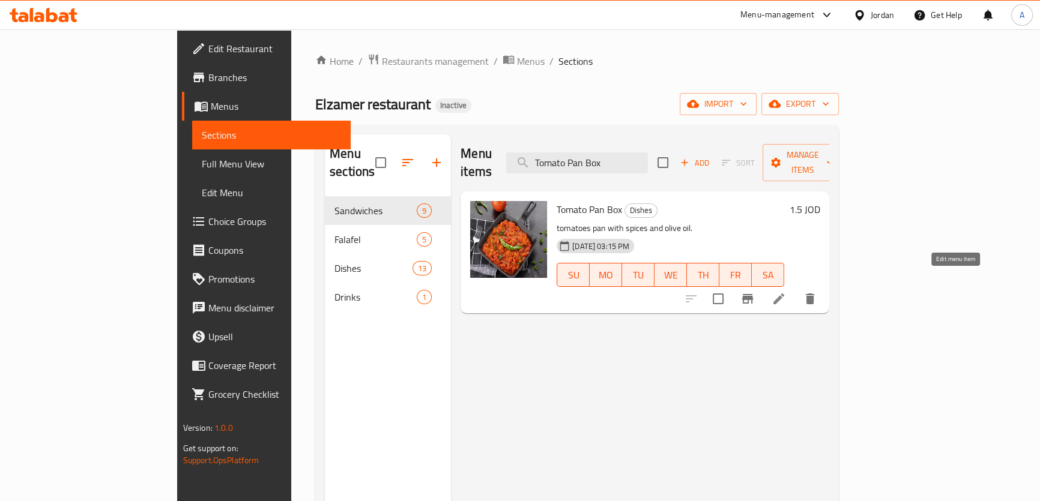
type input "Tomato Pan Box"
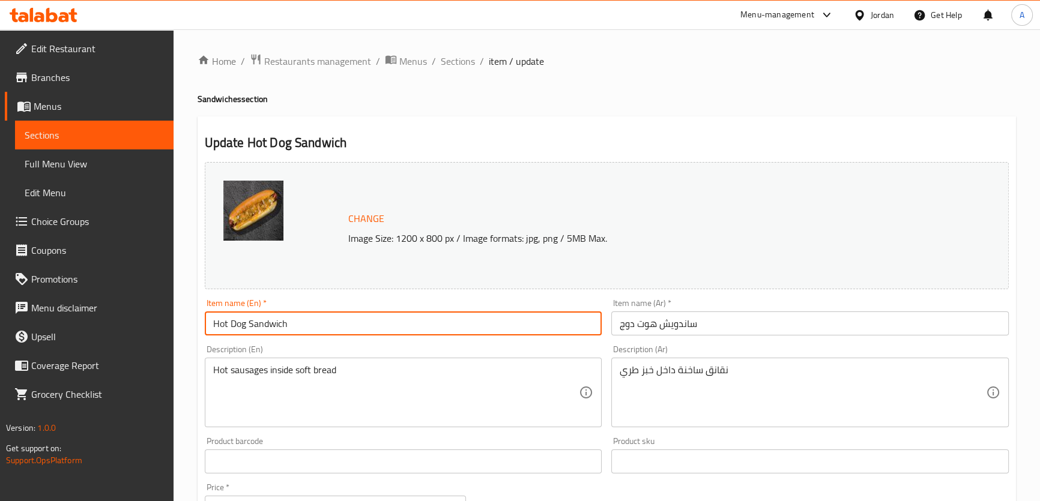
drag, startPoint x: 246, startPoint y: 328, endPoint x: 197, endPoint y: 325, distance: 49.4
click at [197, 325] on div "Update Hot Dog Sandwich Change Image Size: 1200 x 800 px / Image formats: jpg, …" at bounding box center [606, 484] width 818 height 736
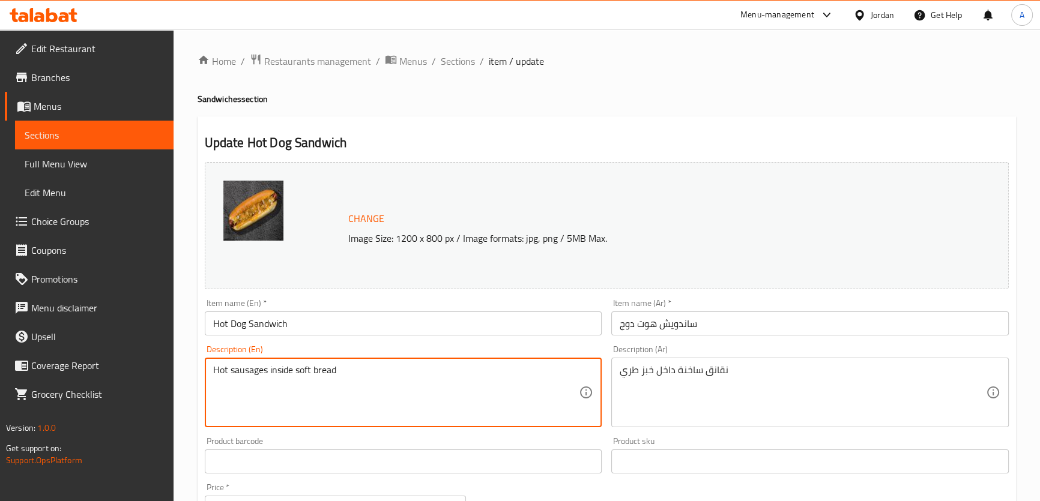
click at [255, 378] on textarea "Hot sausages inside soft bread" at bounding box center [396, 392] width 366 height 57
paste textarea "Hot Dog"
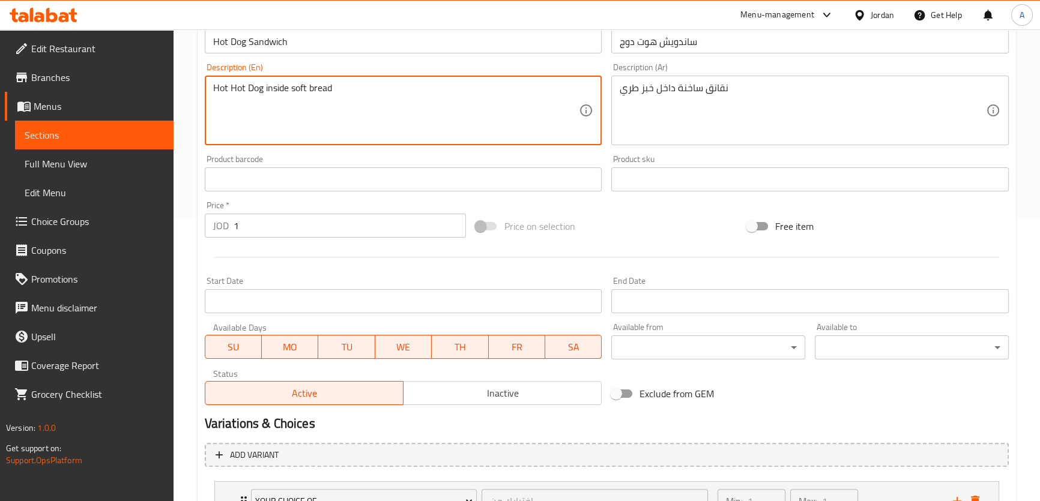
scroll to position [384, 0]
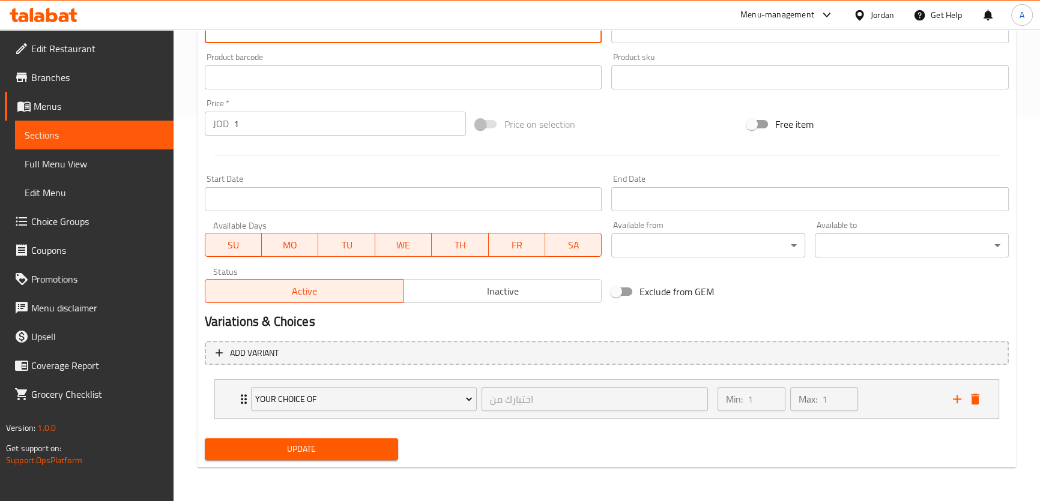
type textarea "Hot Hot Dog inside soft bread"
click at [362, 449] on span "Update" at bounding box center [301, 449] width 175 height 15
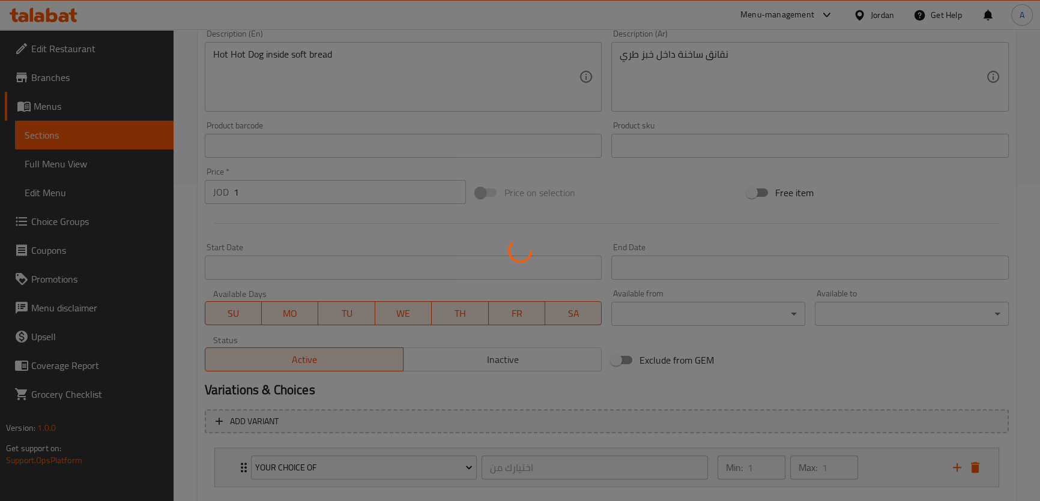
scroll to position [293, 0]
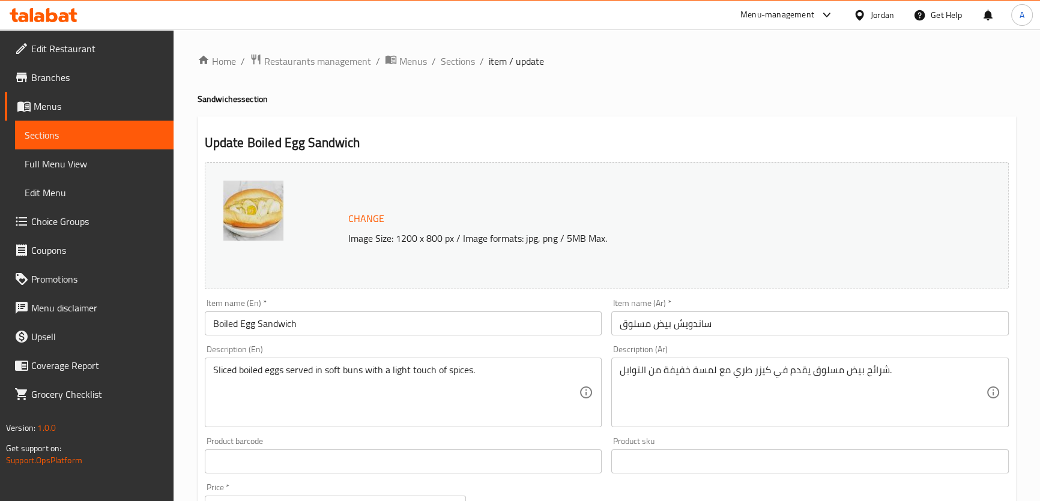
click at [818, 378] on textarea "شرائح بيض مسلوق يقدم في كيزر طري مع لمسة خفيفة من التوابل." at bounding box center [802, 392] width 366 height 57
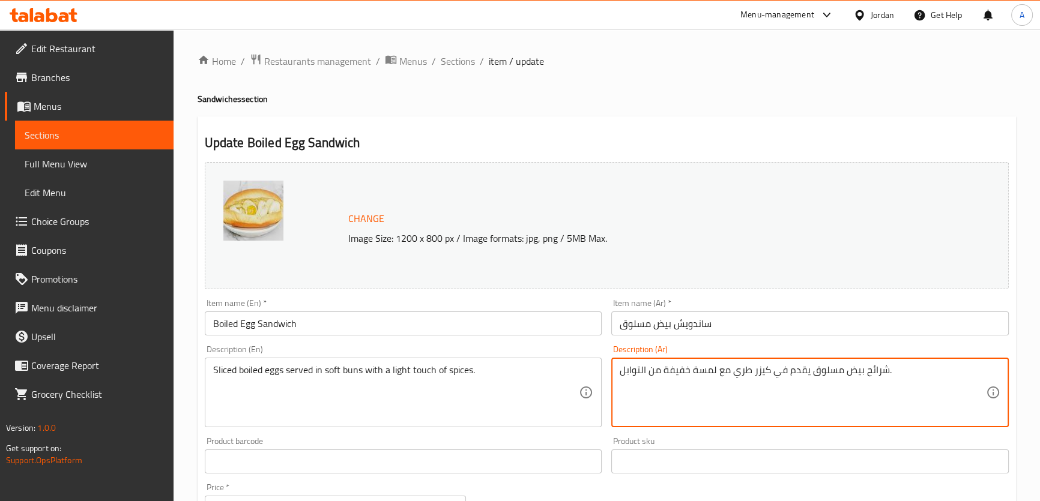
paste textarea "يض مسلوق شرائح يقدم في كعك"
type textarea "بيض مسلوق شرائح يقدم في كعك طري مع لمسة خفيفة من التوابل."
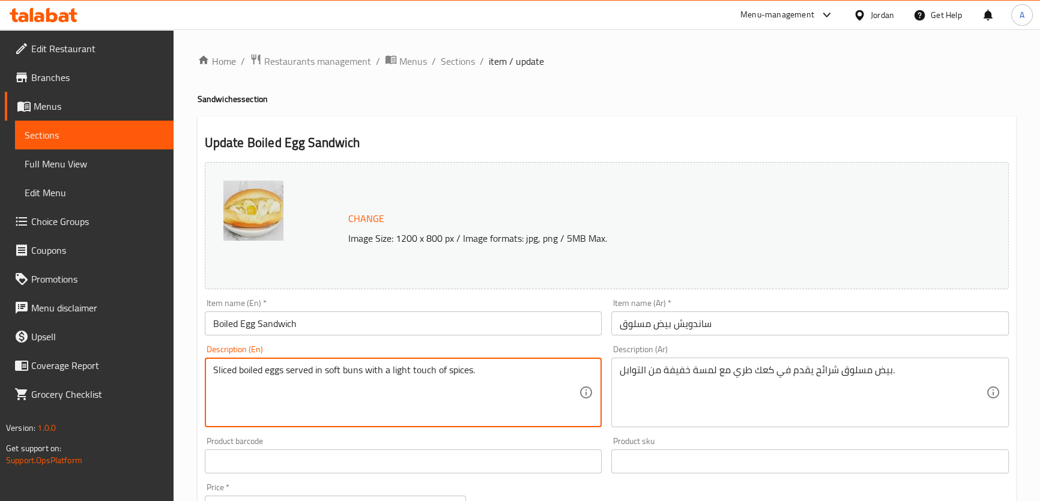
click at [358, 372] on textarea "Sliced boiled eggs served in soft buns with a light touch of spices." at bounding box center [396, 392] width 366 height 57
click at [486, 382] on textarea "Sliced boiled eggs served in soft Bread with a light touch of spices." at bounding box center [396, 392] width 366 height 57
type textarea "Sliced boiled eggs served in soft Bread with a light touch of spices."
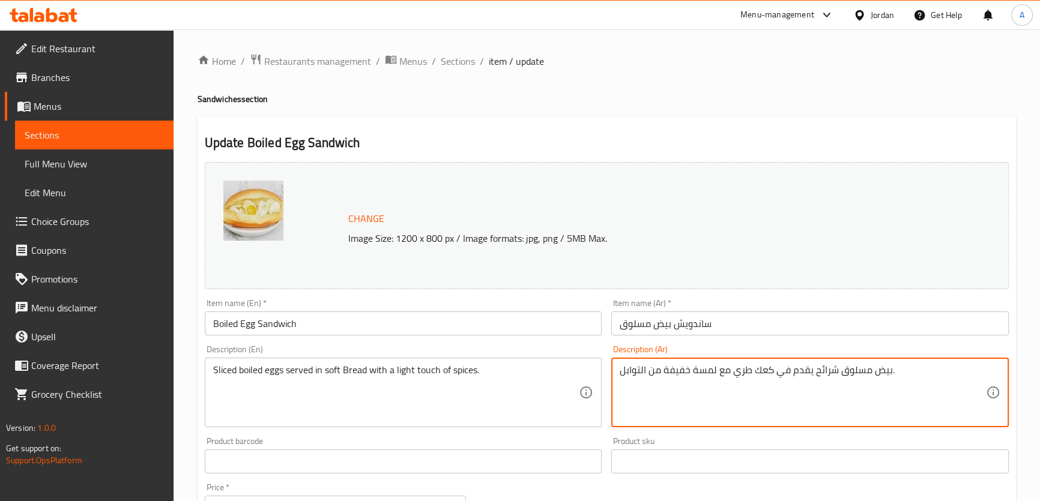
click at [762, 376] on textarea "بيض مسلوق شرائح يقدم في كعك طري مع لمسة خفيفة من التوابل." at bounding box center [802, 392] width 366 height 57
paste textarea "خبز"
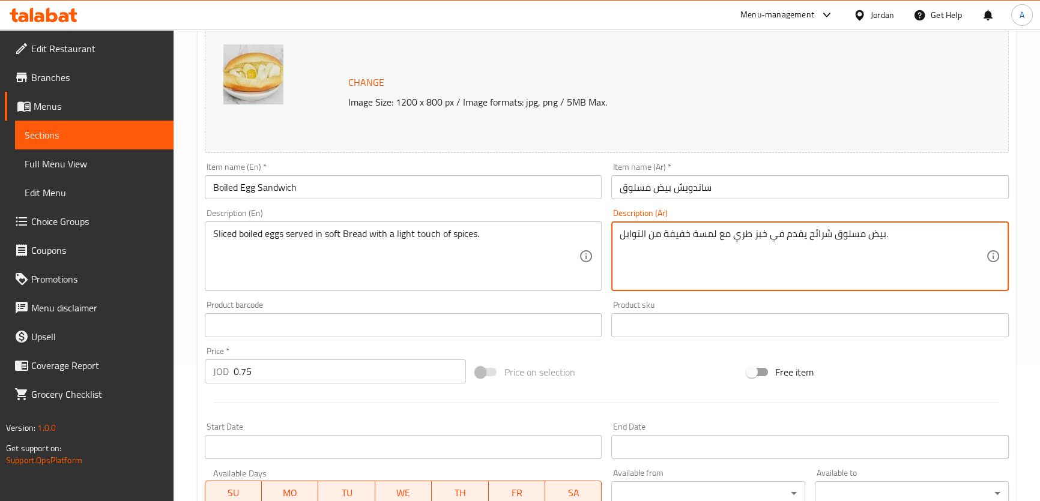
scroll to position [196, 0]
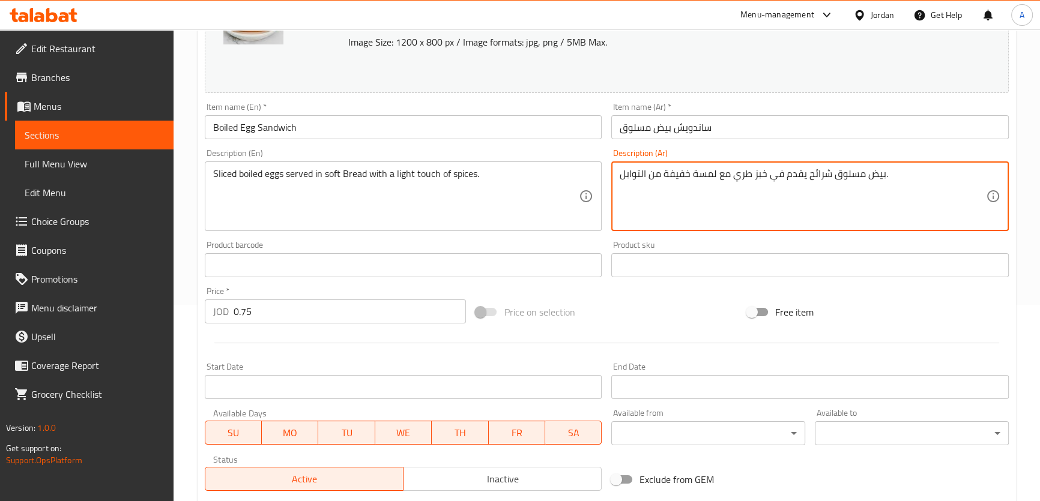
type textarea "بيض مسلوق شرائح يقدم في خبز طري مع لمسة خفيفة من التوابل."
click at [743, 174] on textarea "بيض مسلوق شرائح يقدم في خبز طري مع لمسة خفيفة من التوابل." at bounding box center [802, 196] width 366 height 57
click at [482, 197] on textarea "Sliced boiled eggs served in soft Bread with a light touch of spices." at bounding box center [396, 196] width 366 height 57
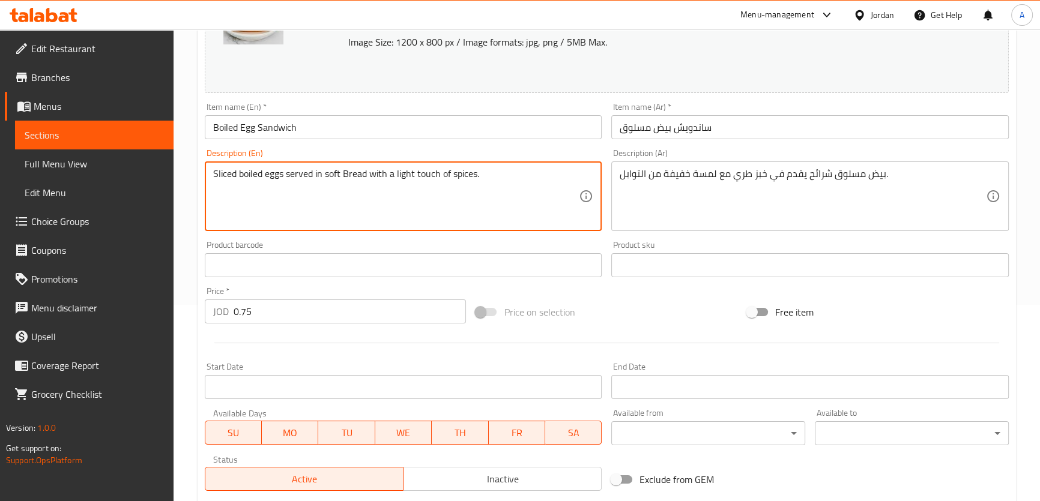
click at [482, 197] on textarea "Sliced boiled eggs served in soft Bread with a light touch of spices." at bounding box center [396, 196] width 366 height 57
paste textarea "bread with a light touch of seasoning."
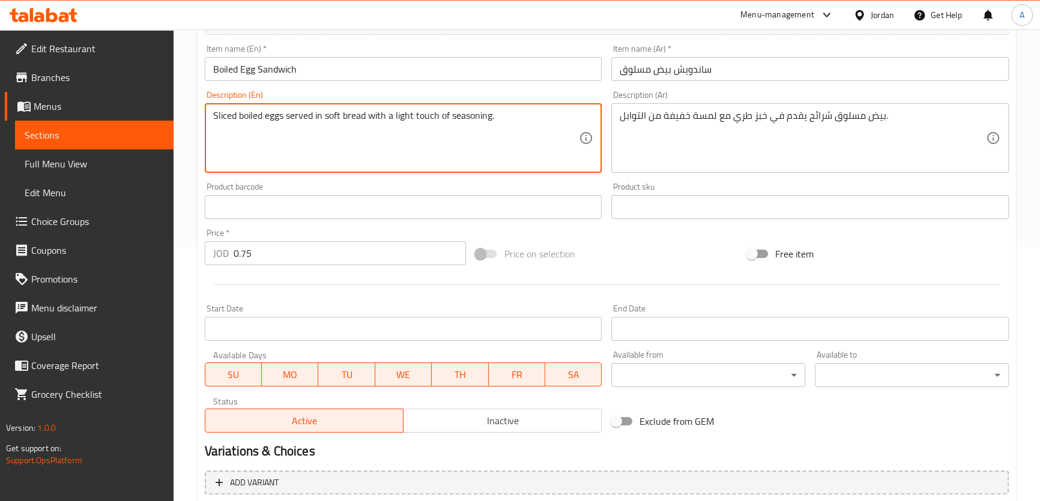
scroll to position [384, 0]
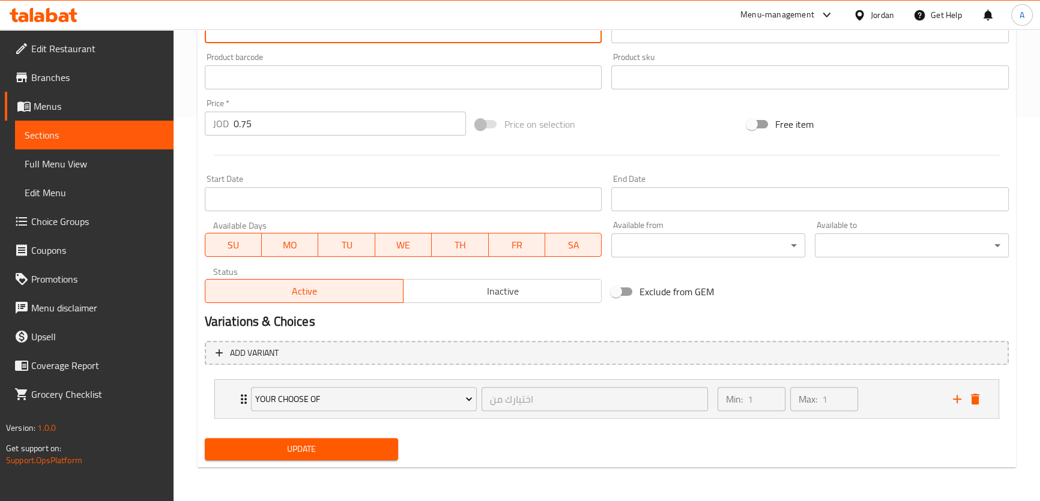
type textarea "Sliced boiled eggs served in soft bread with a light touch of seasoning."
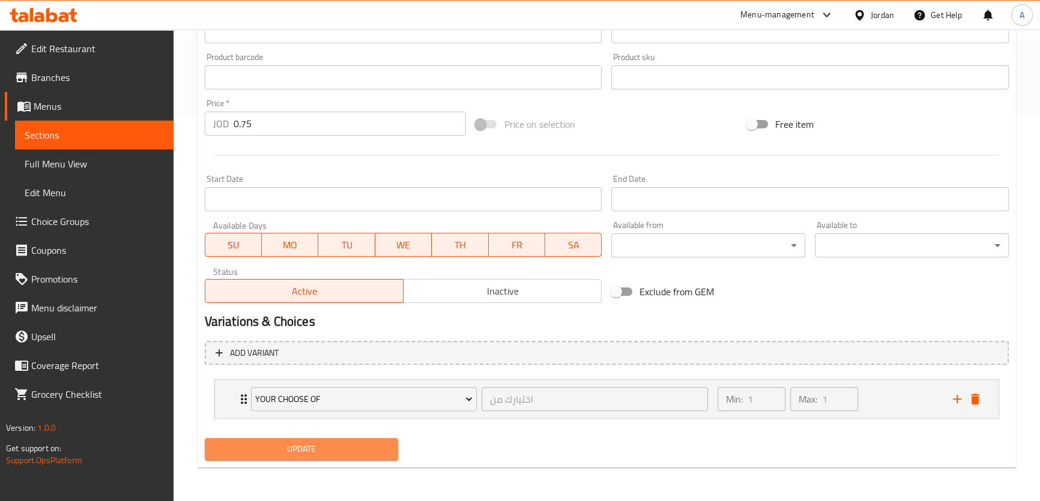
click at [369, 444] on span "Update" at bounding box center [301, 449] width 175 height 15
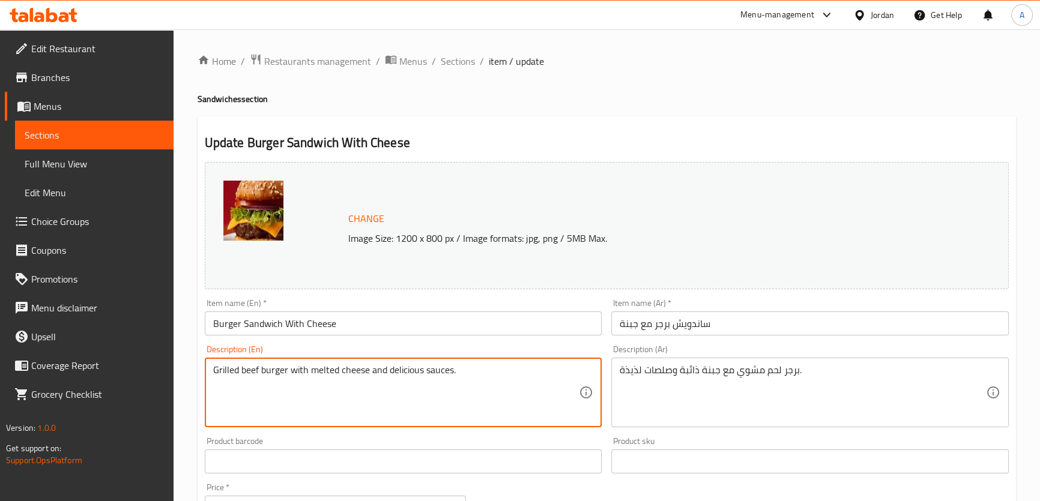
click at [250, 370] on textarea "Grilled beef burger with melted cheese and delicious sauces." at bounding box center [396, 392] width 366 height 57
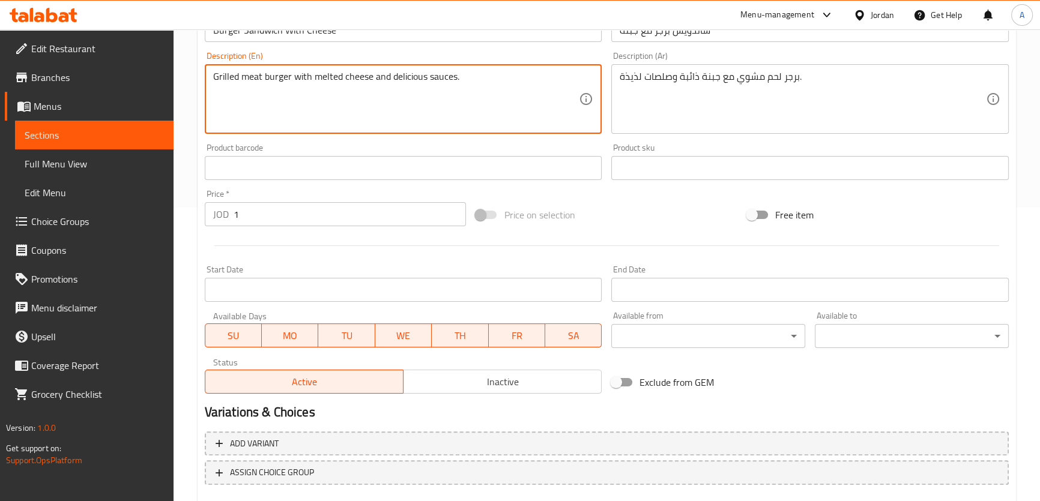
scroll to position [364, 0]
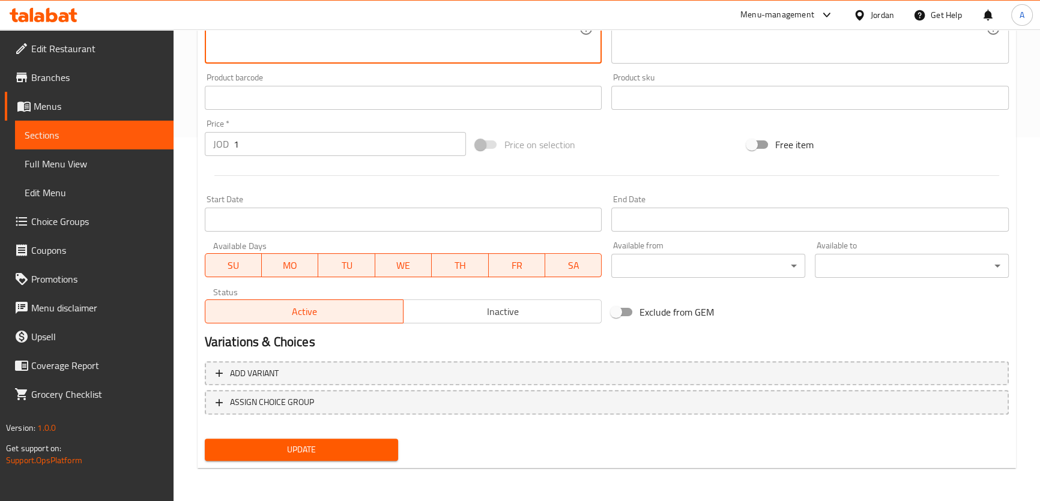
type textarea "Grilled meat burger with melted cheese and delicious sauces."
click at [336, 455] on span "Update" at bounding box center [301, 449] width 175 height 15
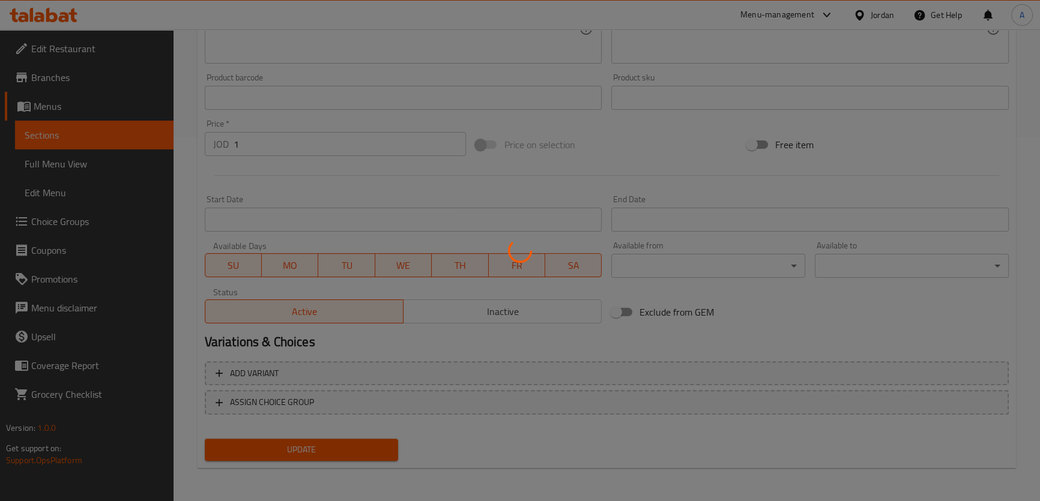
scroll to position [78, 0]
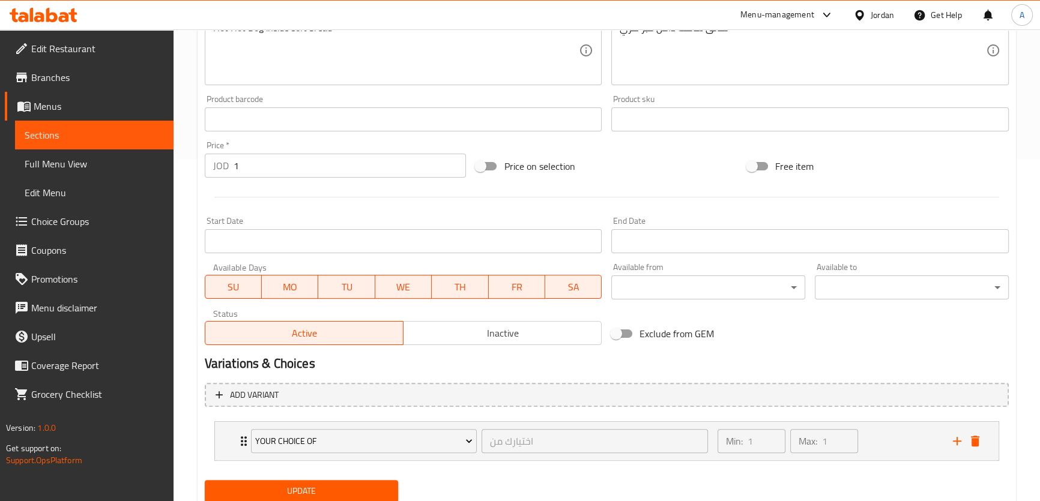
scroll to position [339, 0]
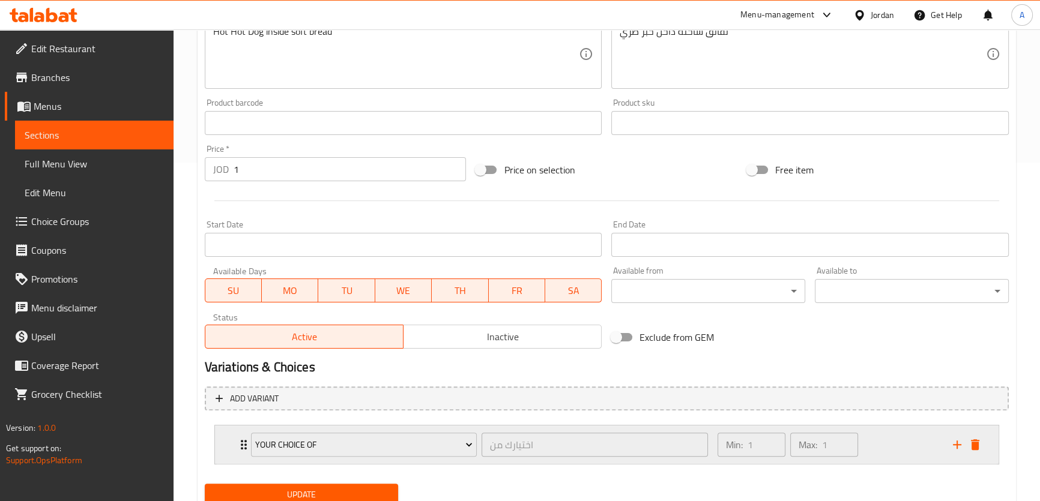
click at [910, 443] on div "Min: 1 ​ Max: 1 ​" at bounding box center [827, 445] width 235 height 38
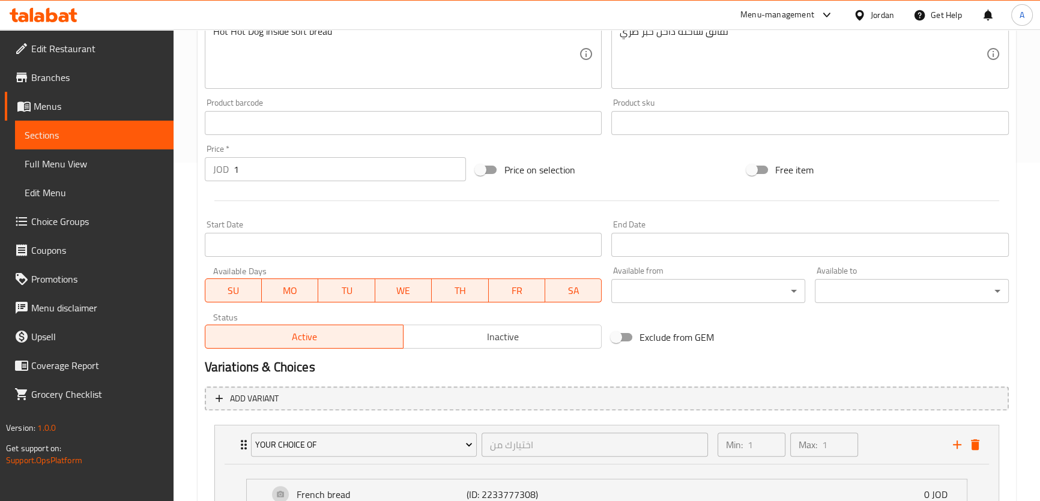
scroll to position [490, 0]
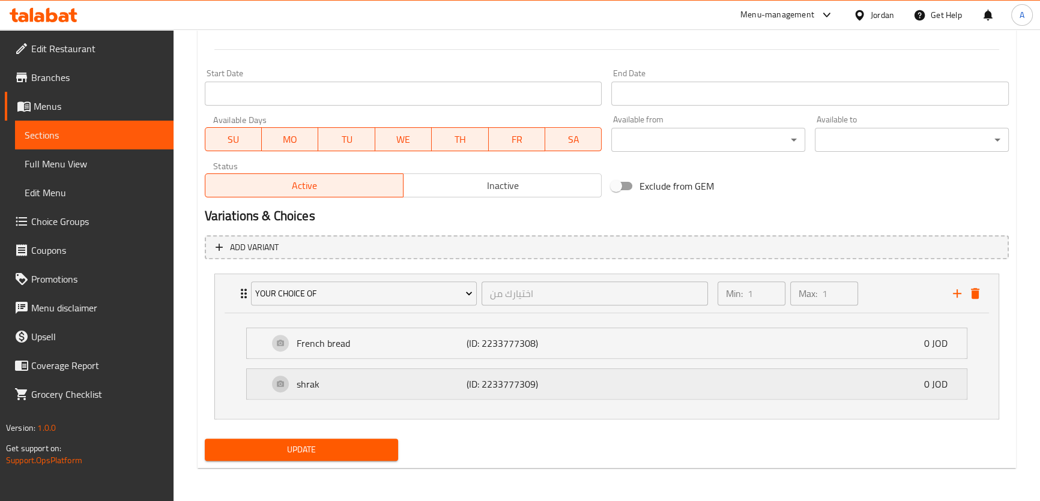
click at [533, 395] on div "shrak (ID: 2233777309) 0 JOD" at bounding box center [610, 384] width 684 height 30
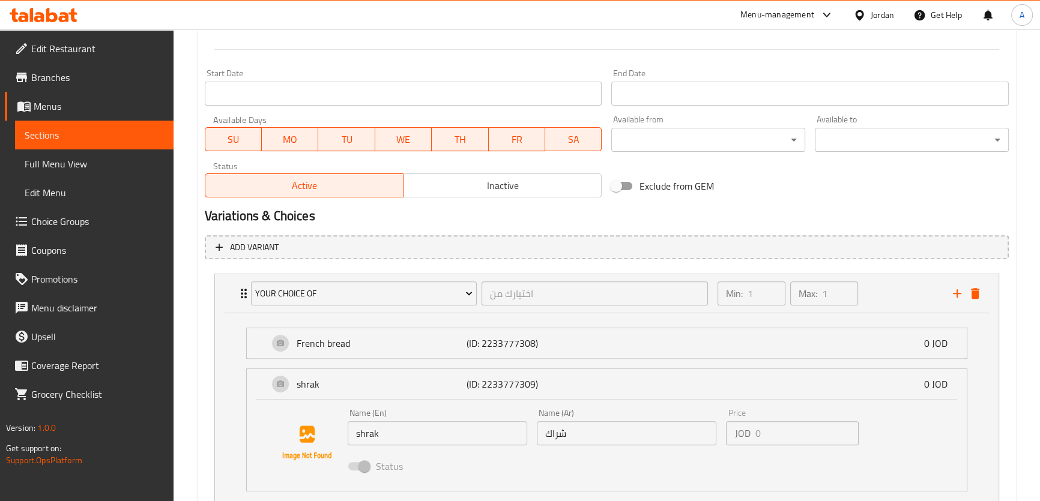
click at [558, 437] on input "شراك" at bounding box center [626, 433] width 179 height 24
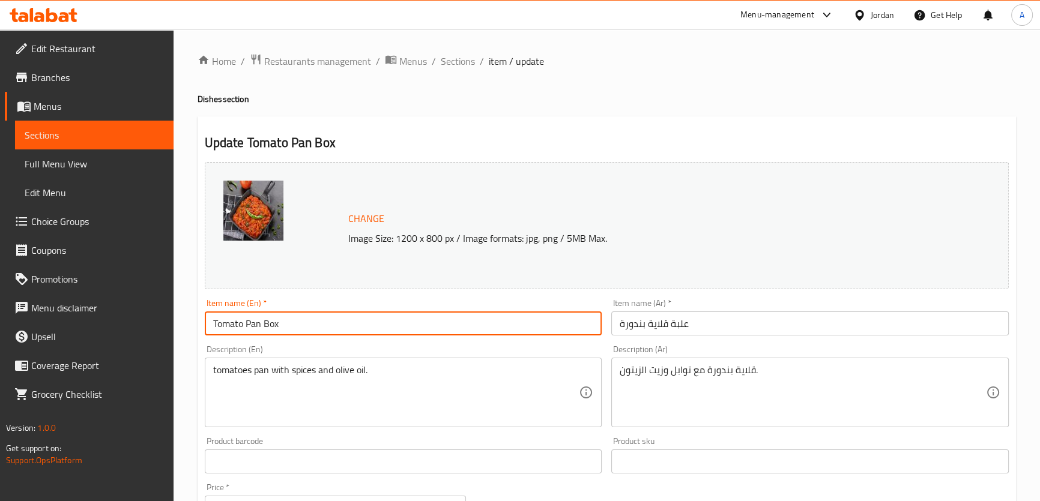
click at [255, 325] on input "Tomato Pan Box" at bounding box center [403, 324] width 397 height 24
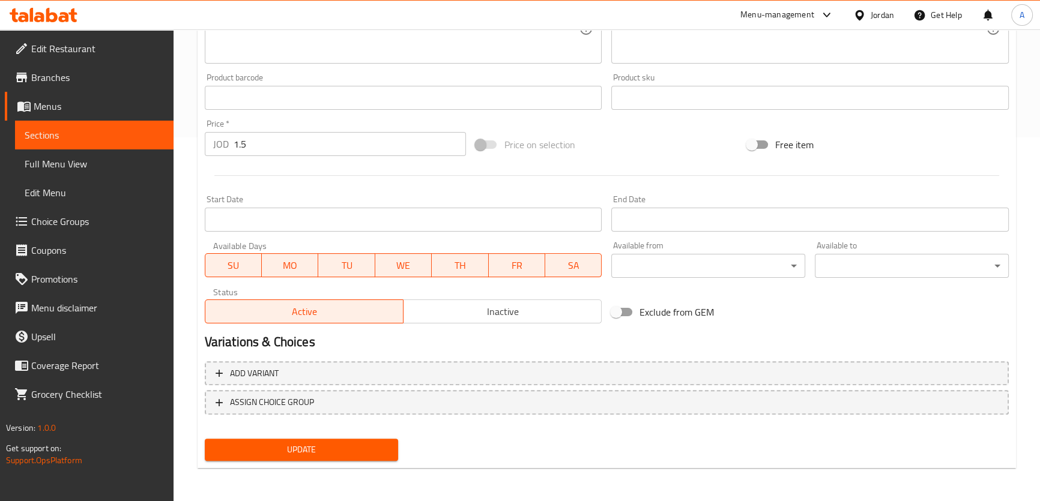
type input "Tomato Qalayah Box"
click at [339, 447] on span "Update" at bounding box center [301, 449] width 175 height 15
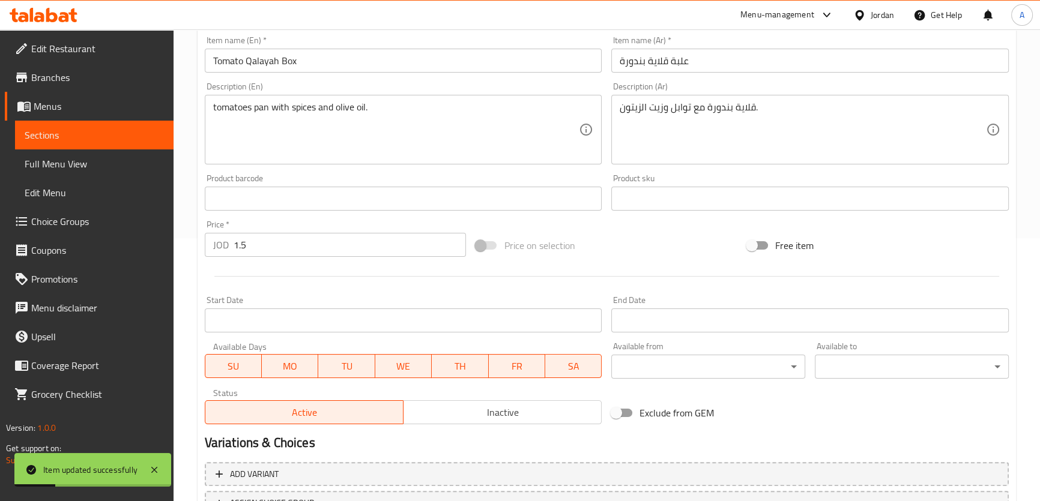
scroll to position [157, 0]
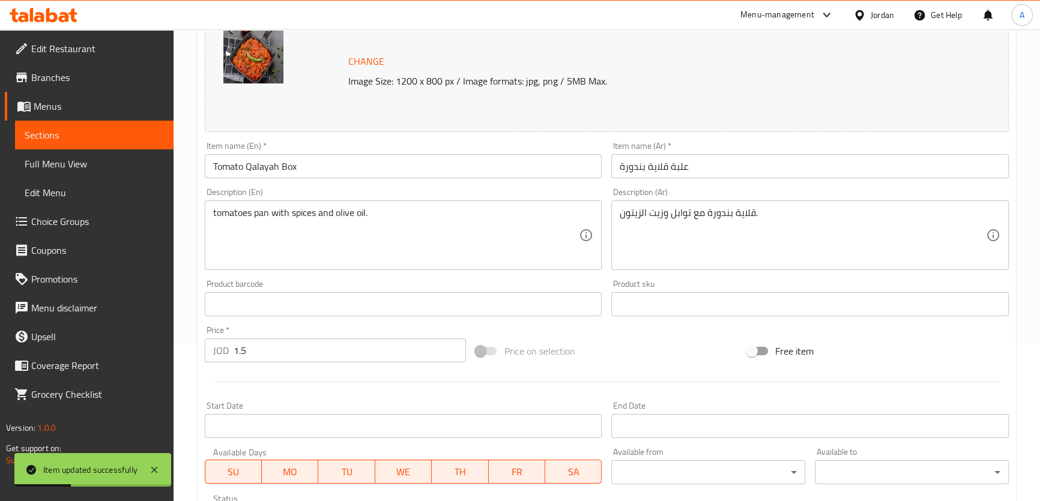
click at [258, 160] on input "Tomato Qalayah Box" at bounding box center [403, 166] width 397 height 24
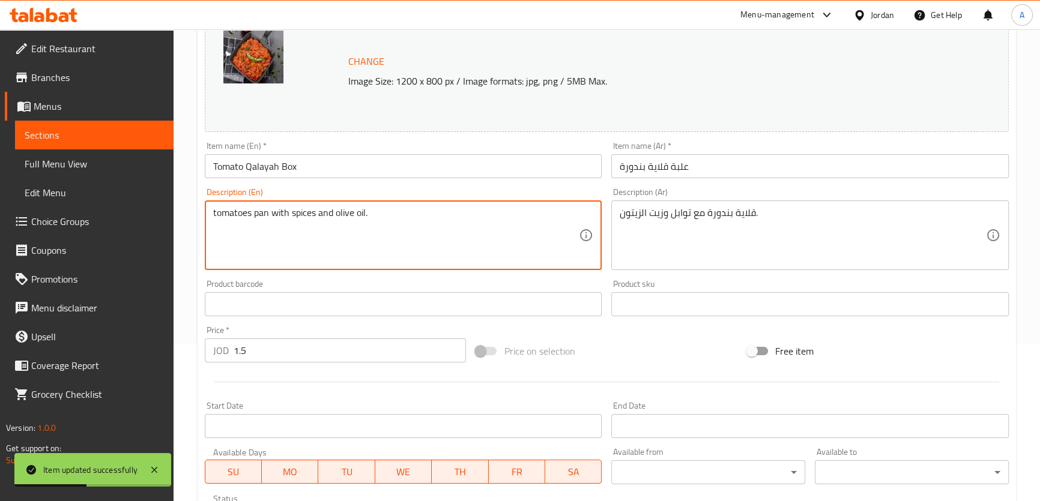
click at [261, 210] on textarea "tomatoes pan with spices and olive oil." at bounding box center [396, 235] width 366 height 57
paste textarea "Qalayah"
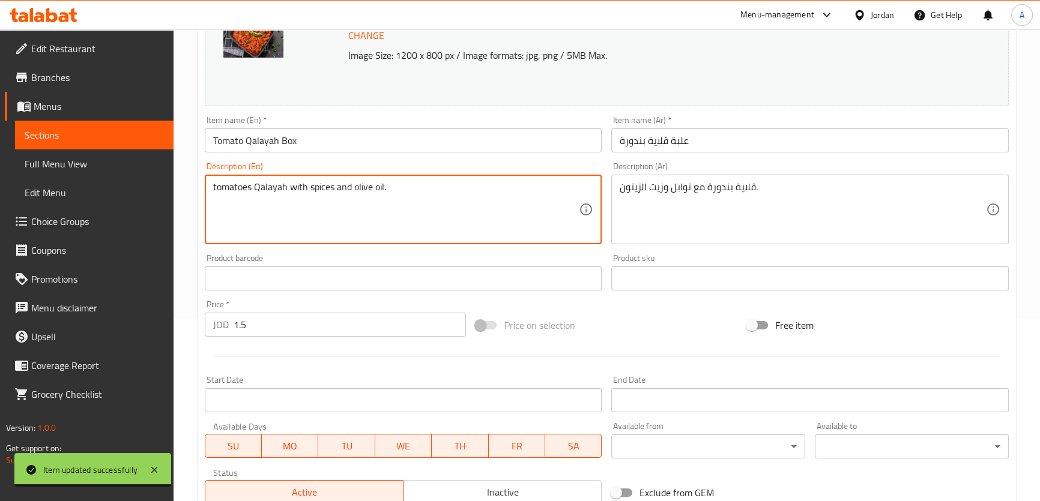
scroll to position [364, 0]
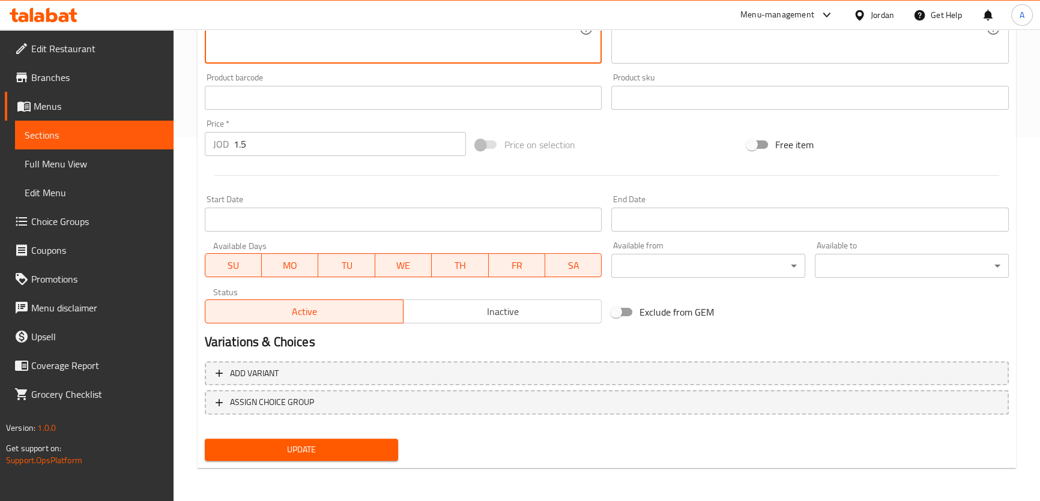
type textarea "tomatoes Qalayah with spices and olive oil."
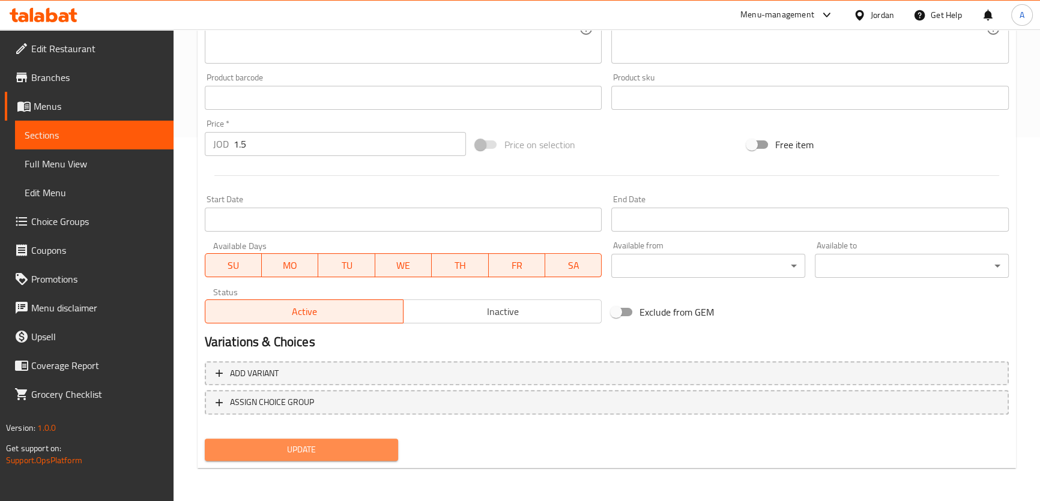
click at [376, 448] on span "Update" at bounding box center [301, 449] width 175 height 15
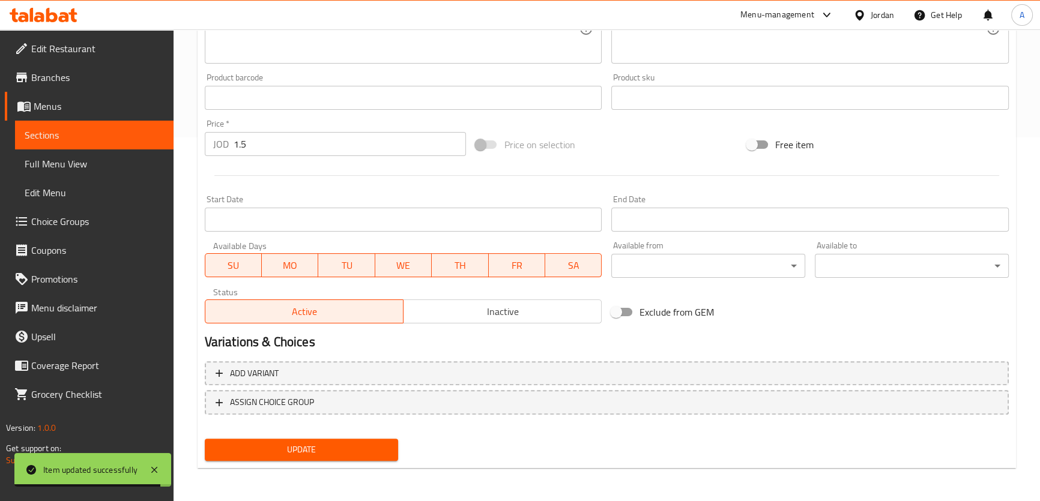
scroll to position [0, 0]
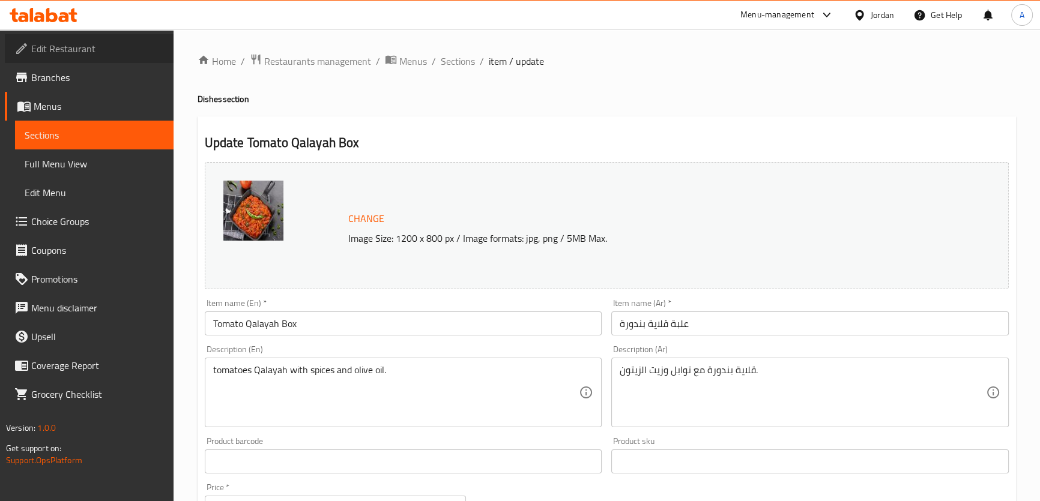
click at [71, 49] on span "Edit Restaurant" at bounding box center [97, 48] width 133 height 14
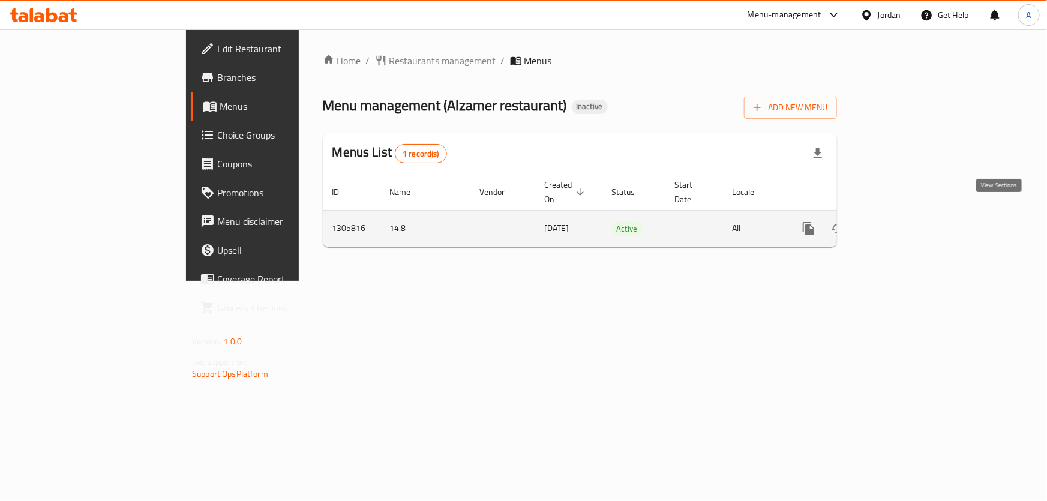
click at [910, 225] on link "enhanced table" at bounding box center [895, 228] width 29 height 29
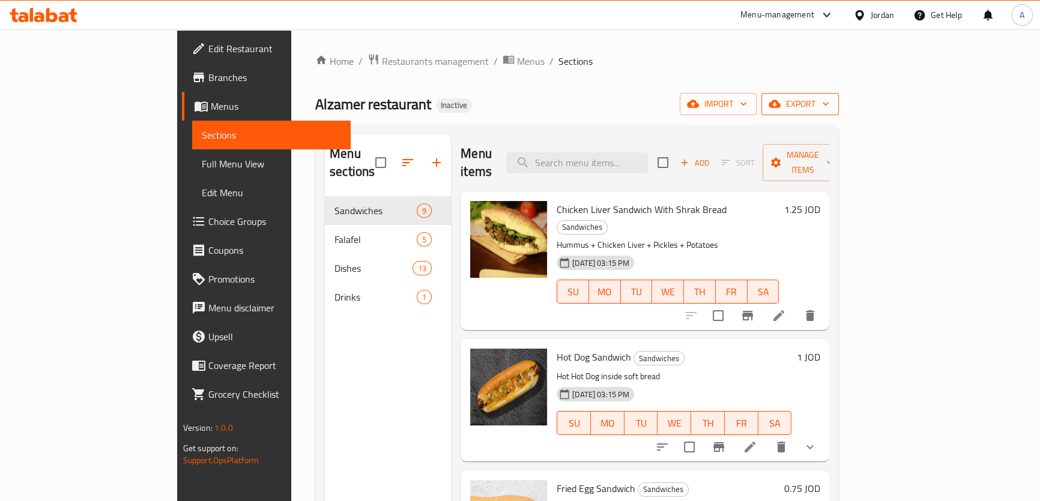
click at [839, 94] on button "export" at bounding box center [799, 104] width 77 height 22
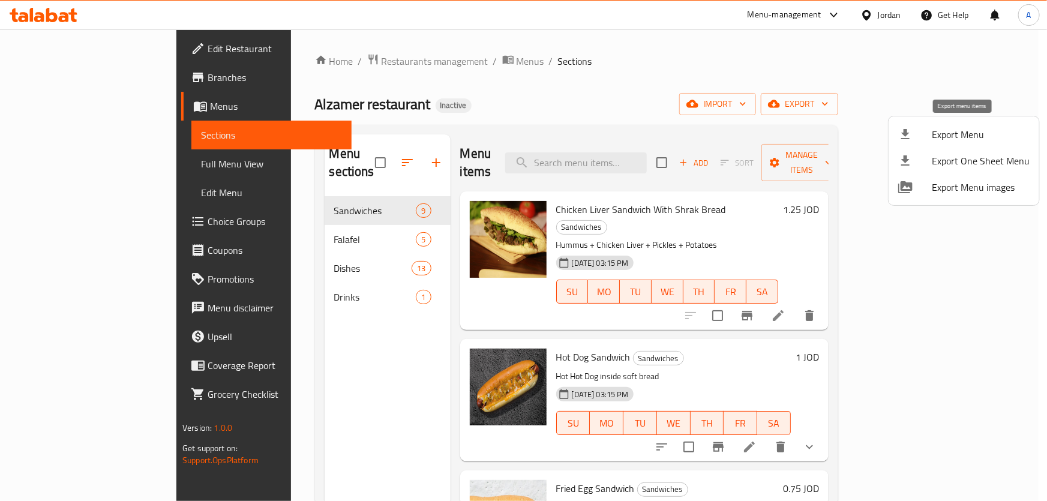
click at [921, 136] on div at bounding box center [916, 134] width 34 height 14
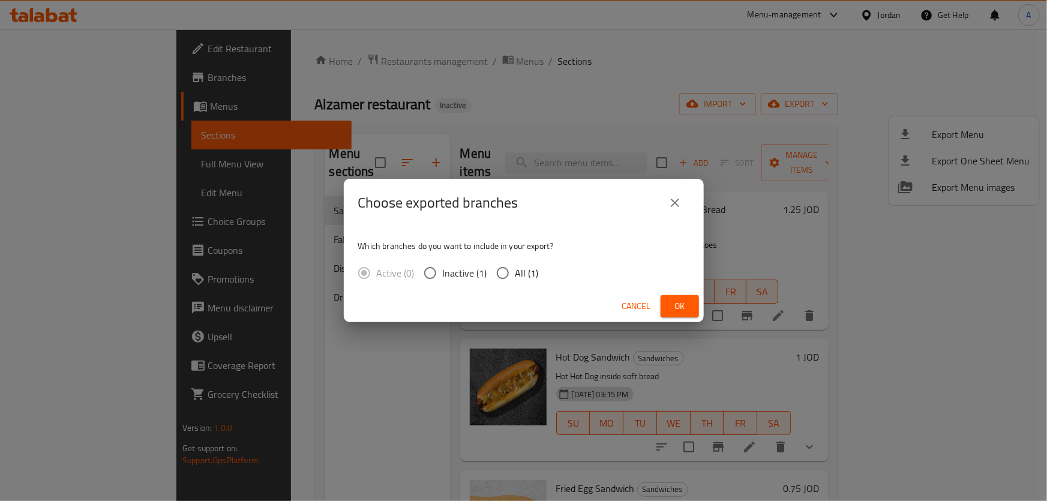
click at [520, 282] on label "All (1)" at bounding box center [514, 273] width 49 height 25
click at [516, 282] on input "All (1)" at bounding box center [502, 273] width 25 height 25
radio input "true"
click at [677, 309] on span "Ok" at bounding box center [679, 306] width 19 height 15
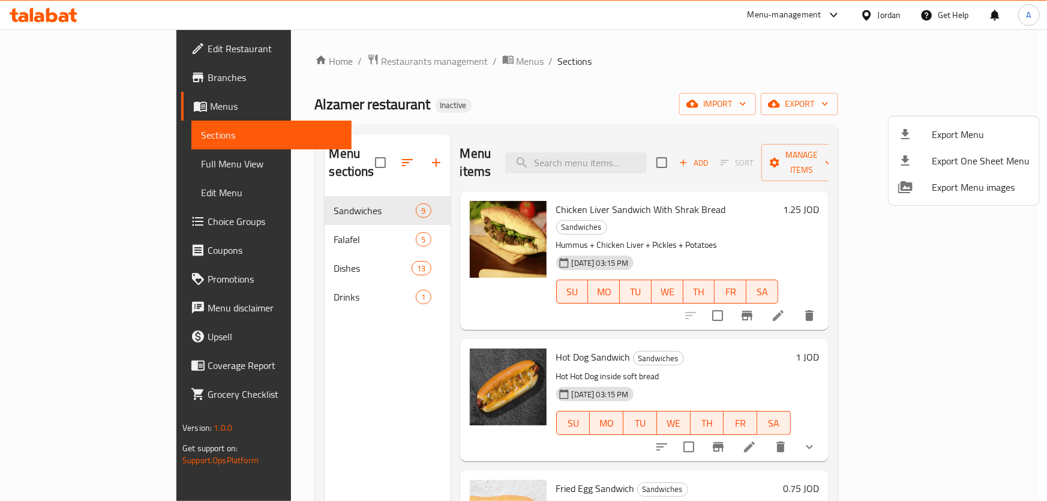
click at [100, 162] on div at bounding box center [523, 250] width 1047 height 501
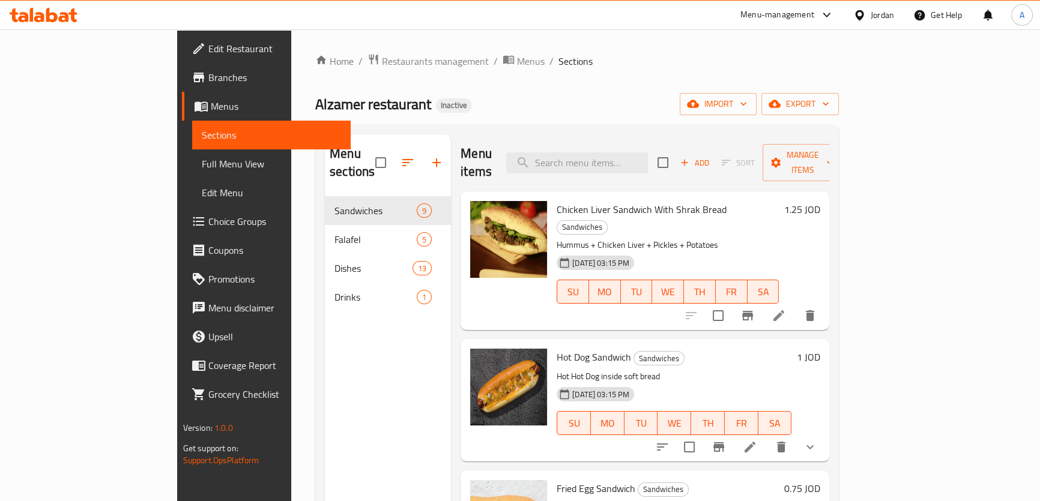
click at [202, 162] on span "Full Menu View" at bounding box center [271, 164] width 139 height 14
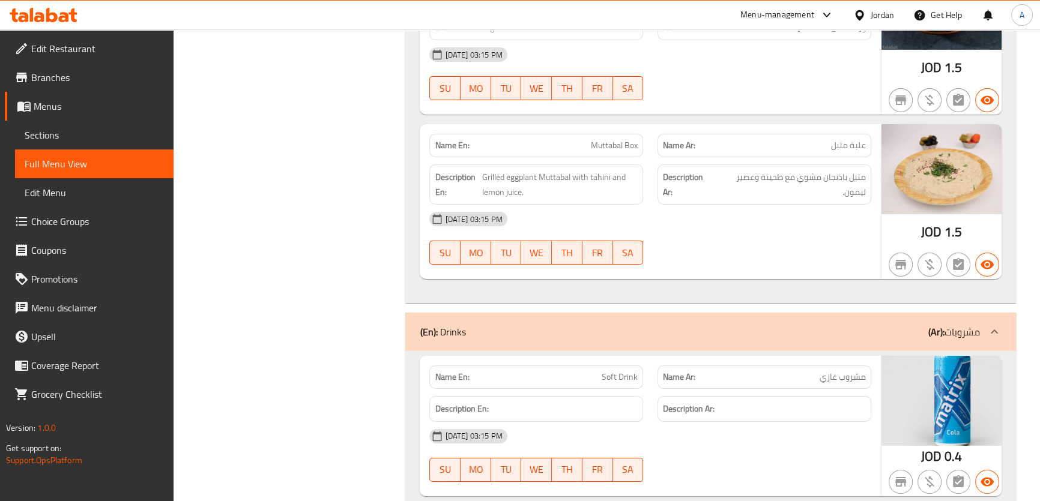
scroll to position [4958, 0]
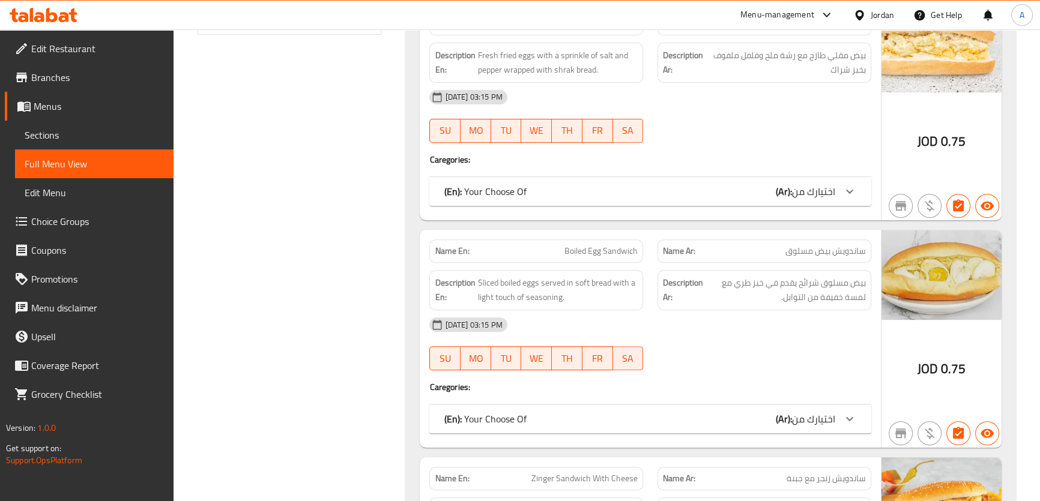
click at [798, 288] on span "بيض مسلوق شرائح يقدم في خبز طري مع لمسة خفيفة من التوابل." at bounding box center [785, 290] width 160 height 29
click at [798, 290] on span "بيض مسلوق شرائح يقدم في خبز طري مع لمسة خفيفة من التوابل." at bounding box center [785, 290] width 160 height 29
click at [791, 304] on div "Description Ar: بيض مسلوق شرائح يقدم في خبز طري مع لمسة خفيفة من التوابل." at bounding box center [764, 290] width 214 height 40
click at [787, 292] on span "بيض مسلوق شرائح يقدم في خبز طري مع لمسة خفيفة من التوابل." at bounding box center [785, 290] width 160 height 29
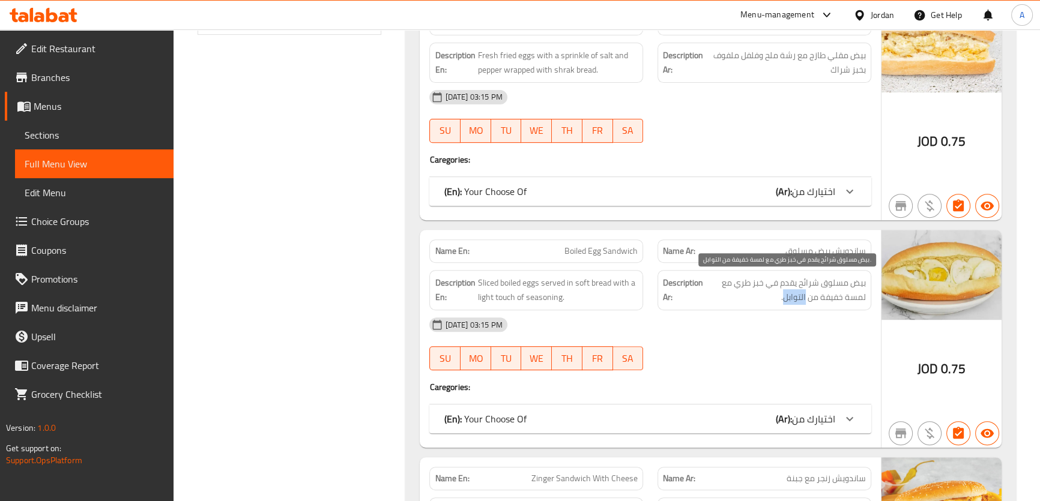
click at [787, 292] on span "بيض مسلوق شرائح يقدم في خبز طري مع لمسة خفيفة من التوابل." at bounding box center [785, 290] width 160 height 29
copy div "بيض مسلوق شرائح يقدم في خبز طري مع لمسة خفيفة من التوابل."
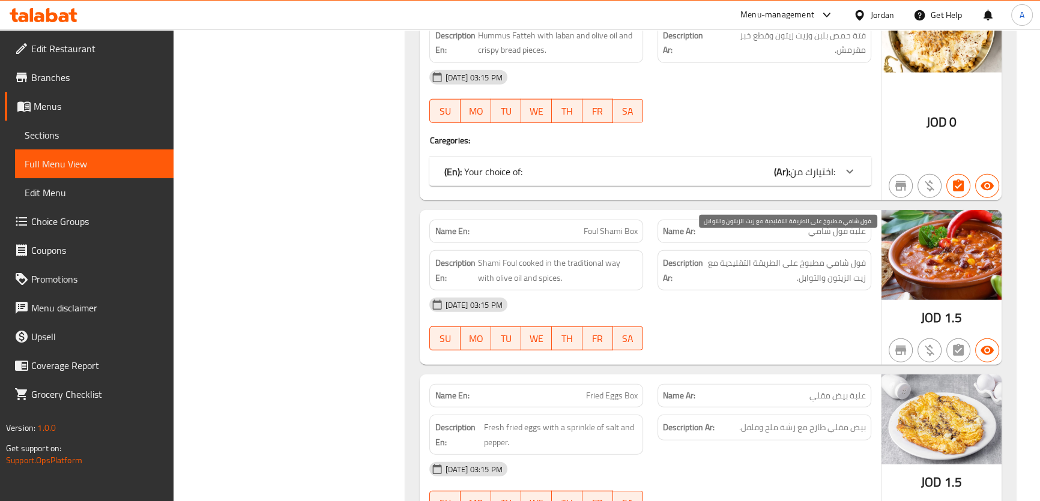
click at [833, 256] on span "فول شامي مطبوخ على الطريقة التقليدية مع زيت الزيتون والتوابل." at bounding box center [785, 270] width 160 height 29
drag, startPoint x: 833, startPoint y: 252, endPoint x: 763, endPoint y: 155, distance: 119.1
click at [832, 256] on span "فول شامي مطبوخ على الطريقة التقليدية مع زيت الزيتون والتوابل." at bounding box center [785, 270] width 160 height 29
